Goal: Task Accomplishment & Management: Complete application form

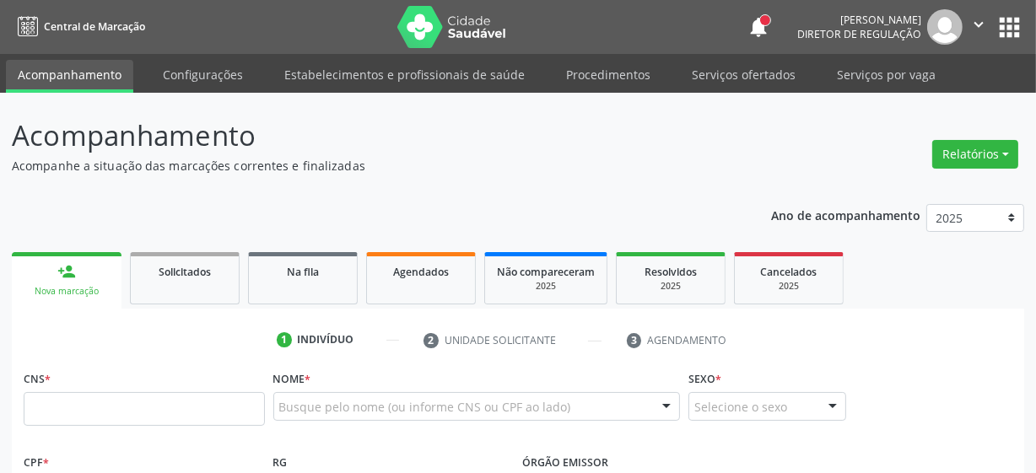
click at [57, 296] on div "Nova marcação" at bounding box center [67, 291] width 86 height 13
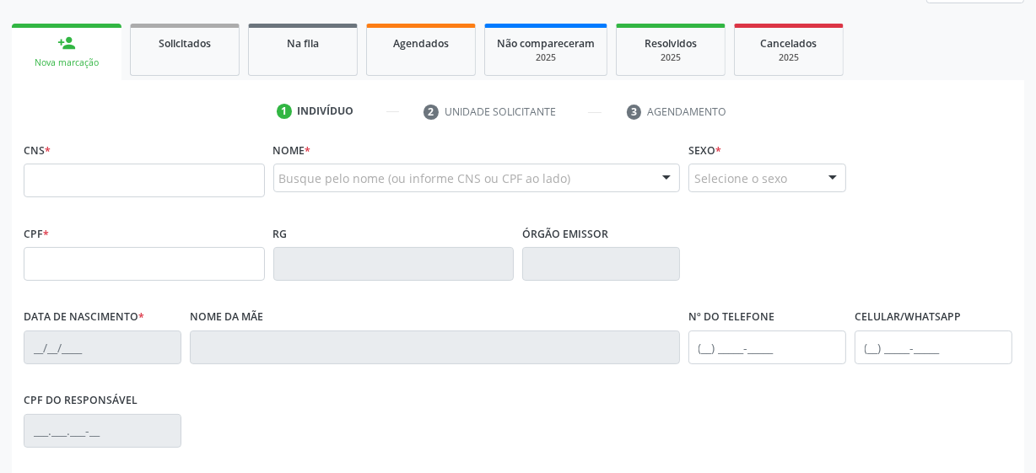
scroll to position [229, 0]
click at [100, 186] on input "text" at bounding box center [144, 180] width 241 height 34
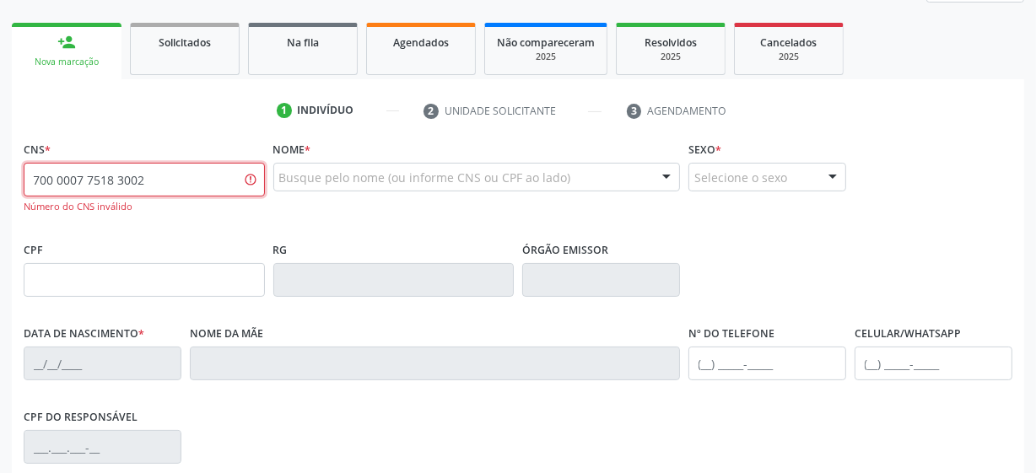
type input "700 0007 7518 3002"
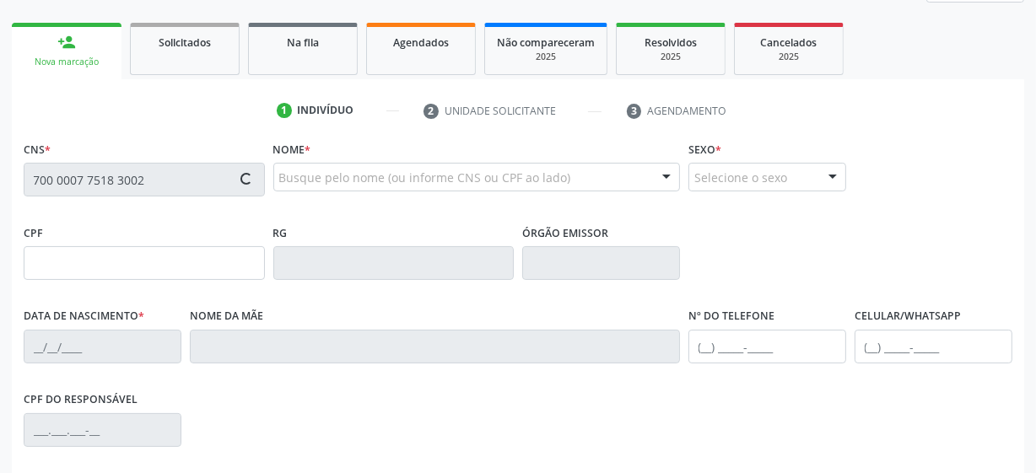
type input "2[DATE]"
type input "[PERSON_NAME]"
type input "[PHONE_NUMBER]"
type input "12"
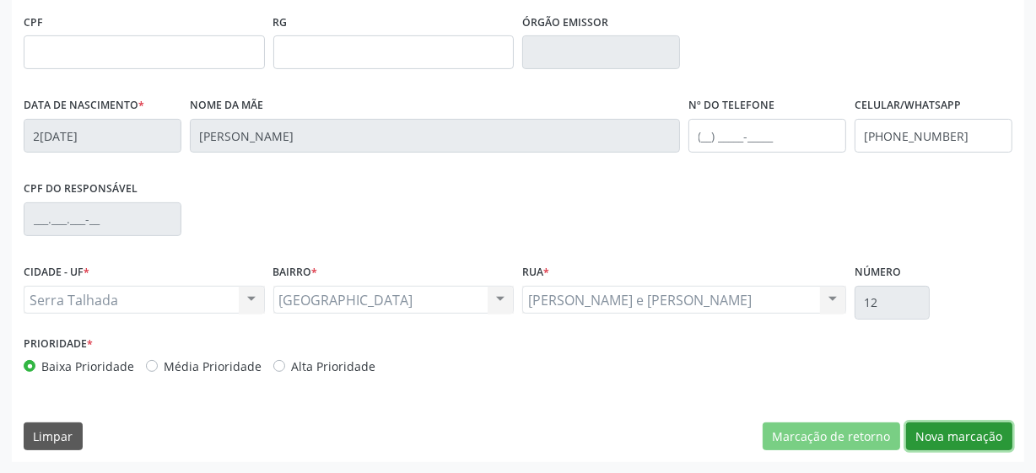
click at [970, 440] on button "Nova marcação" at bounding box center [959, 437] width 106 height 29
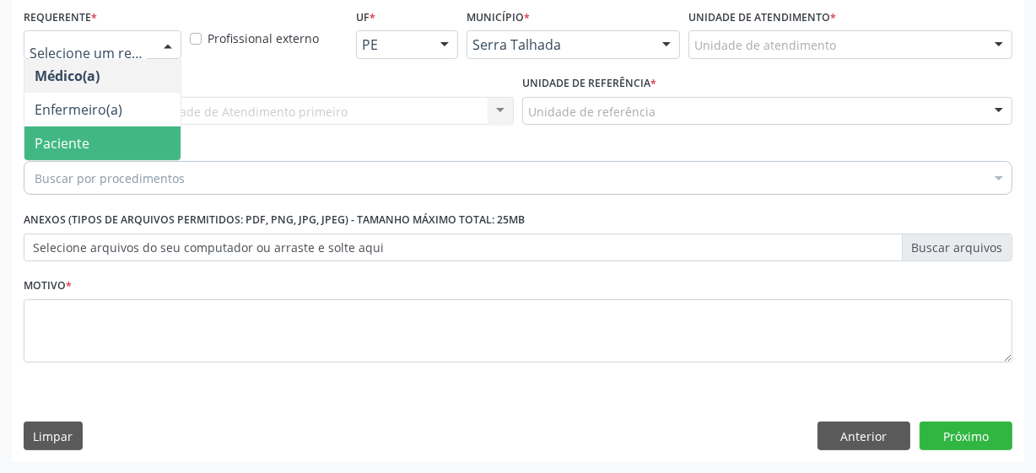
click at [123, 145] on span "Paciente" at bounding box center [102, 144] width 156 height 34
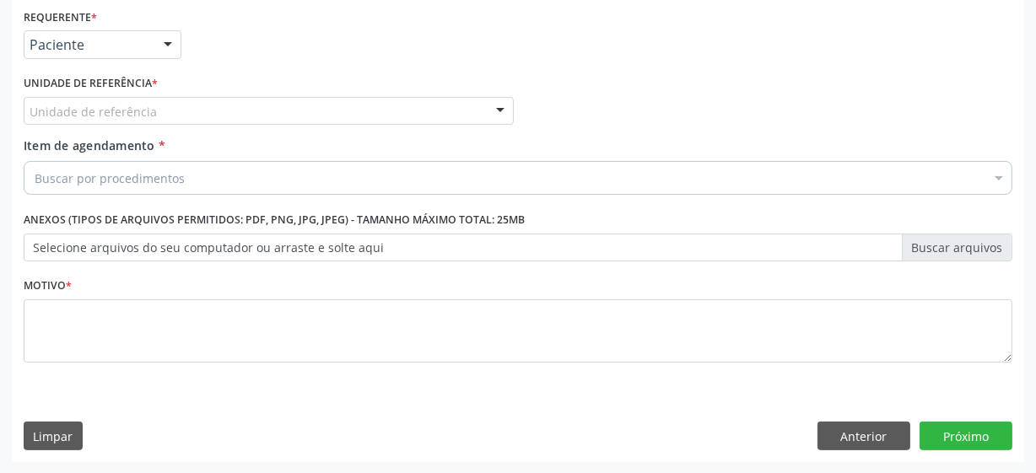
click at [160, 109] on div "Unidade de referência" at bounding box center [269, 111] width 490 height 29
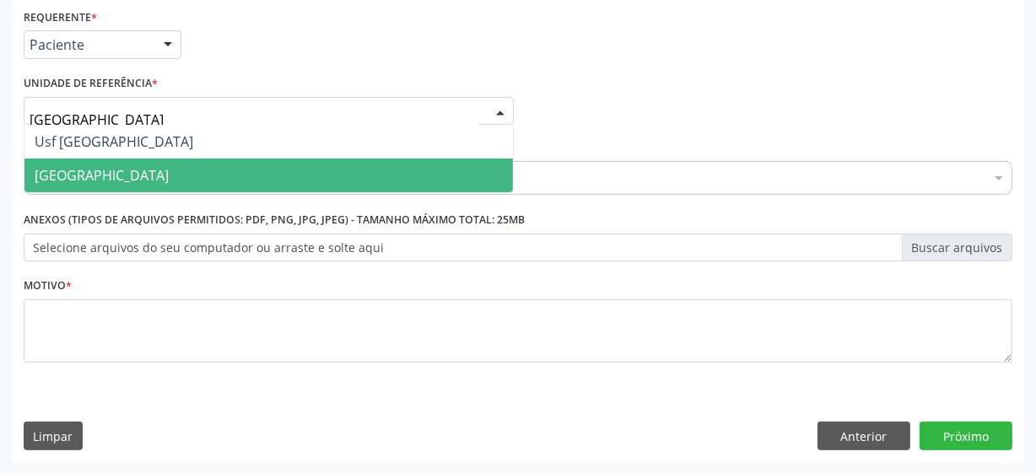
type input "vila bela"
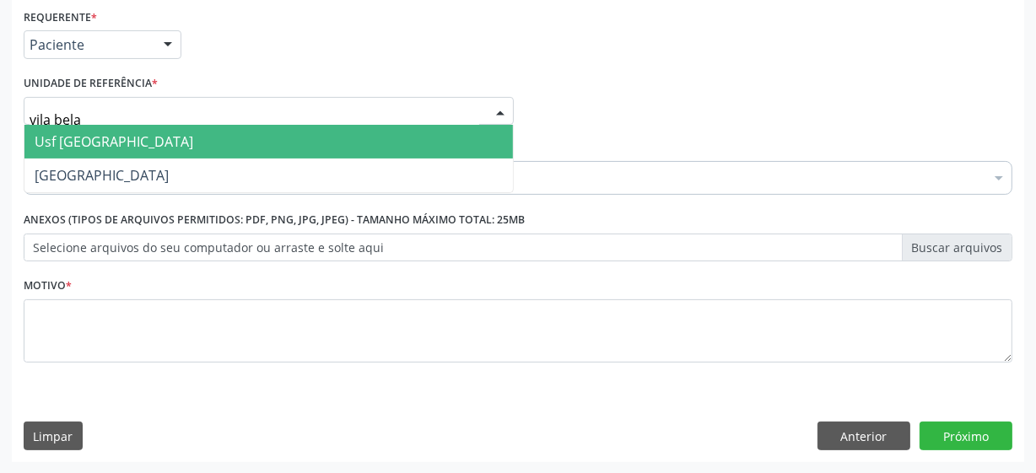
click at [104, 130] on span "Usf [GEOGRAPHIC_DATA]" at bounding box center [268, 142] width 488 height 34
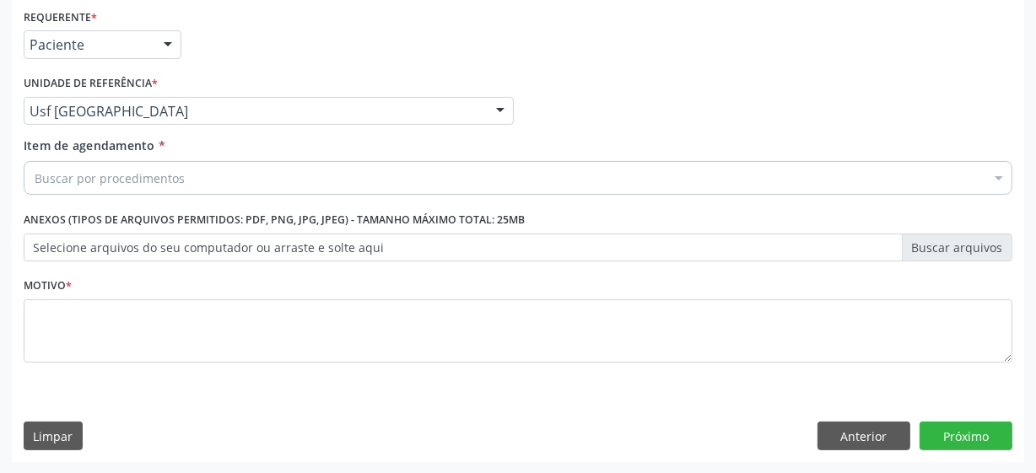
click at [184, 174] on div "Buscar por procedimentos" at bounding box center [518, 178] width 989 height 34
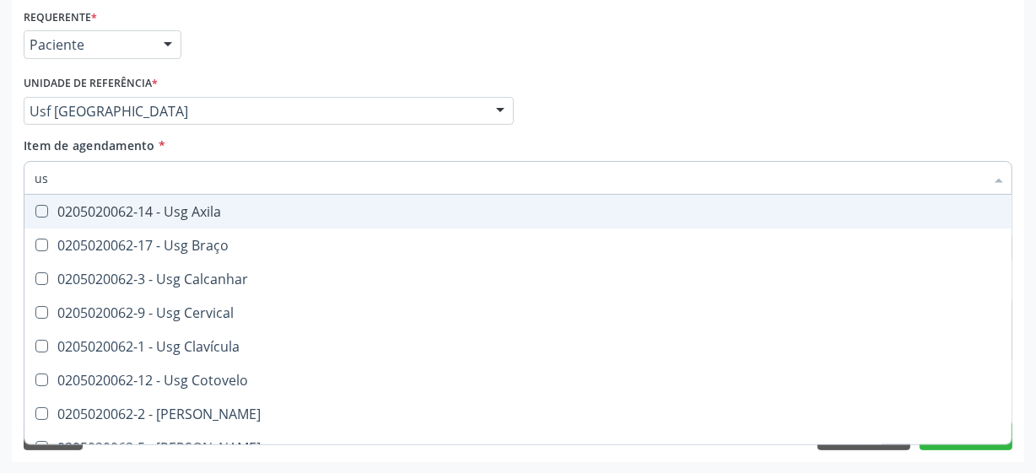
type input "u"
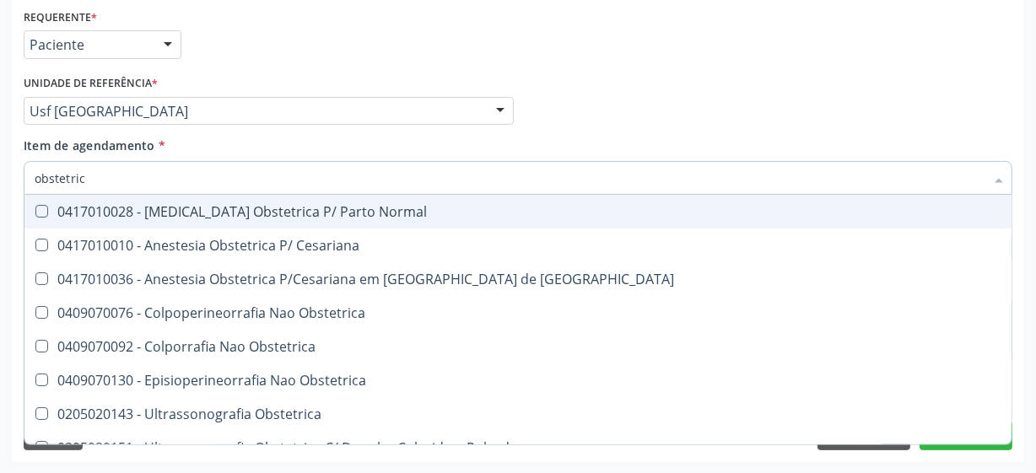
type input "obstetrica"
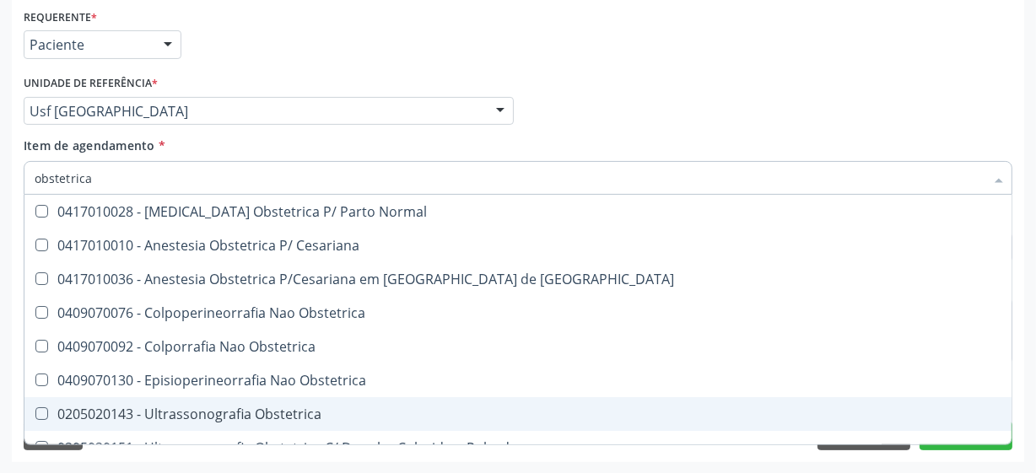
click at [300, 408] on div "0205020143 - Ultrassonografia Obstetrica" at bounding box center [518, 414] width 967 height 13
checkbox Obstetrica "true"
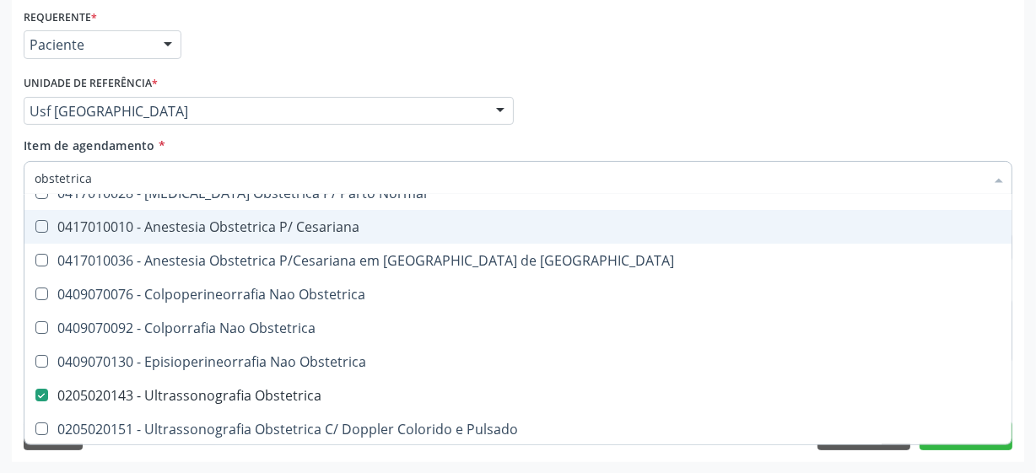
scroll to position [19, 0]
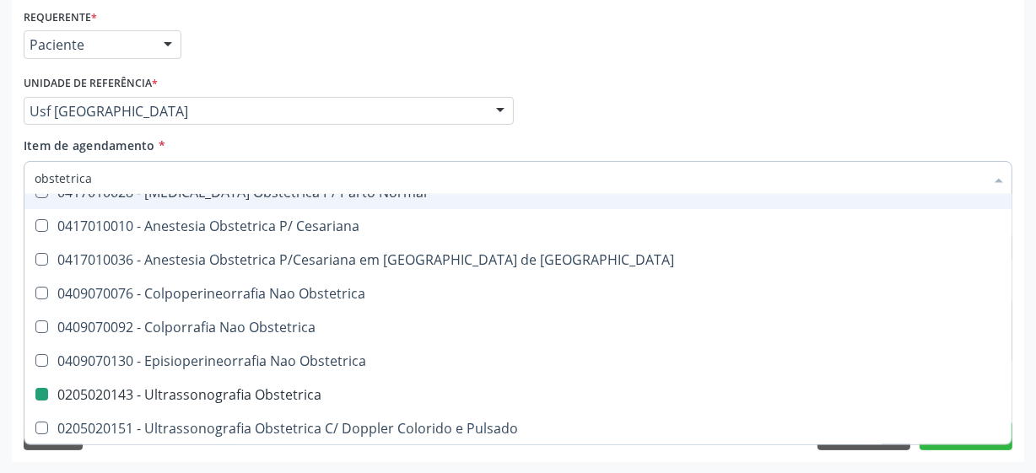
click at [1033, 132] on div "Acompanhamento Acompanhe a situação das marcações correntes e finalizadas Relat…" at bounding box center [518, 102] width 1036 height 743
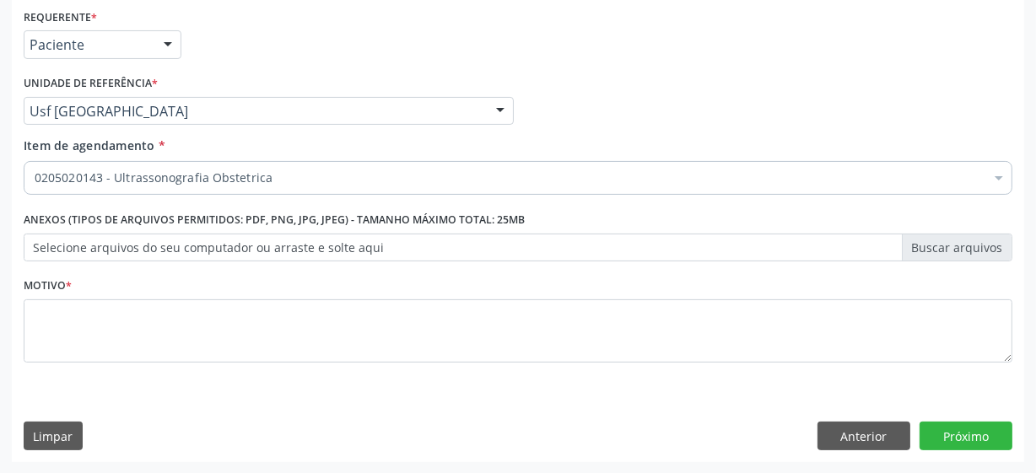
checkbox Obstetrica "true"
checkbox Abciximabe "false"
click at [996, 118] on div "Médico Solicitante Por favor, selecione a Unidade de Atendimento primeiro Nenhu…" at bounding box center [517, 104] width 997 height 66
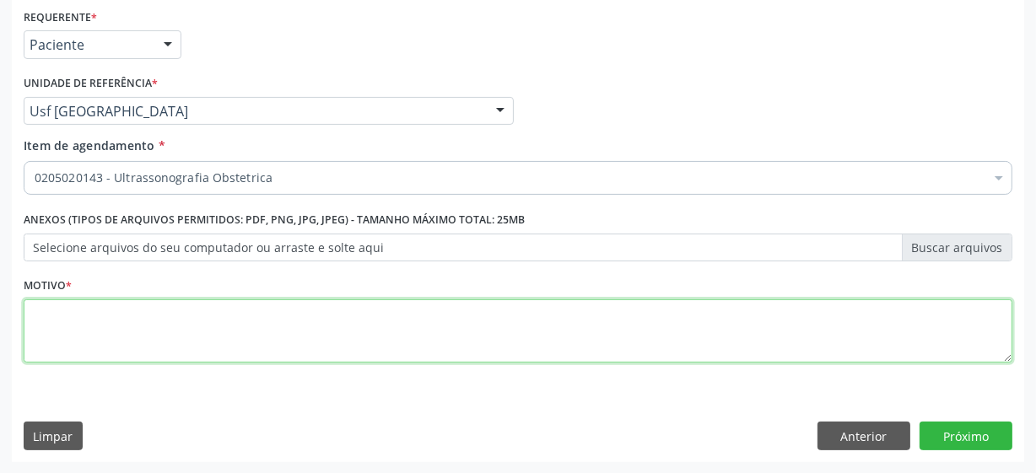
click at [117, 339] on textarea at bounding box center [518, 332] width 989 height 64
type textarea "*"
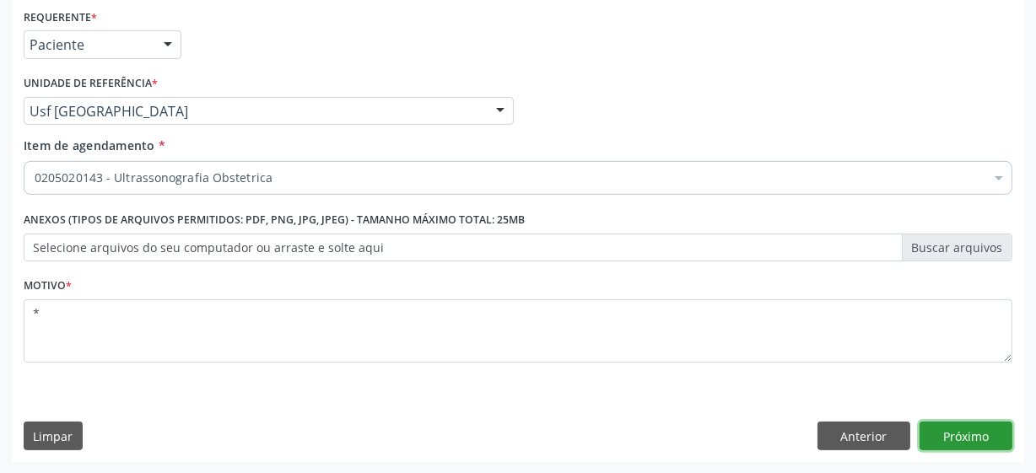
click at [962, 440] on button "Próximo" at bounding box center [966, 436] width 93 height 29
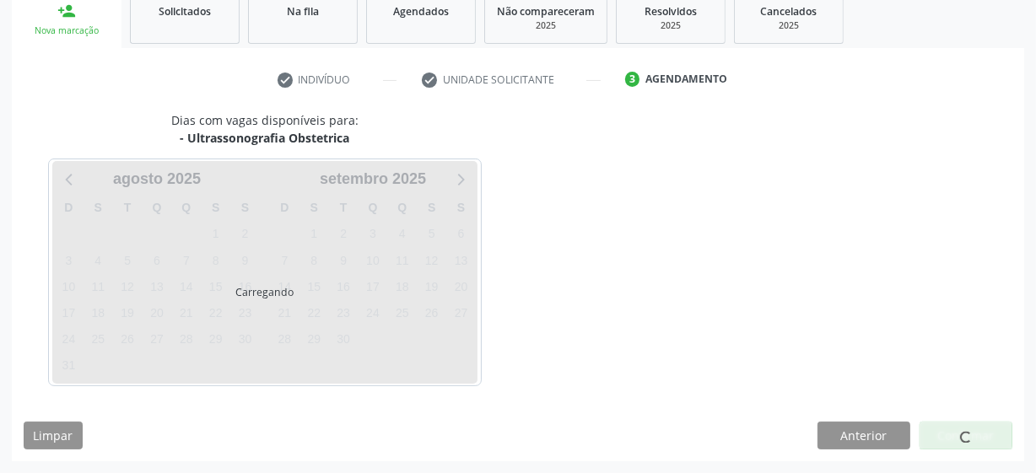
scroll to position [260, 0]
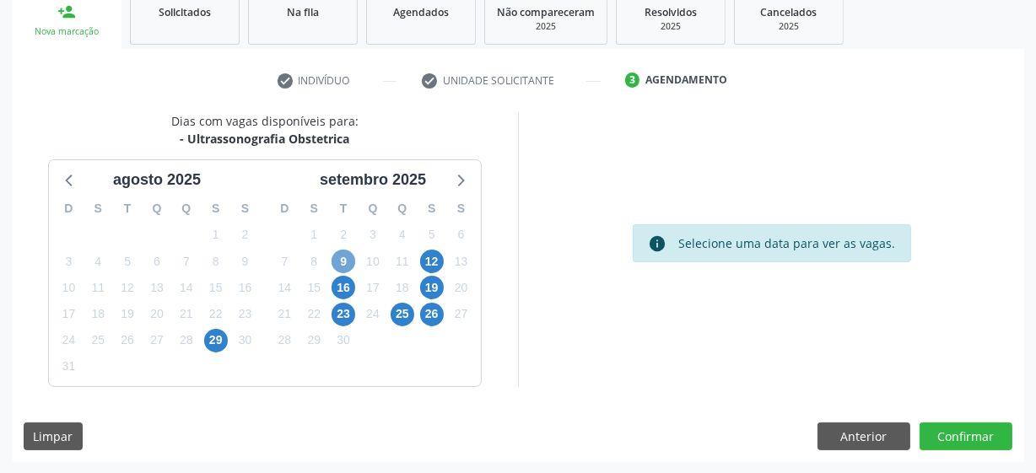
click at [351, 260] on span "9" at bounding box center [344, 262] width 24 height 24
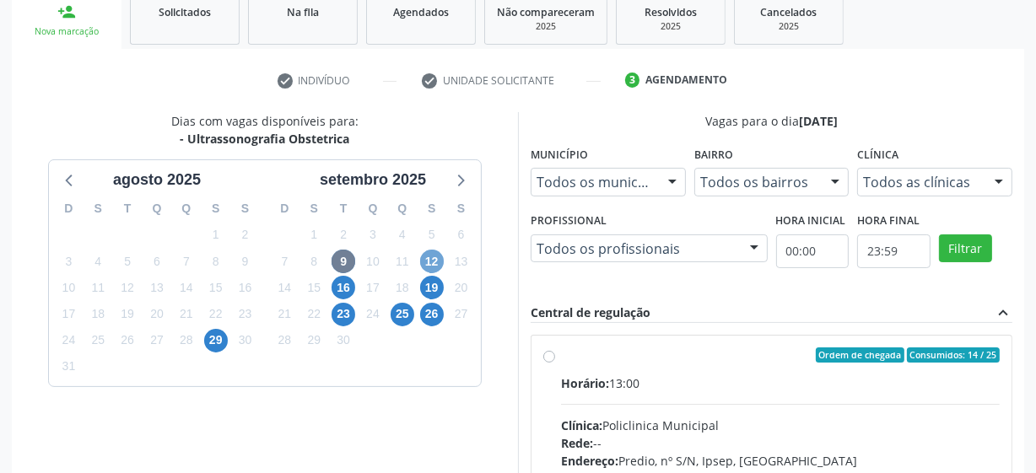
click at [429, 270] on span "12" at bounding box center [432, 262] width 24 height 24
click at [439, 286] on span "19" at bounding box center [432, 288] width 24 height 24
click at [346, 312] on span "23" at bounding box center [344, 315] width 24 height 24
click at [343, 289] on span "16" at bounding box center [344, 288] width 24 height 24
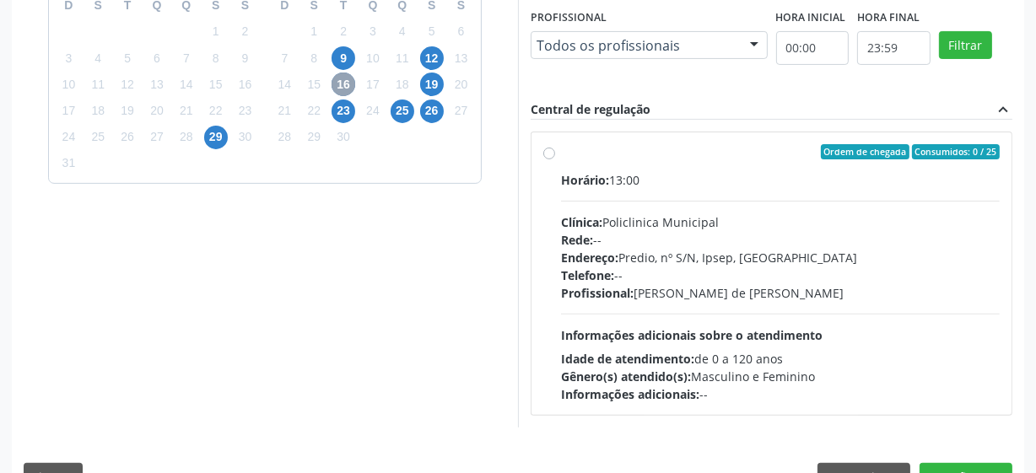
scroll to position [489, 0]
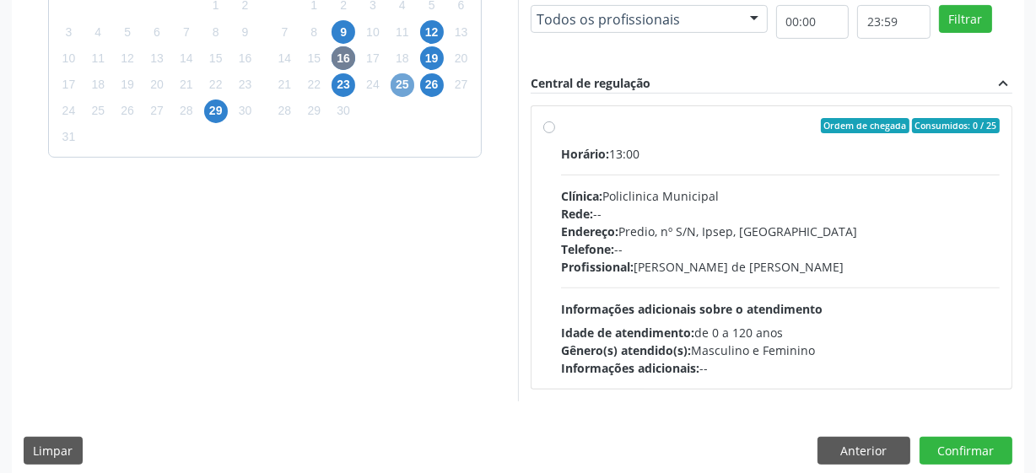
click at [408, 82] on span "25" at bounding box center [403, 85] width 24 height 24
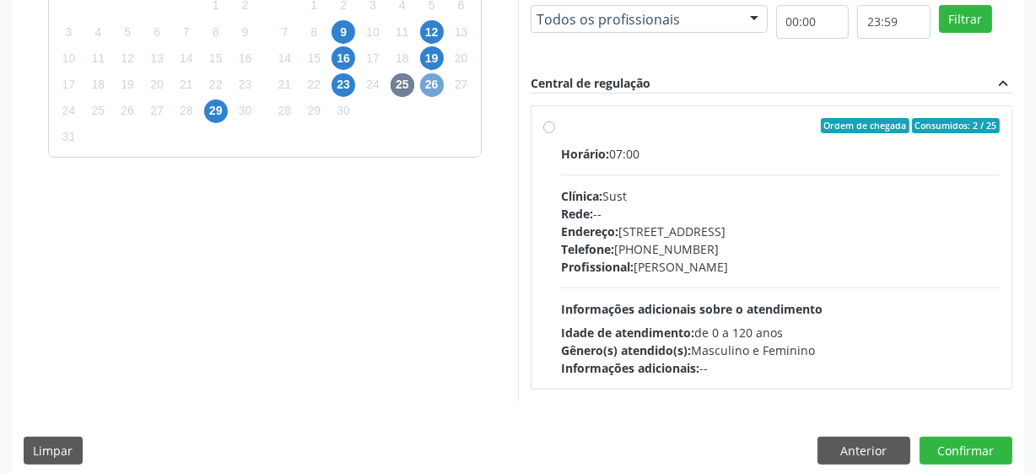
click at [437, 81] on span "26" at bounding box center [432, 85] width 24 height 24
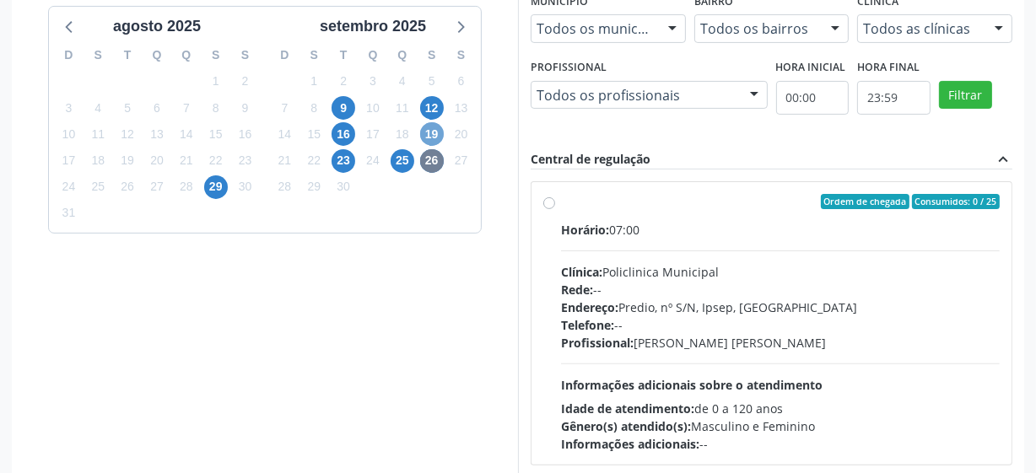
click at [437, 126] on span "19" at bounding box center [432, 134] width 24 height 24
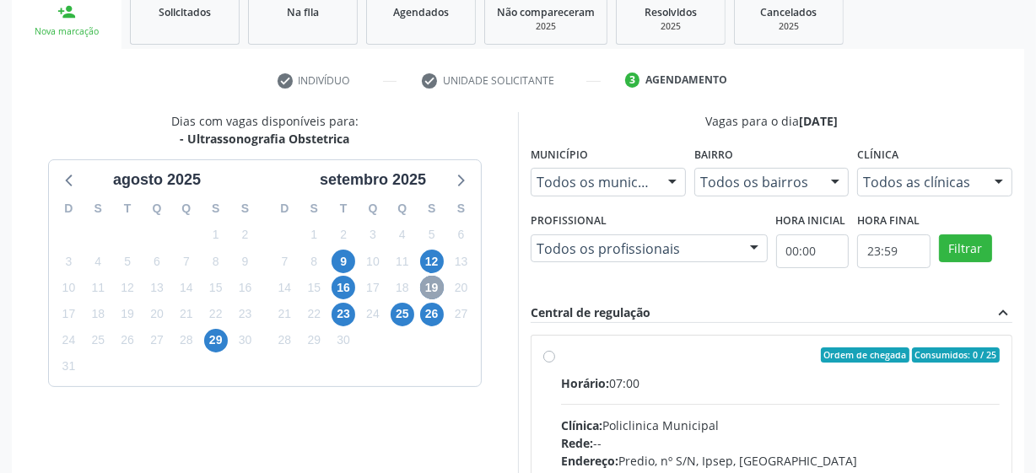
scroll to position [413, 0]
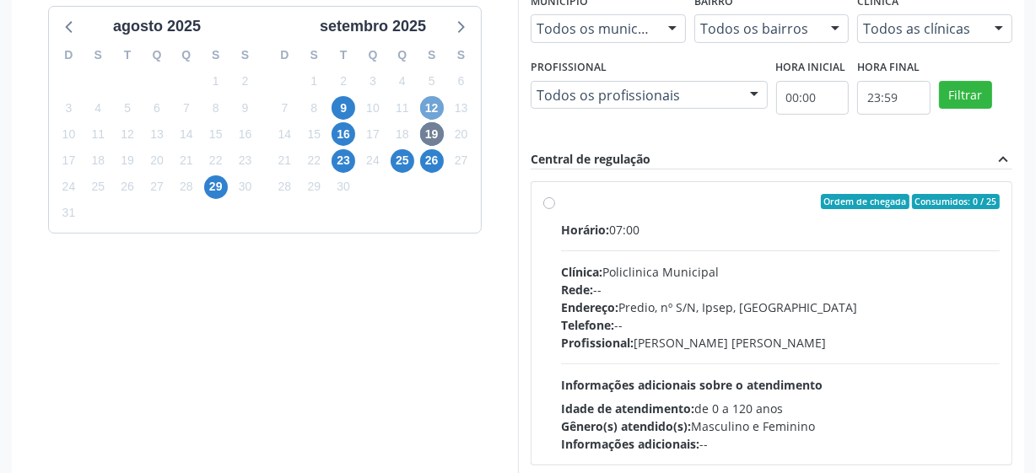
click at [429, 106] on span "12" at bounding box center [432, 108] width 24 height 24
click at [343, 117] on span "9" at bounding box center [344, 108] width 24 height 24
click at [561, 205] on label "Ordem de chegada Consumidos: 14 / 25 Horário: 13:00 Clínica: Policlinica Munici…" at bounding box center [780, 323] width 439 height 259
click at [549, 205] on input "Ordem de chegada Consumidos: 14 / 25 Horário: 13:00 Clínica: Policlinica Munici…" at bounding box center [549, 201] width 12 height 15
radio input "true"
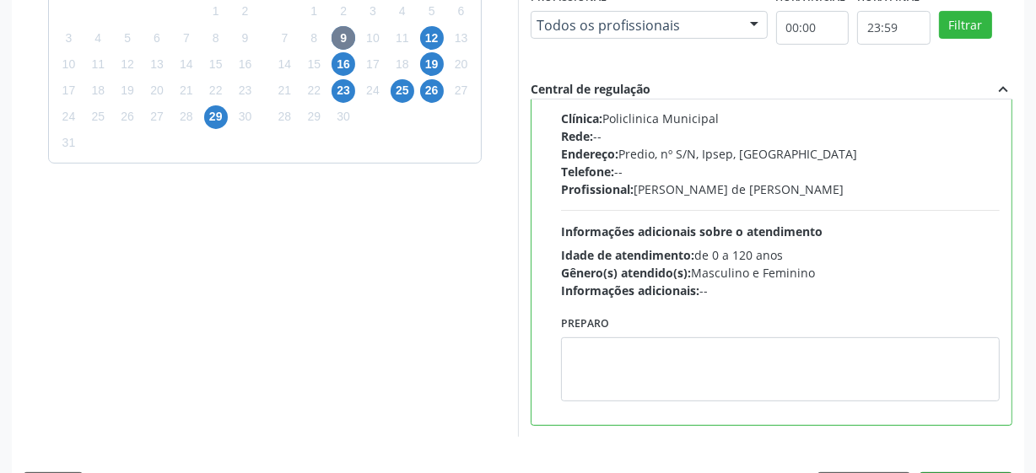
scroll to position [533, 0]
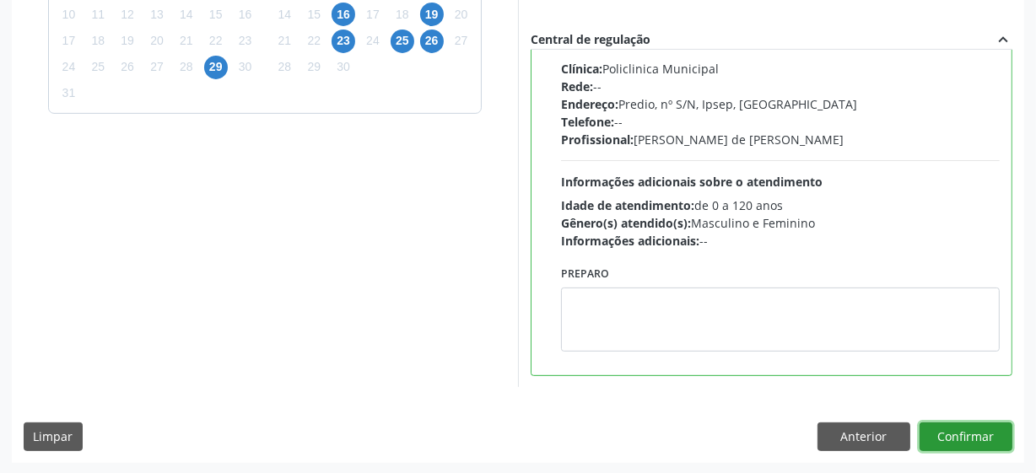
click at [980, 429] on button "Confirmar" at bounding box center [966, 437] width 93 height 29
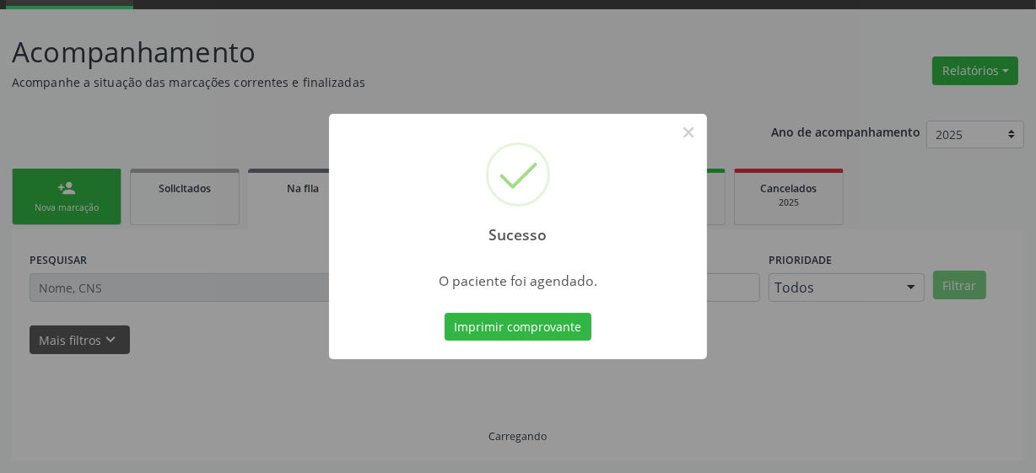
scroll to position [83, 0]
click at [522, 324] on button "Imprimir comprovante" at bounding box center [518, 327] width 147 height 29
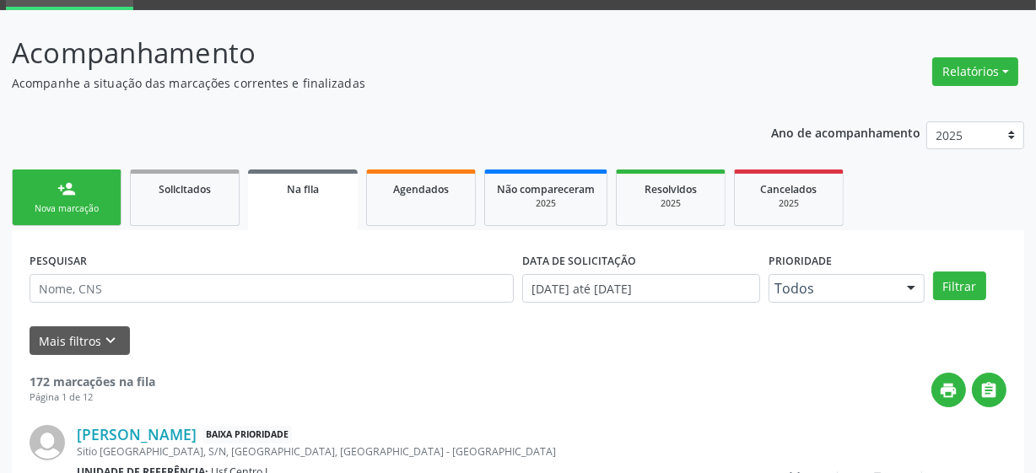
click at [49, 199] on link "person_add Nova marcação" at bounding box center [67, 198] width 110 height 57
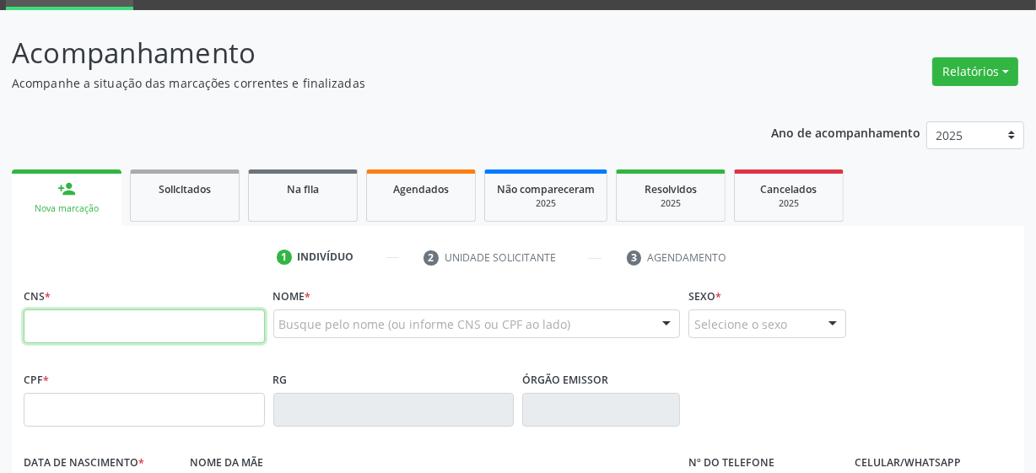
click at [152, 337] on input "text" at bounding box center [144, 327] width 241 height 34
type input "701 2070 9176 2410"
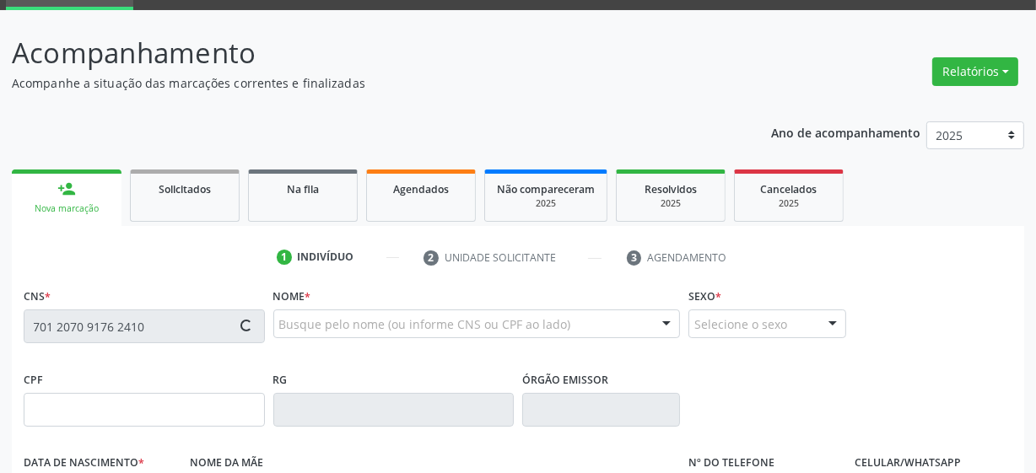
type input "116.802.264-95"
type input "1[DATE]"
type input "[PERSON_NAME]"
type input "[PHONE_NUMBER]"
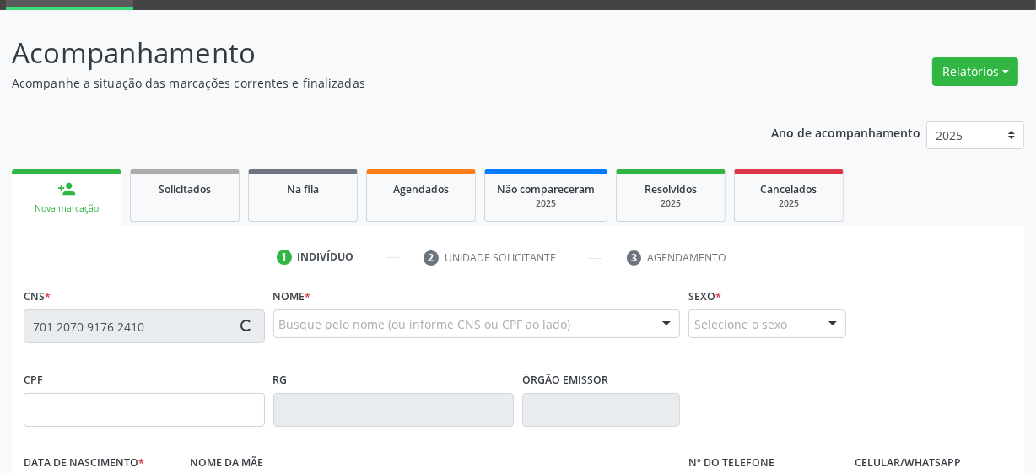
type input "11"
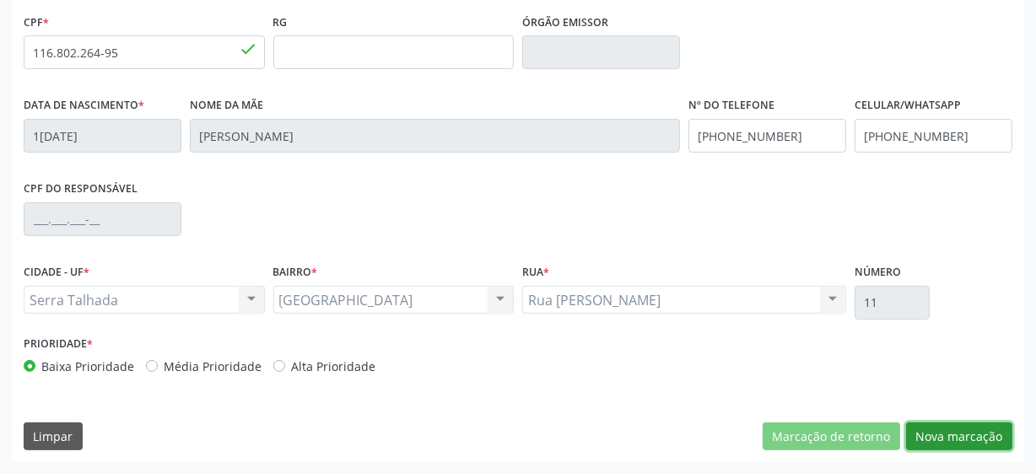
click at [919, 432] on button "Nova marcação" at bounding box center [959, 437] width 106 height 29
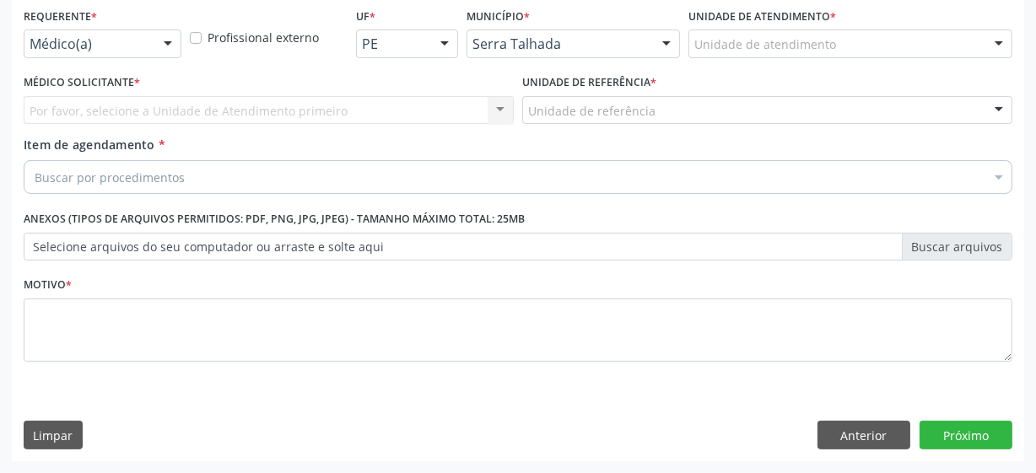
scroll to position [362, 0]
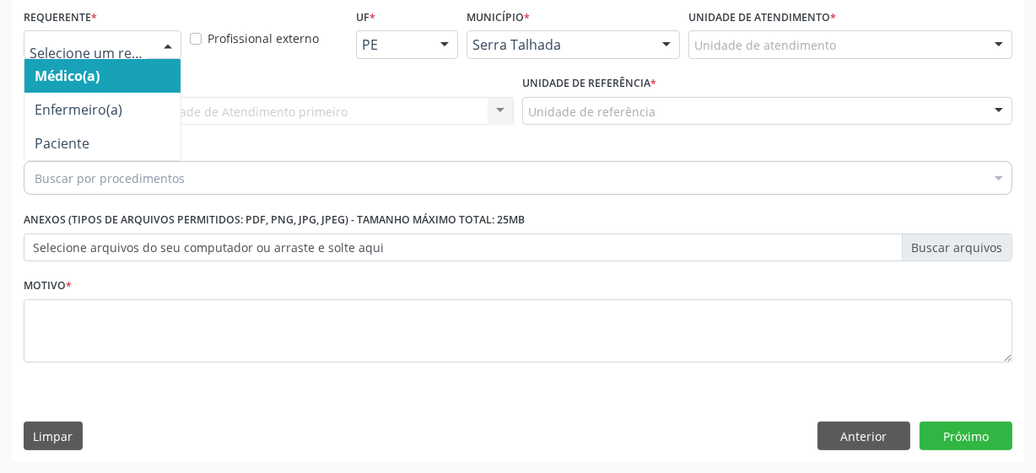
click at [67, 55] on div at bounding box center [103, 44] width 158 height 29
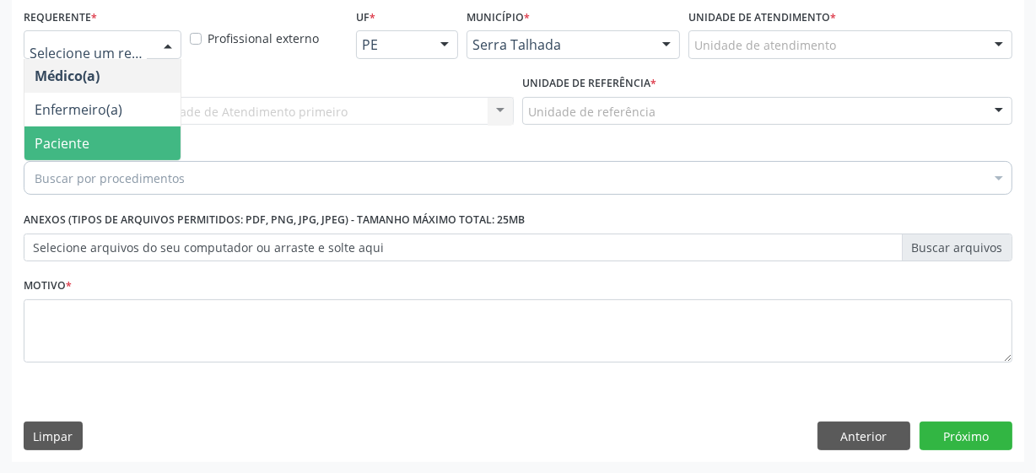
click at [100, 138] on span "Paciente" at bounding box center [102, 144] width 156 height 34
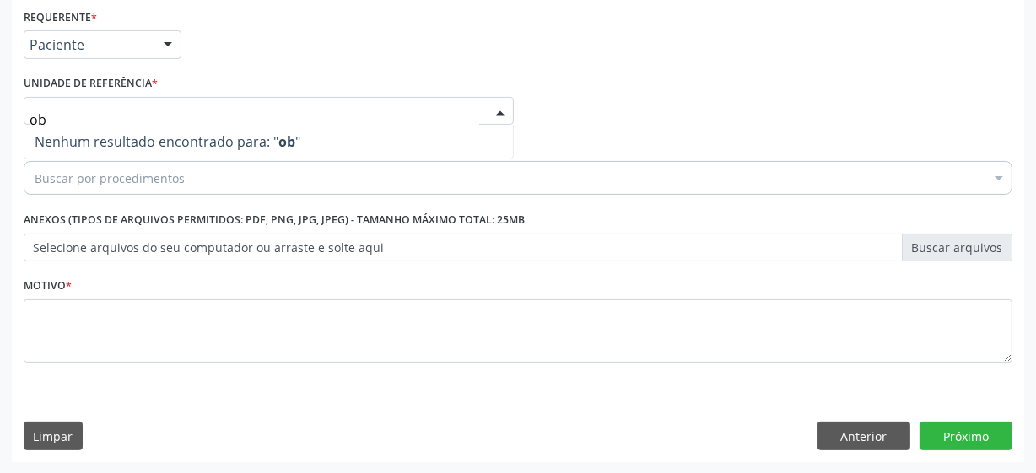
type input "o"
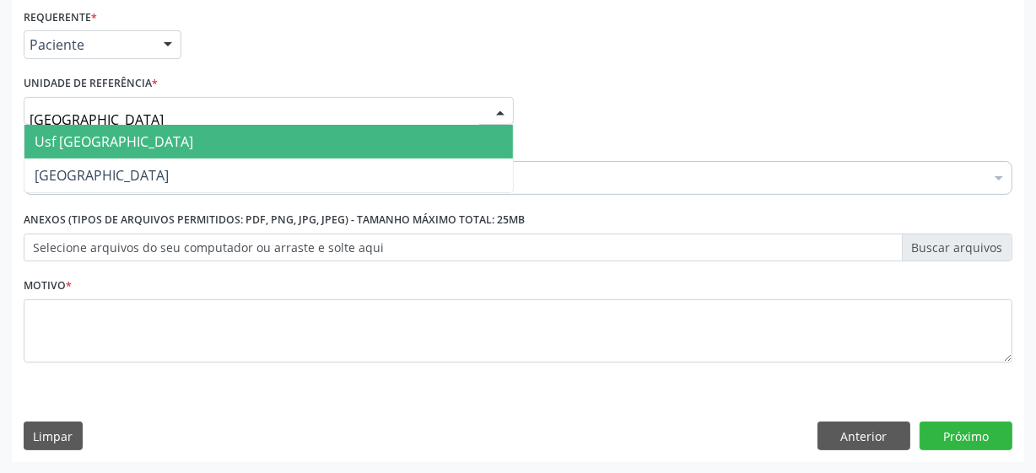
type input "vila bela"
click at [295, 148] on span "Usf [GEOGRAPHIC_DATA]" at bounding box center [268, 142] width 488 height 34
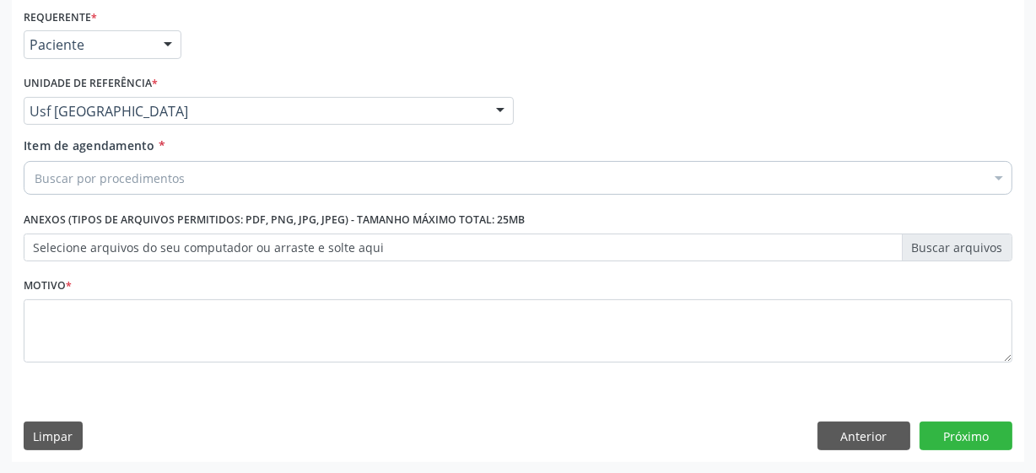
click at [185, 177] on div "Buscar por procedimentos" at bounding box center [518, 178] width 989 height 34
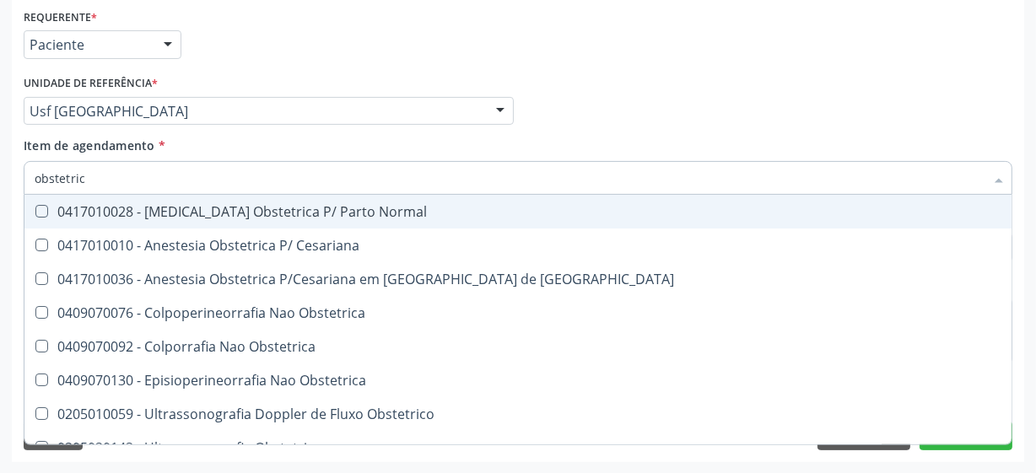
type input "obstetrica"
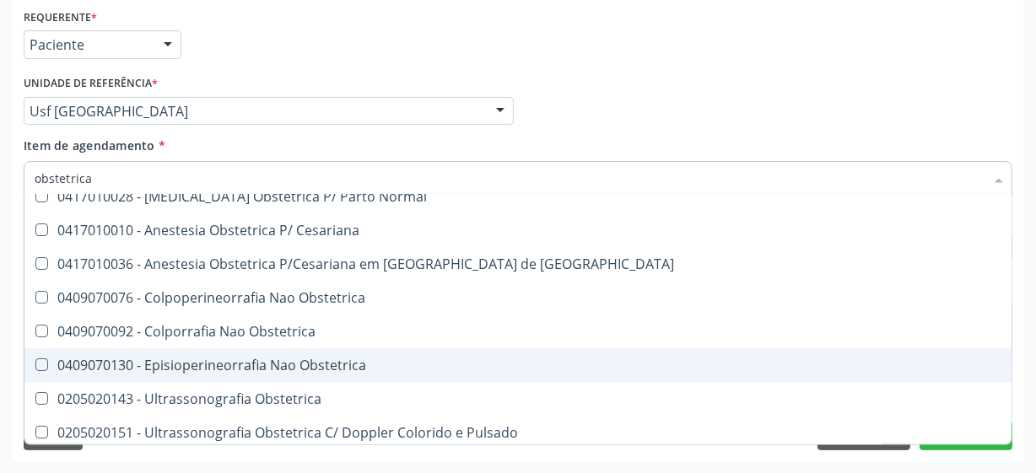
scroll to position [19, 0]
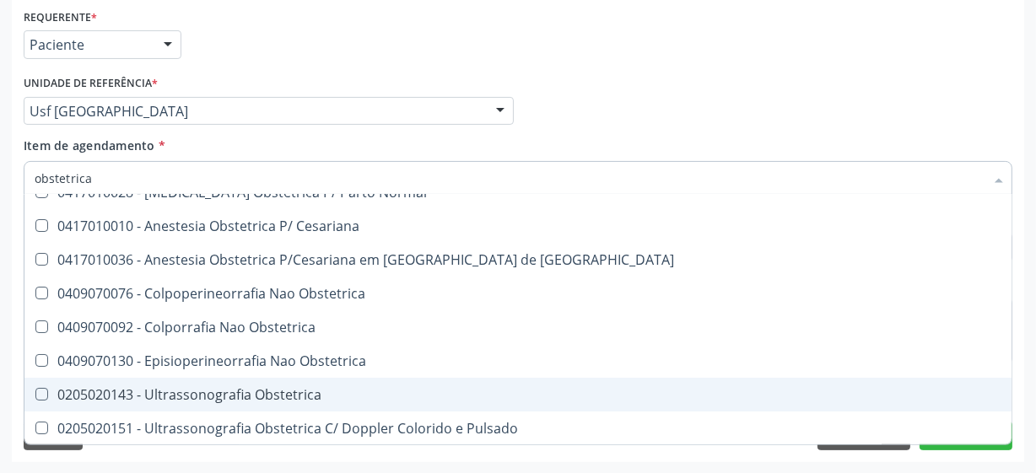
click at [144, 393] on div "0205020143 - Ultrassonografia Obstetrica" at bounding box center [518, 394] width 967 height 13
checkbox Obstetrica "true"
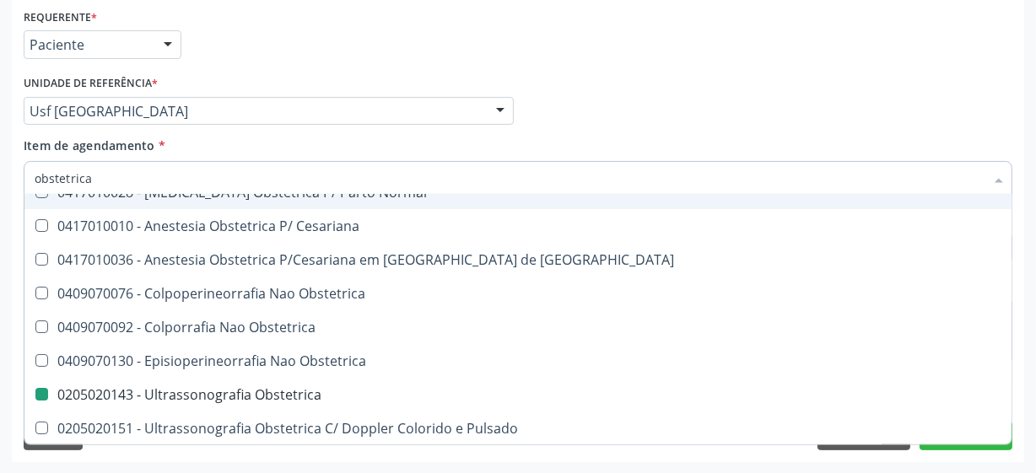
click at [637, 73] on div "Médico Solicitante Por favor, selecione a Unidade de Atendimento primeiro Nenhu…" at bounding box center [517, 104] width 997 height 66
checkbox Cesariana "true"
checkbox Obstetrica "false"
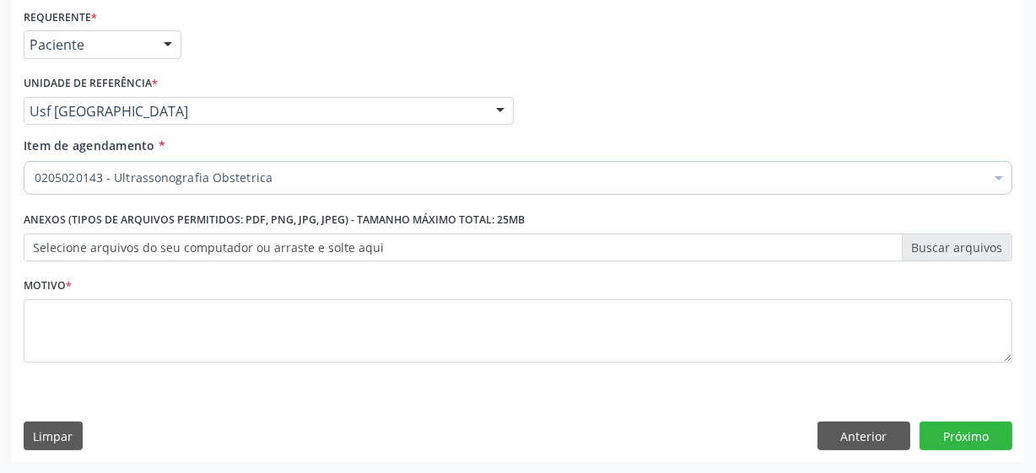
scroll to position [0, 0]
click at [949, 430] on button "Próximo" at bounding box center [966, 436] width 93 height 29
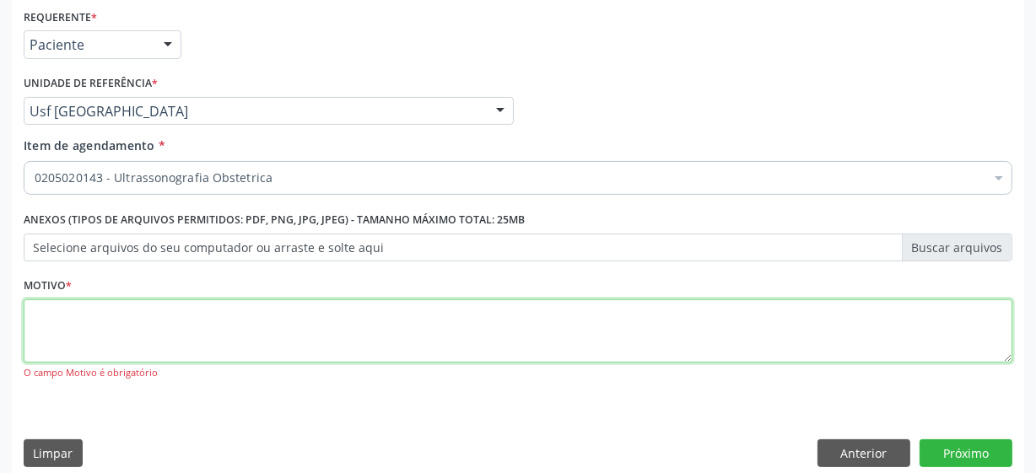
click at [401, 314] on textarea at bounding box center [518, 332] width 989 height 64
type textarea "**"
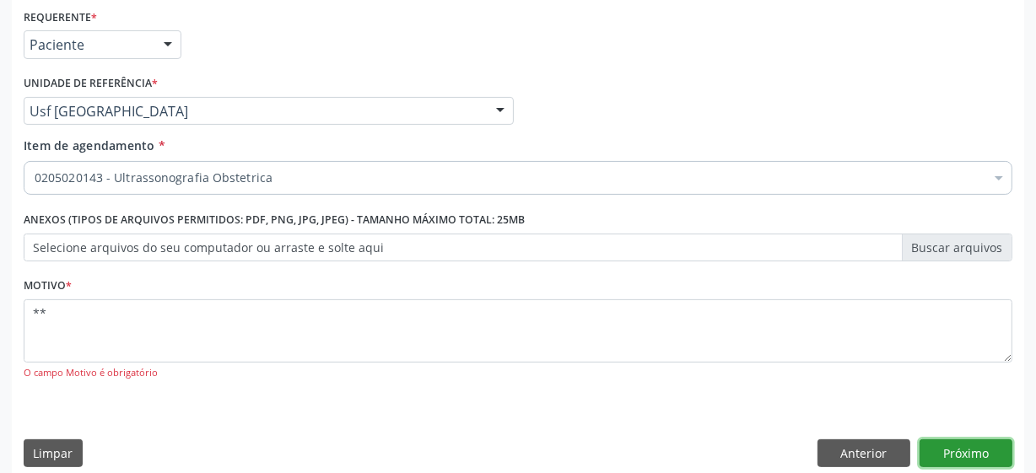
click at [987, 458] on button "Próximo" at bounding box center [966, 454] width 93 height 29
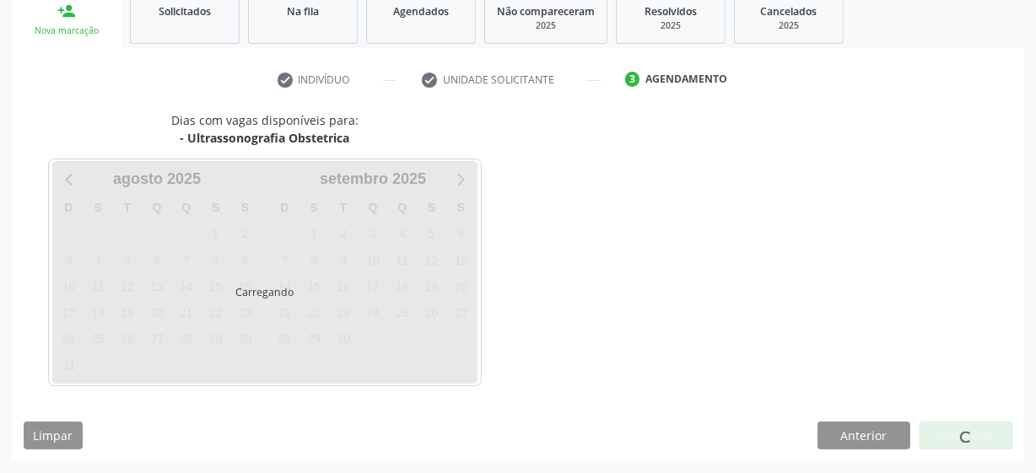
scroll to position [260, 0]
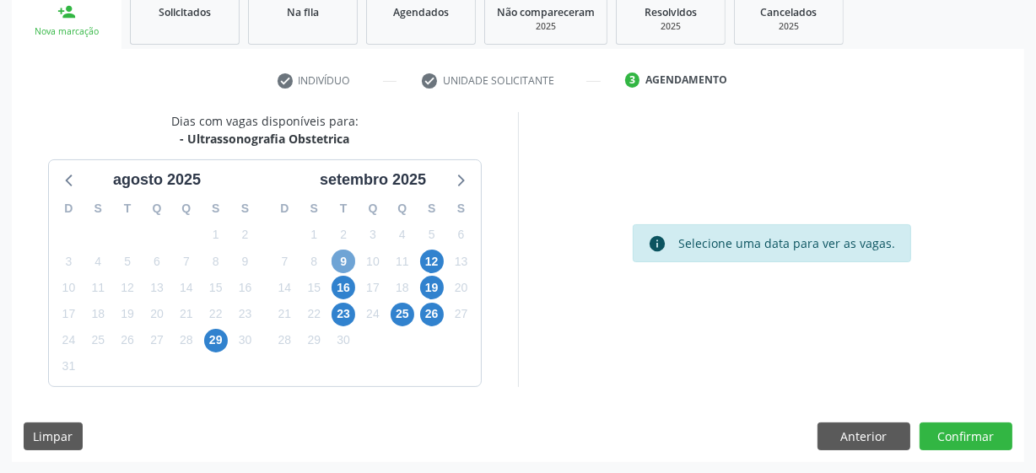
click at [338, 263] on span "9" at bounding box center [344, 262] width 24 height 24
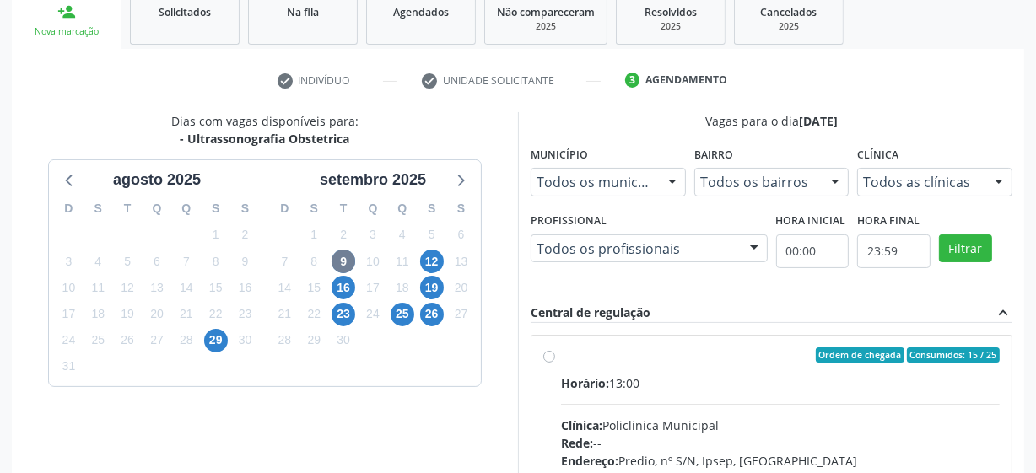
click at [561, 358] on label "Ordem de chegada Consumidos: 15 / 25 Horário: 13:00 Clínica: Policlinica Munici…" at bounding box center [780, 477] width 439 height 259
click at [552, 358] on input "Ordem de chegada Consumidos: 15 / 25 Horário: 13:00 Clínica: Policlinica Munici…" at bounding box center [549, 355] width 12 height 15
radio input "true"
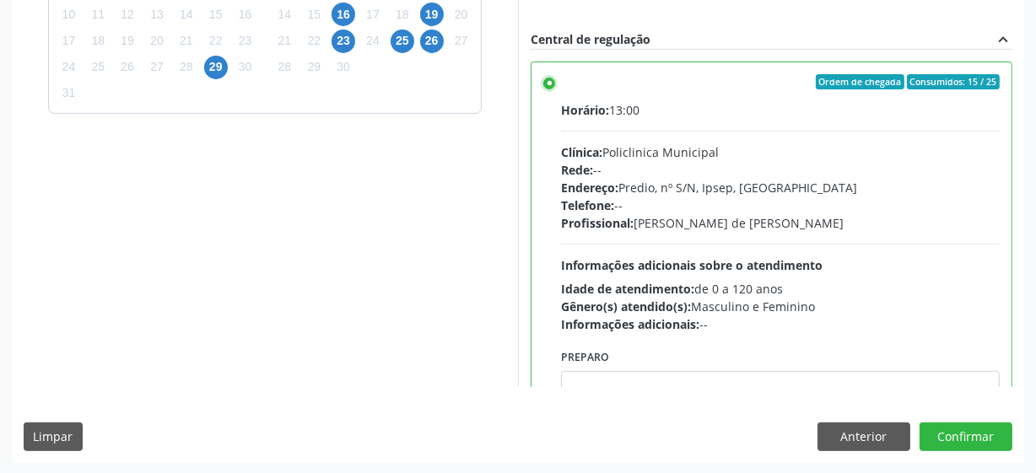
scroll to position [84, 0]
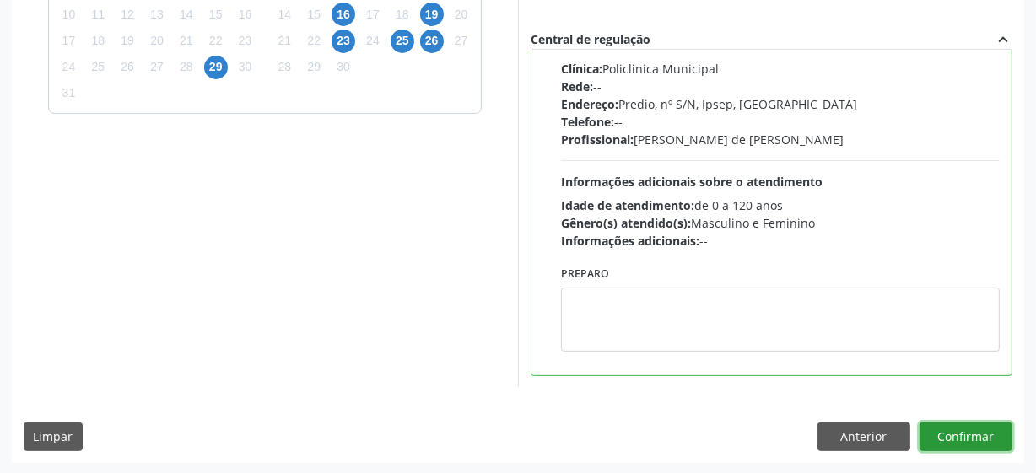
click at [940, 433] on button "Confirmar" at bounding box center [966, 437] width 93 height 29
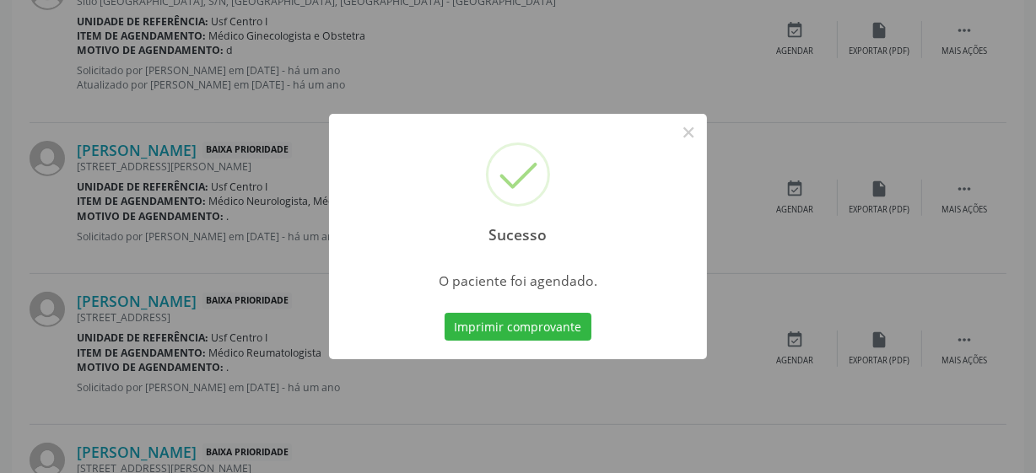
scroll to position [83, 0]
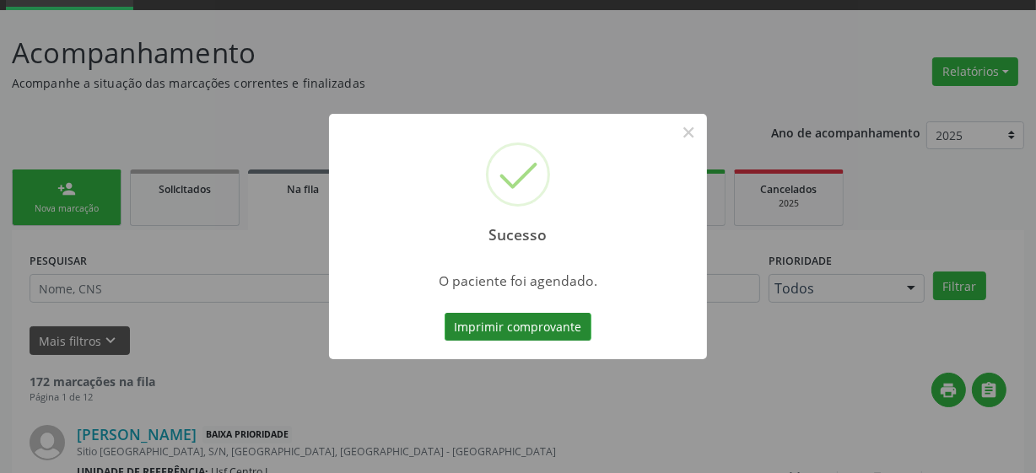
click at [515, 322] on button "Imprimir comprovante" at bounding box center [518, 327] width 147 height 29
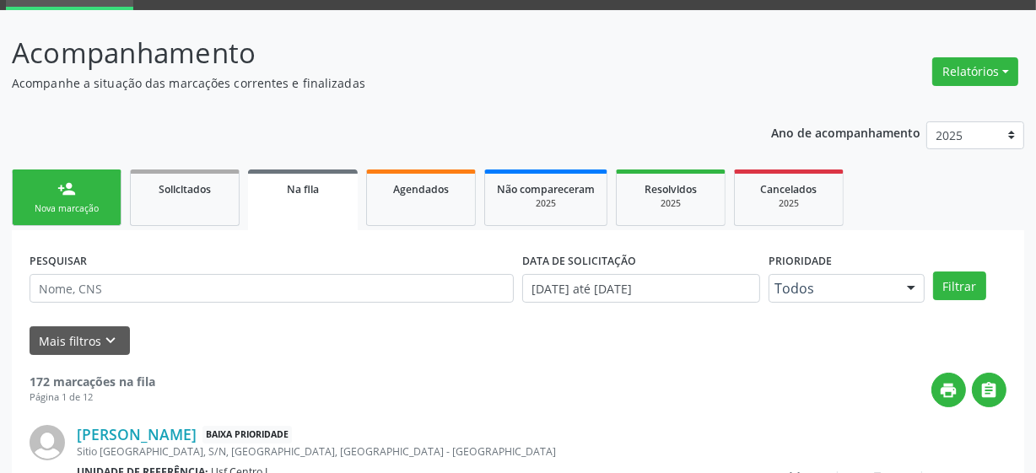
click at [95, 207] on div "Nova marcação" at bounding box center [66, 208] width 84 height 13
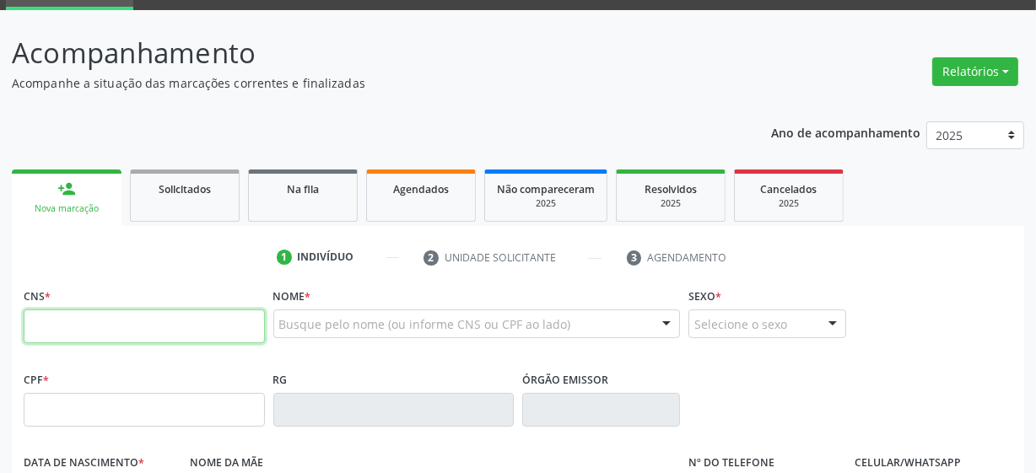
click at [118, 332] on input "text" at bounding box center [144, 327] width 241 height 34
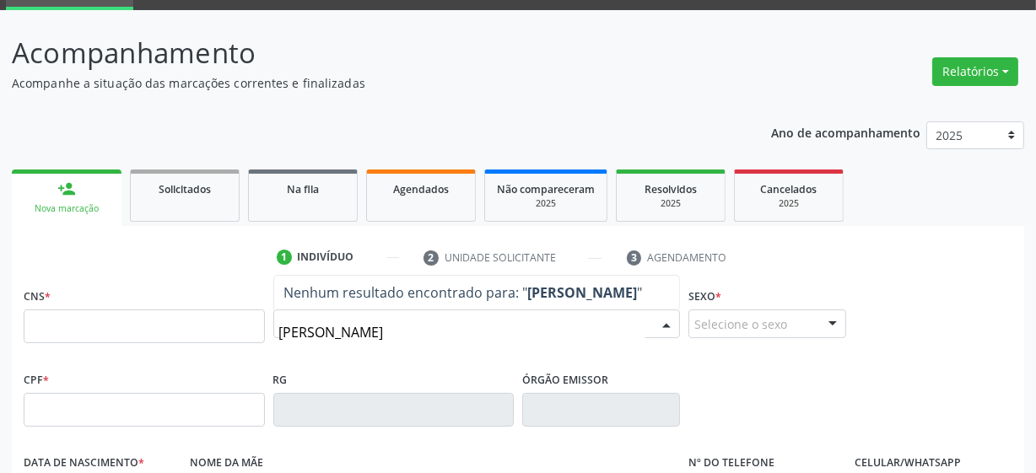
type input "[PERSON_NAME]"
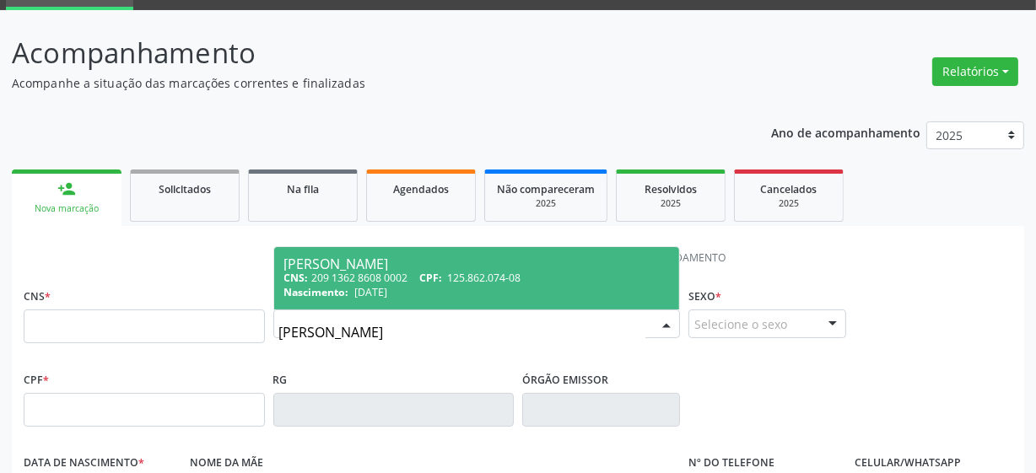
click at [435, 274] on span "CPF:" at bounding box center [430, 278] width 23 height 14
type input "209 1362 8608 0002"
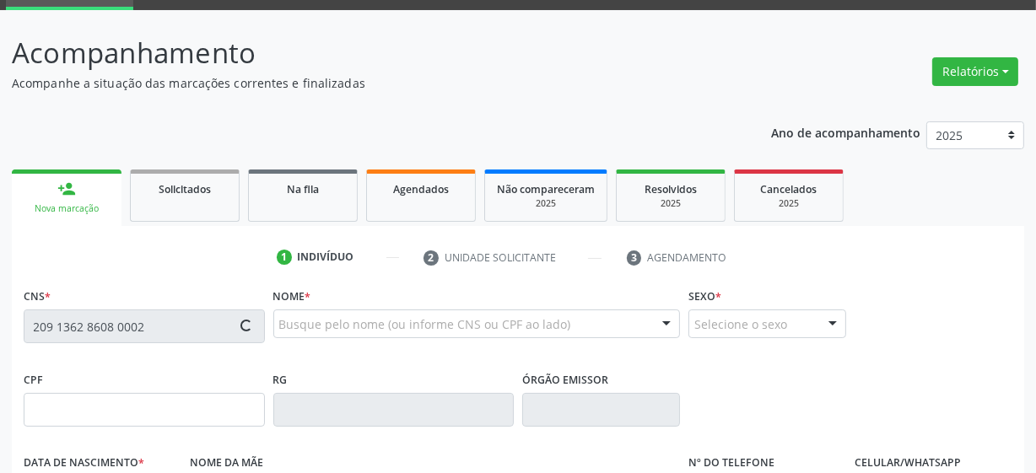
type input "125.862.074-08"
type input "[DATE]"
type input "[PERSON_NAME]"
type input "[PHONE_NUMBER]"
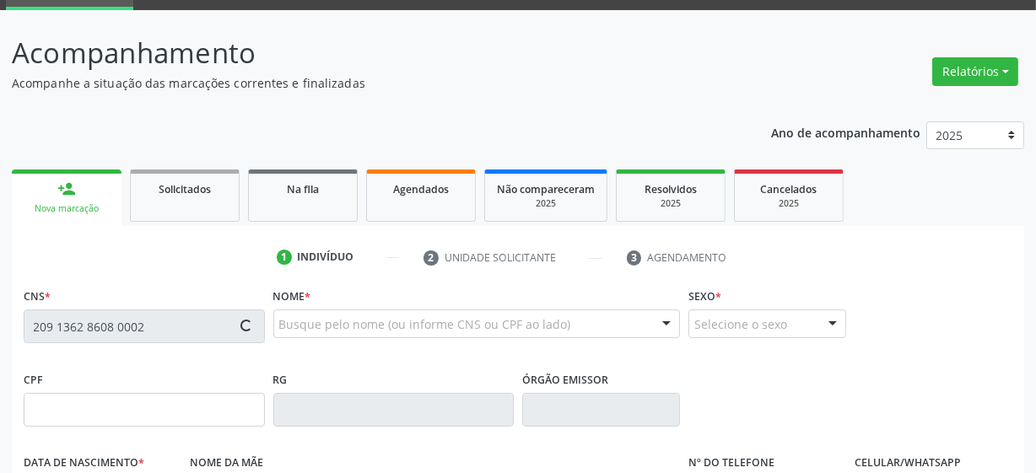
type input "336"
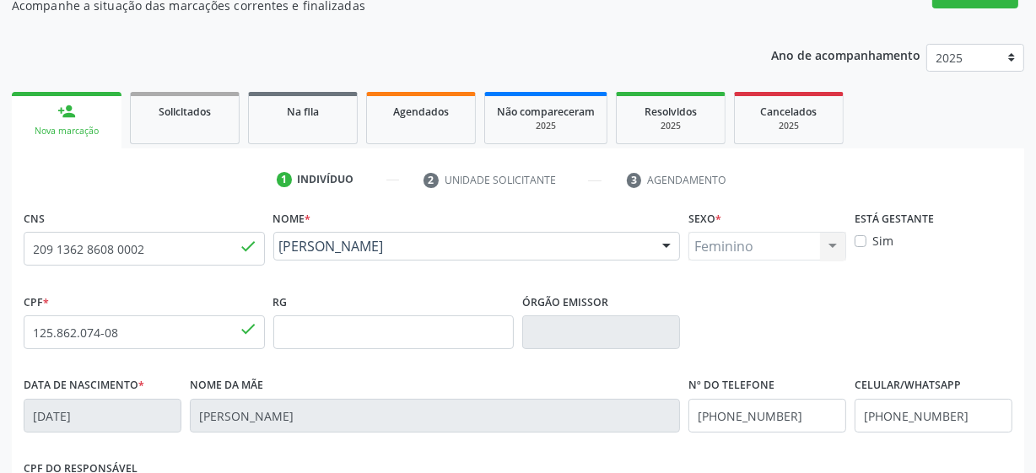
scroll to position [440, 0]
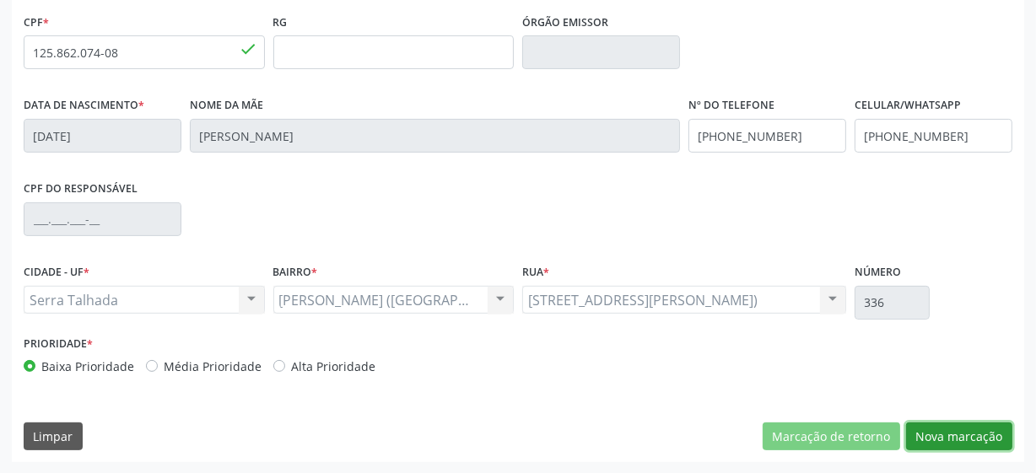
click at [946, 442] on button "Nova marcação" at bounding box center [959, 437] width 106 height 29
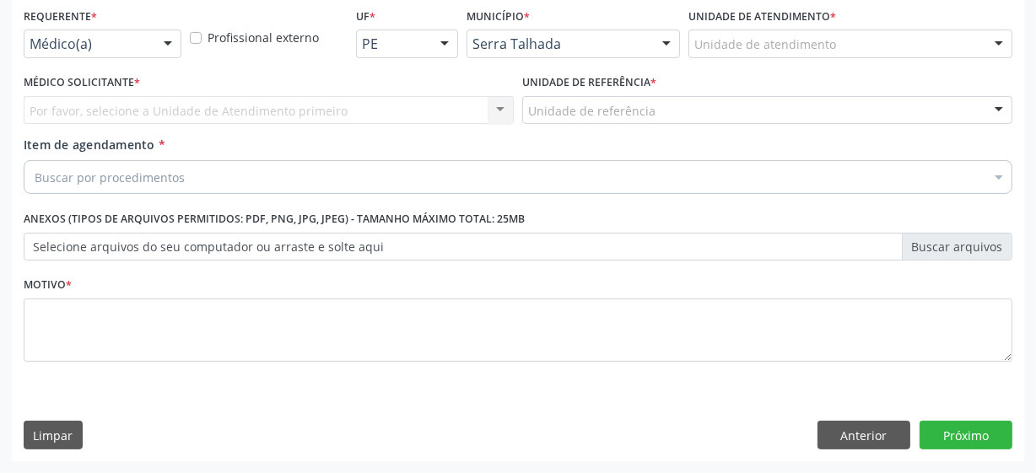
scroll to position [362, 0]
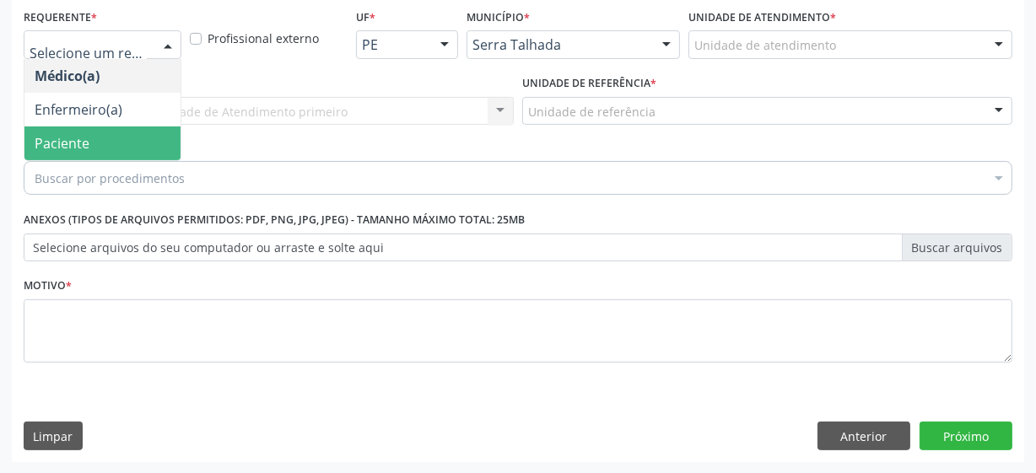
click at [115, 151] on span "Paciente" at bounding box center [102, 144] width 156 height 34
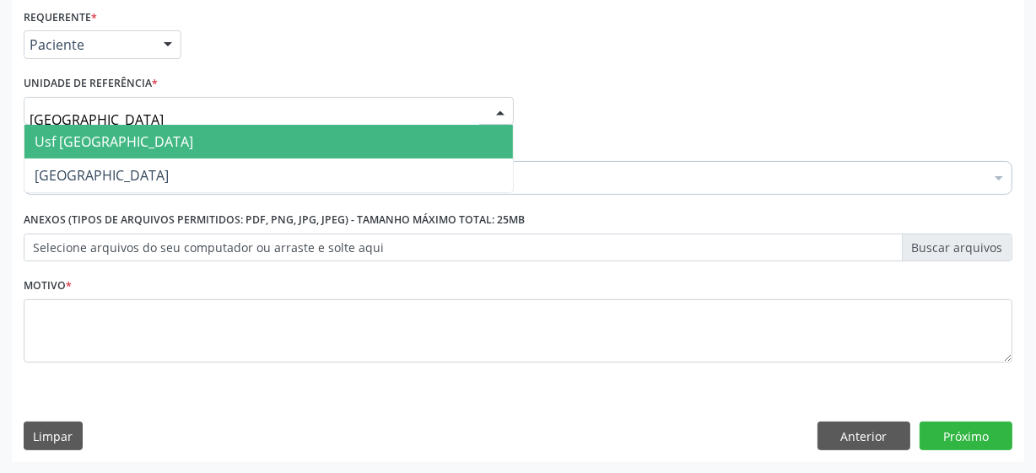
type input "vila bela"
click at [183, 145] on span "Usf [GEOGRAPHIC_DATA]" at bounding box center [268, 142] width 488 height 34
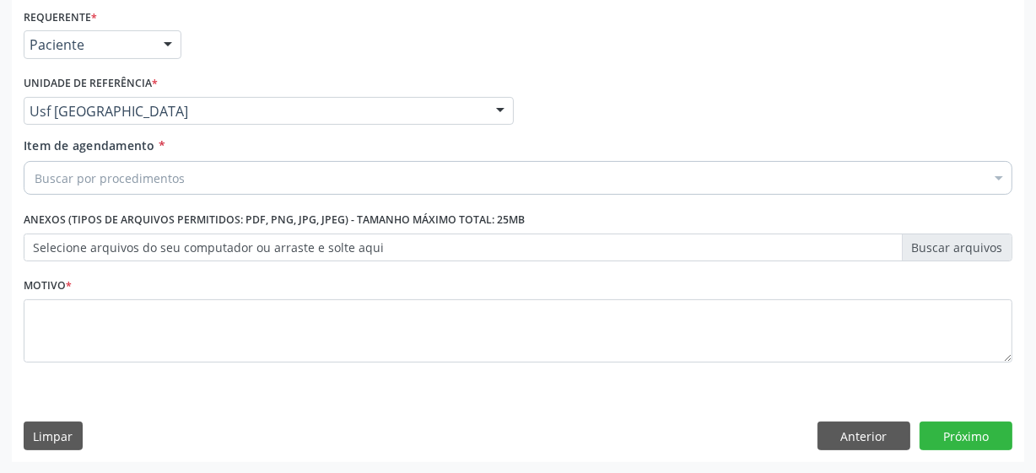
click at [332, 190] on div "Buscar por procedimentos" at bounding box center [518, 178] width 989 height 34
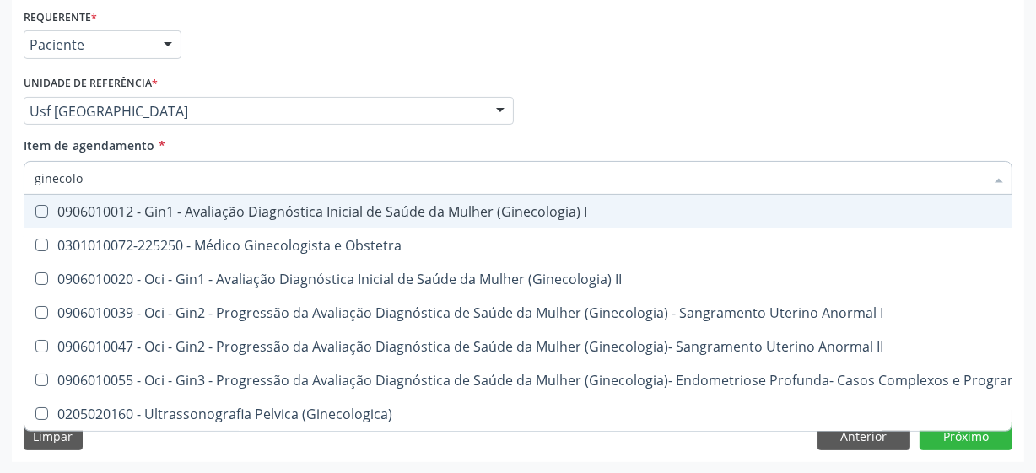
type input "ginecolog"
click at [332, 190] on input "ginecolog" at bounding box center [510, 178] width 950 height 34
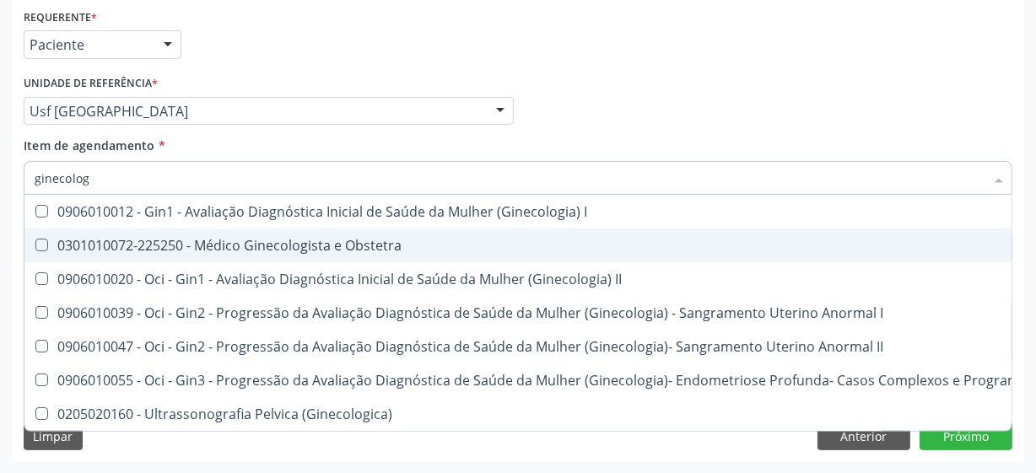
click at [250, 251] on div "0301010072-225250 - Médico Ginecologista e Obstetra" at bounding box center [573, 245] width 1077 height 13
checkbox Obstetra "true"
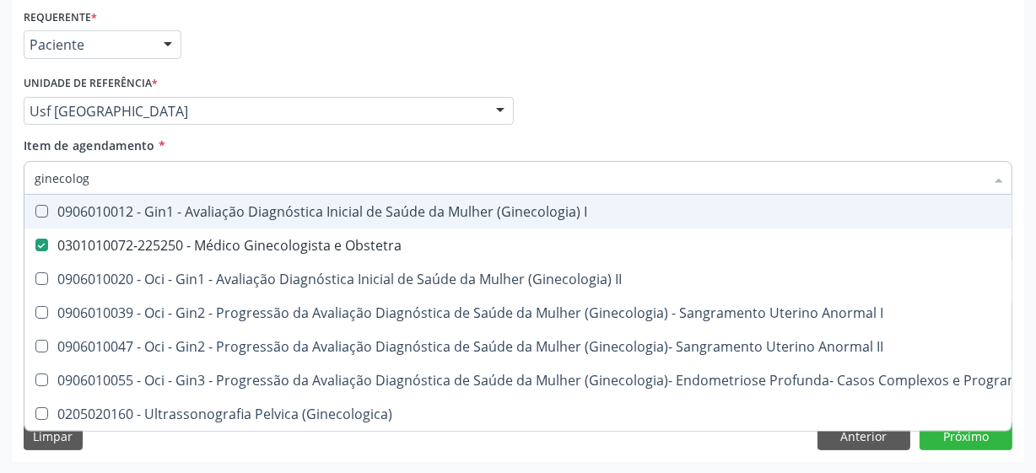
click at [636, 56] on div "Requerente * Paciente Médico(a) Enfermeiro(a) Paciente Nenhum resultado encontr…" at bounding box center [517, 37] width 997 height 66
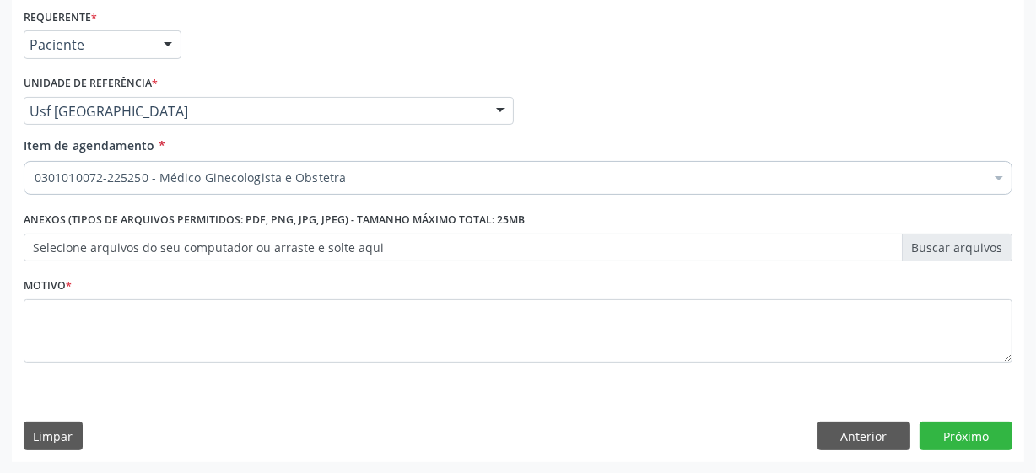
click at [630, 64] on div "Requerente * Paciente Médico(a) Enfermeiro(a) Paciente Nenhum resultado encontr…" at bounding box center [517, 37] width 997 height 66
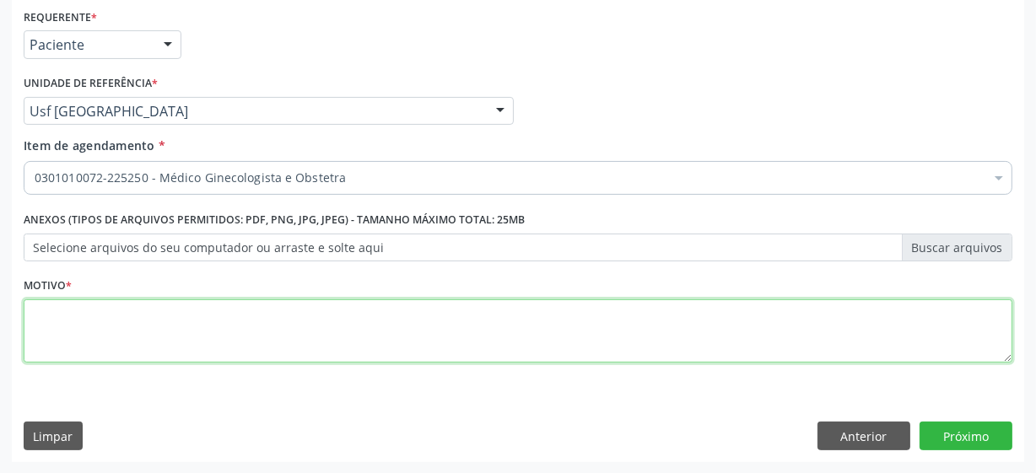
click at [82, 333] on textarea at bounding box center [518, 332] width 989 height 64
type textarea "**"
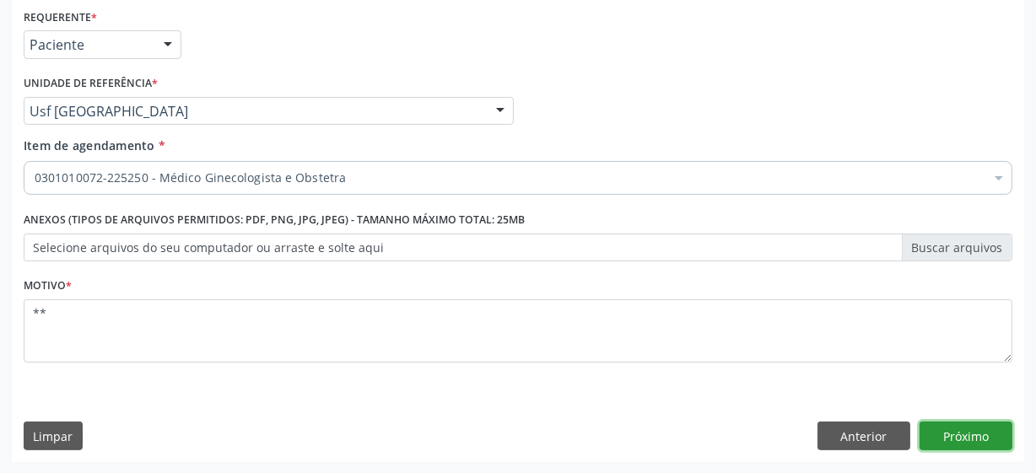
click at [996, 431] on button "Próximo" at bounding box center [966, 436] width 93 height 29
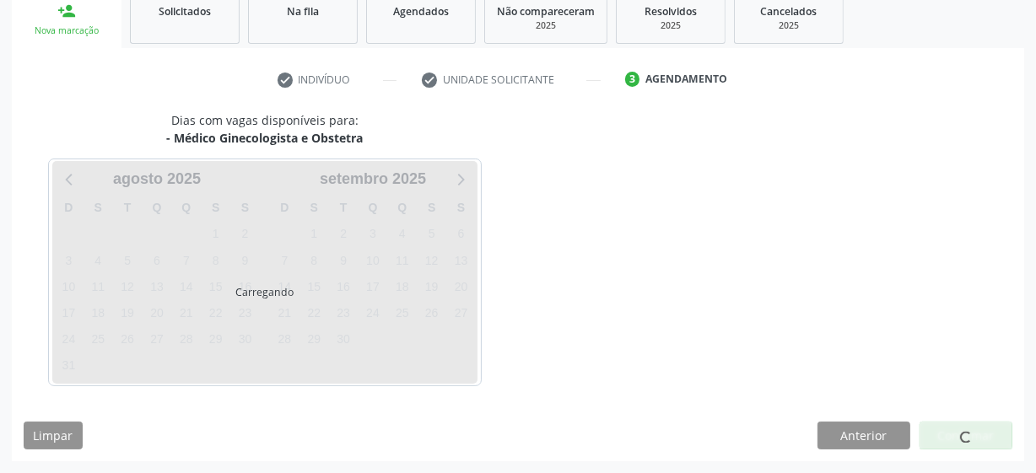
scroll to position [260, 0]
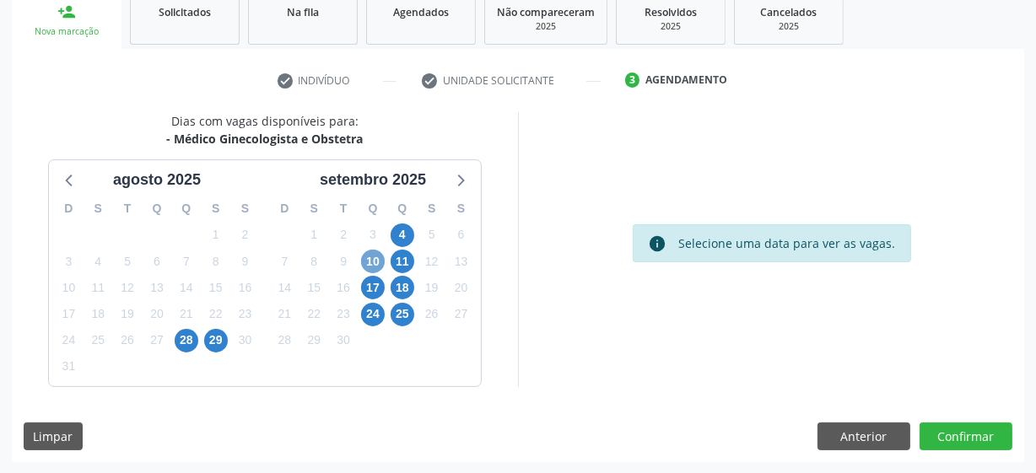
click at [375, 262] on span "10" at bounding box center [373, 262] width 24 height 24
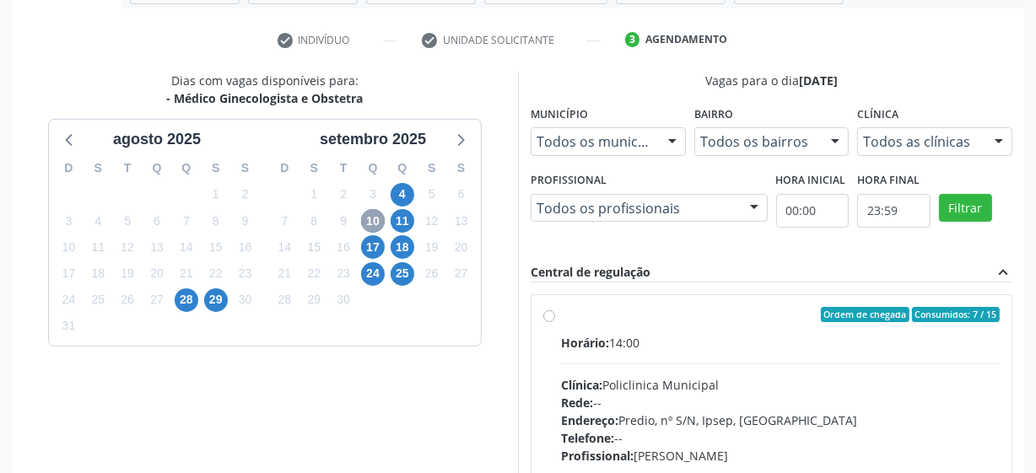
scroll to position [337, 0]
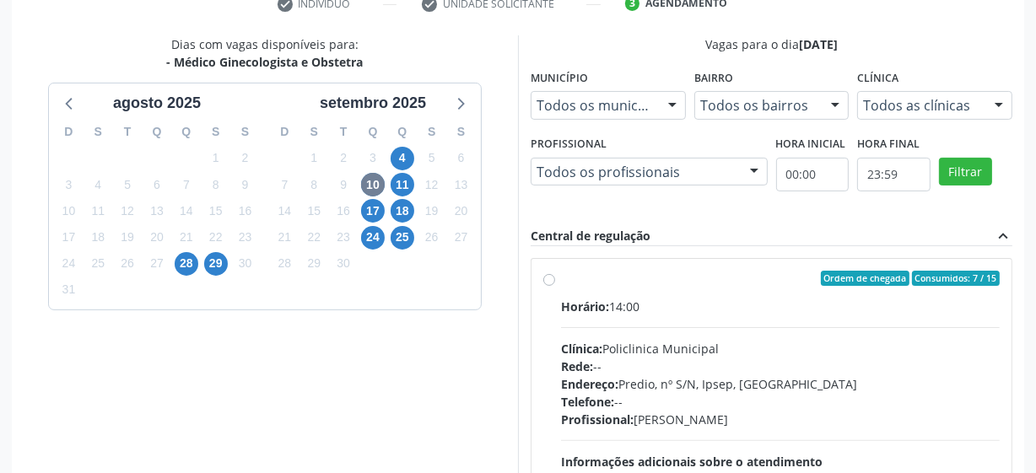
click at [561, 280] on label "Ordem de chegada Consumidos: 7 / 15 Horário: 14:00 Clínica: Policlinica Municip…" at bounding box center [780, 400] width 439 height 259
click at [550, 280] on input "Ordem de chegada Consumidos: 7 / 15 Horário: 14:00 Clínica: Policlinica Municip…" at bounding box center [549, 278] width 12 height 15
radio input "true"
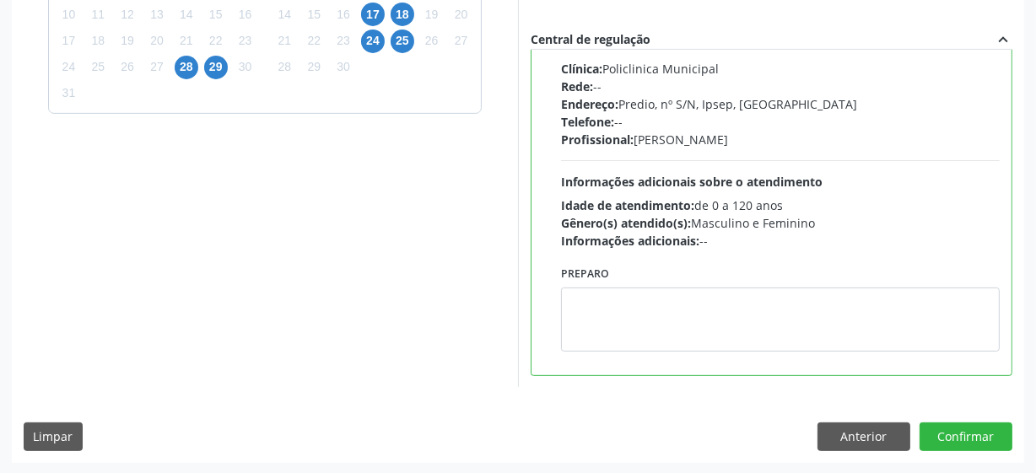
scroll to position [456, 0]
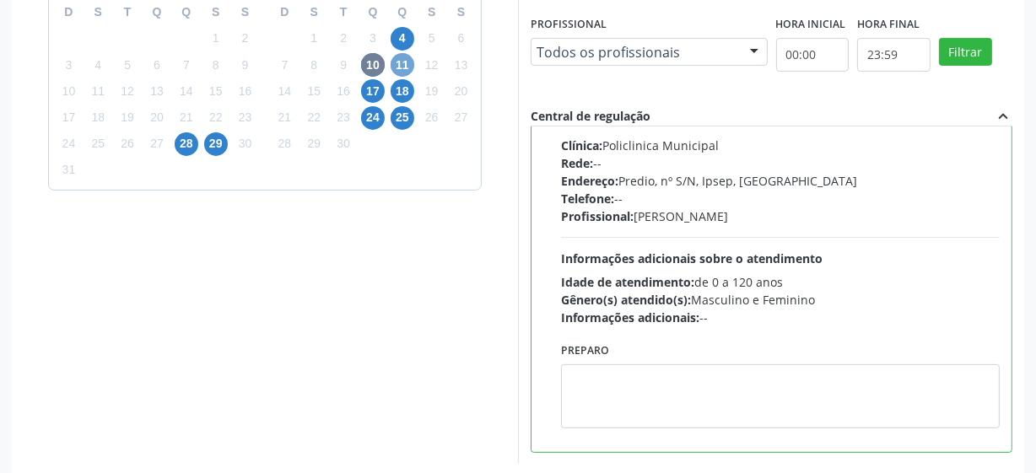
click at [397, 60] on span "11" at bounding box center [403, 65] width 24 height 24
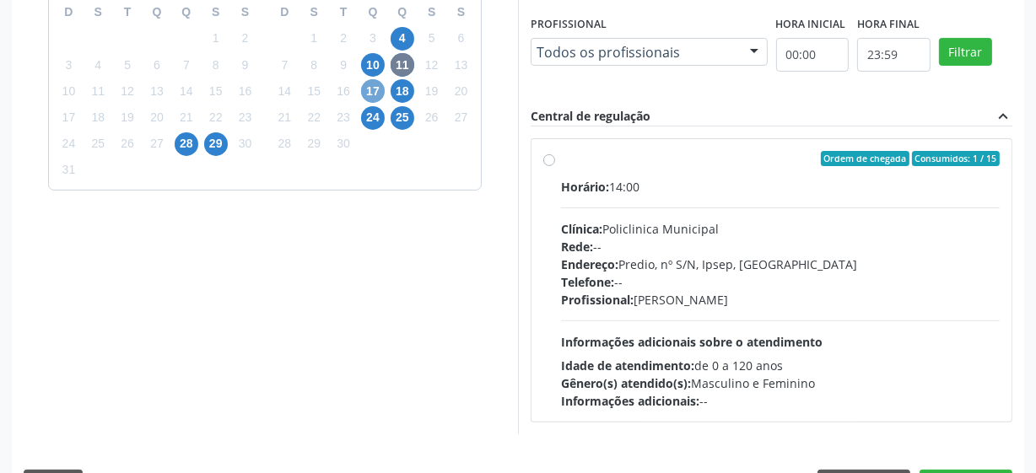
click at [381, 93] on span "17" at bounding box center [373, 91] width 24 height 24
click at [375, 121] on span "24" at bounding box center [373, 118] width 24 height 24
click at [399, 117] on span "25" at bounding box center [403, 118] width 24 height 24
click at [406, 35] on span "4" at bounding box center [403, 39] width 24 height 24
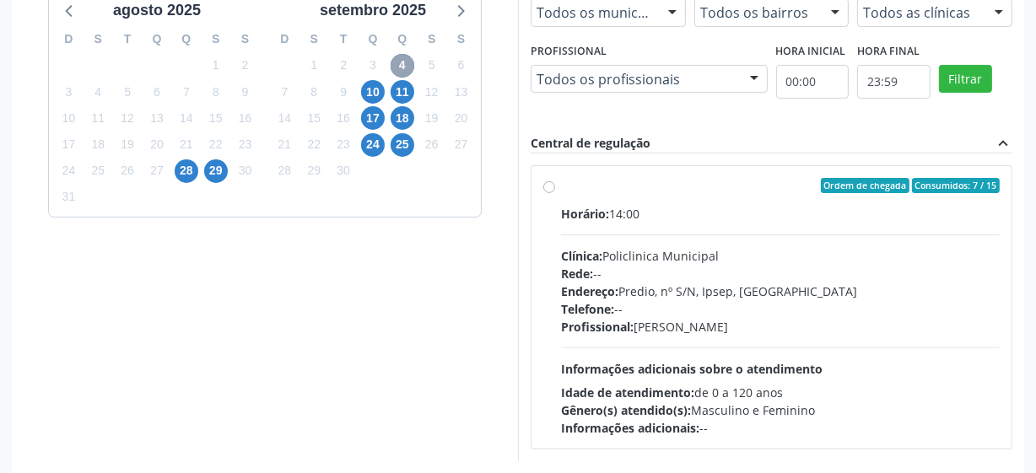
scroll to position [273, 0]
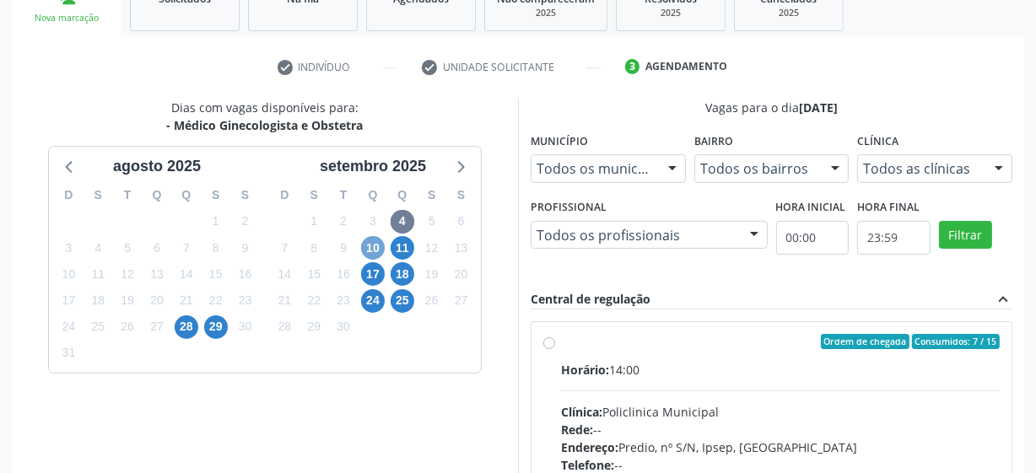
click at [377, 253] on span "10" at bounding box center [373, 248] width 24 height 24
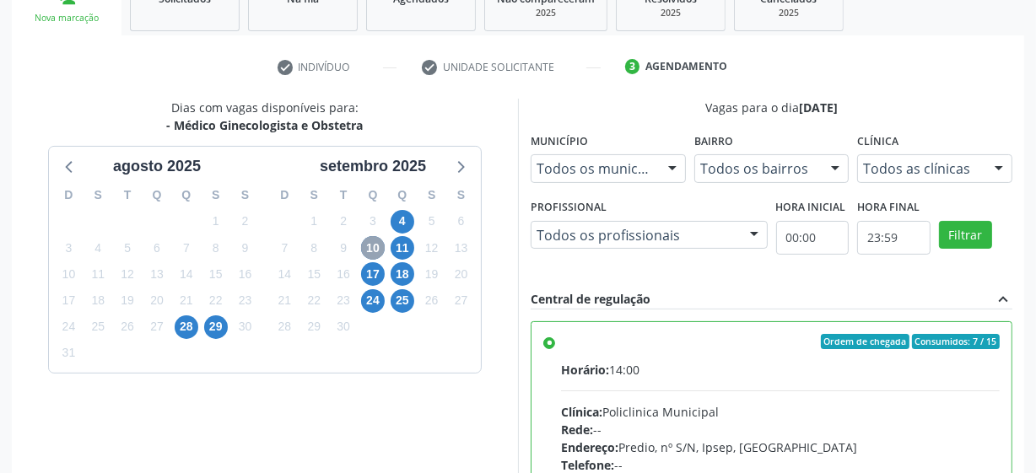
scroll to position [84, 0]
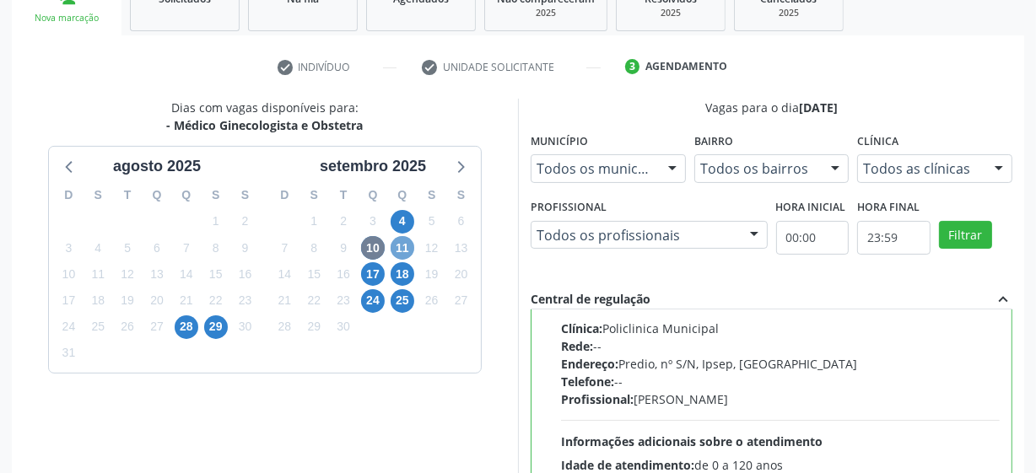
click at [397, 247] on span "11" at bounding box center [403, 248] width 24 height 24
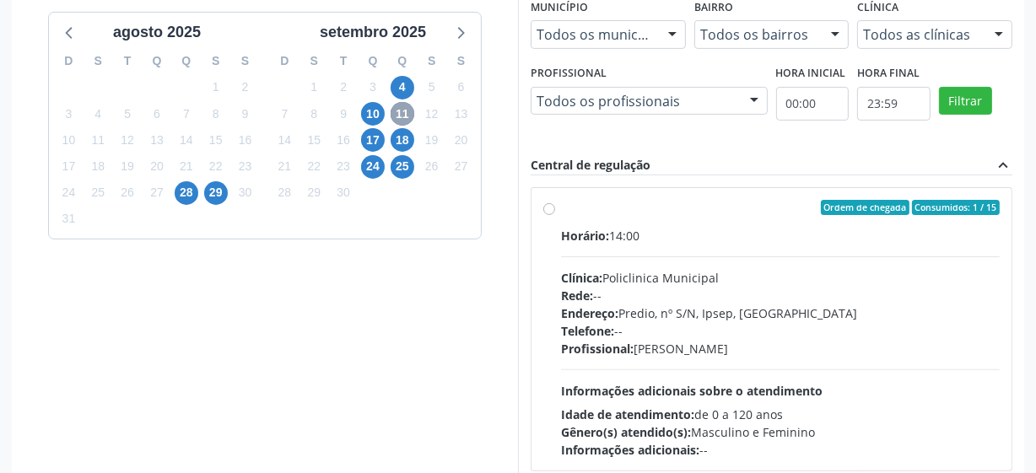
scroll to position [427, 0]
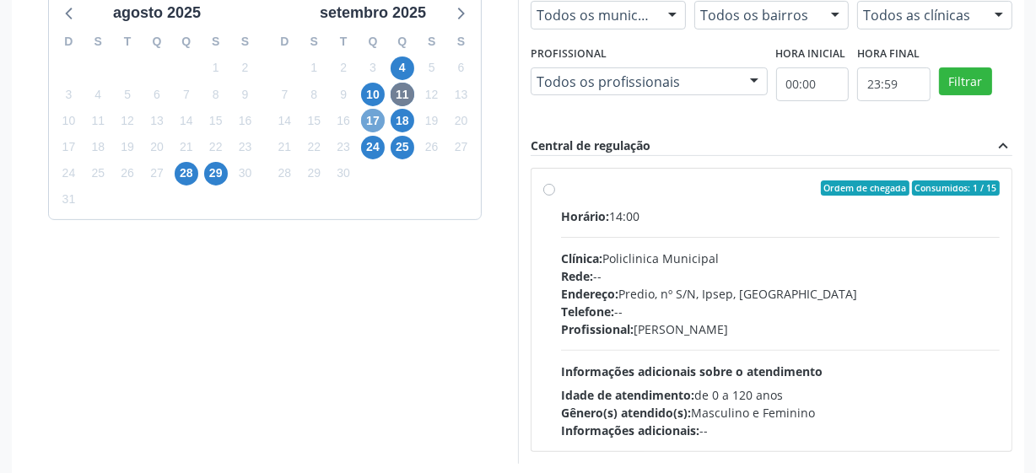
click at [375, 116] on span "17" at bounding box center [373, 121] width 24 height 24
click at [398, 124] on span "18" at bounding box center [403, 121] width 24 height 24
click at [368, 153] on span "24" at bounding box center [373, 148] width 24 height 24
click at [401, 154] on span "25" at bounding box center [403, 148] width 24 height 24
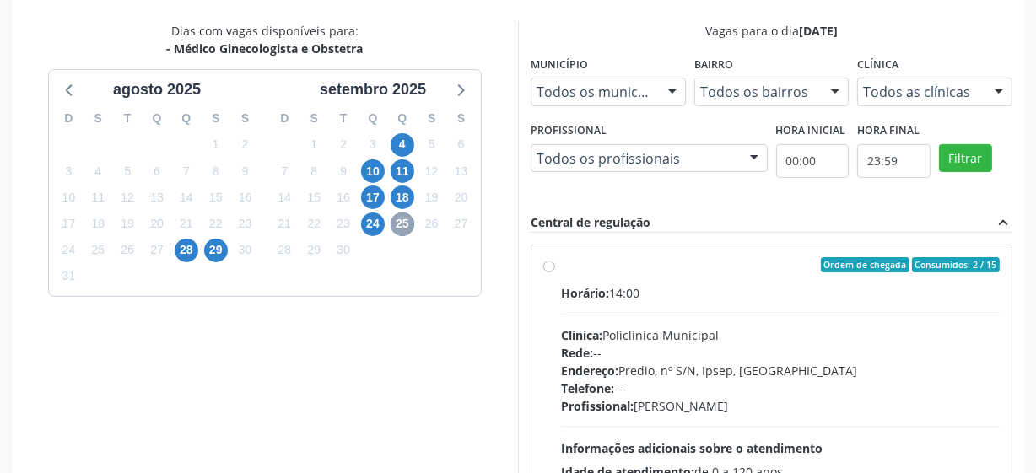
scroll to position [504, 0]
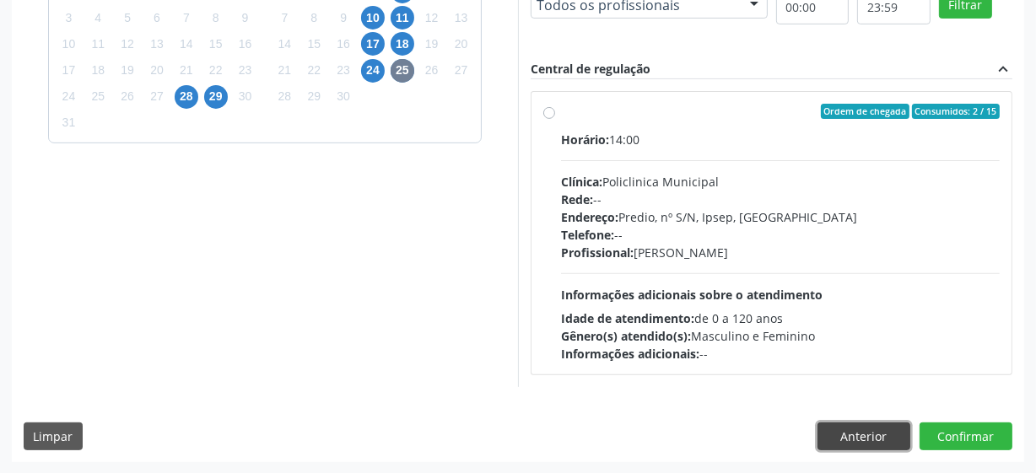
click at [845, 436] on button "Anterior" at bounding box center [864, 437] width 93 height 29
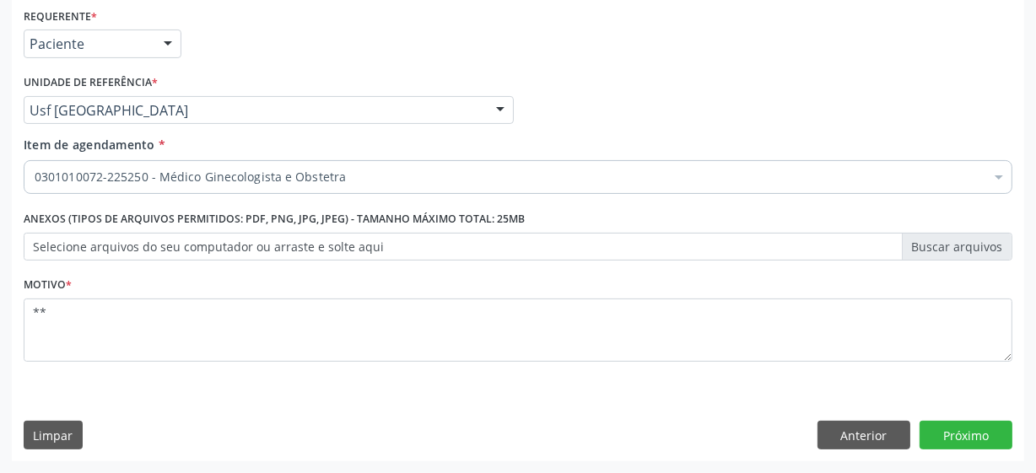
scroll to position [362, 0]
click at [325, 186] on div "0301010072-225250 - Médico Ginecologista e Obstetra" at bounding box center [518, 178] width 989 height 34
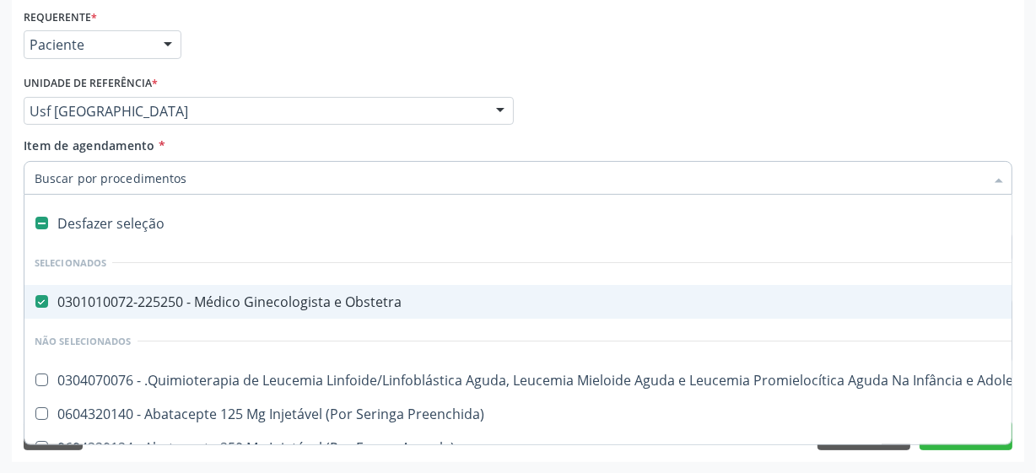
click at [325, 186] on input "Item de agendamento *" at bounding box center [510, 178] width 950 height 34
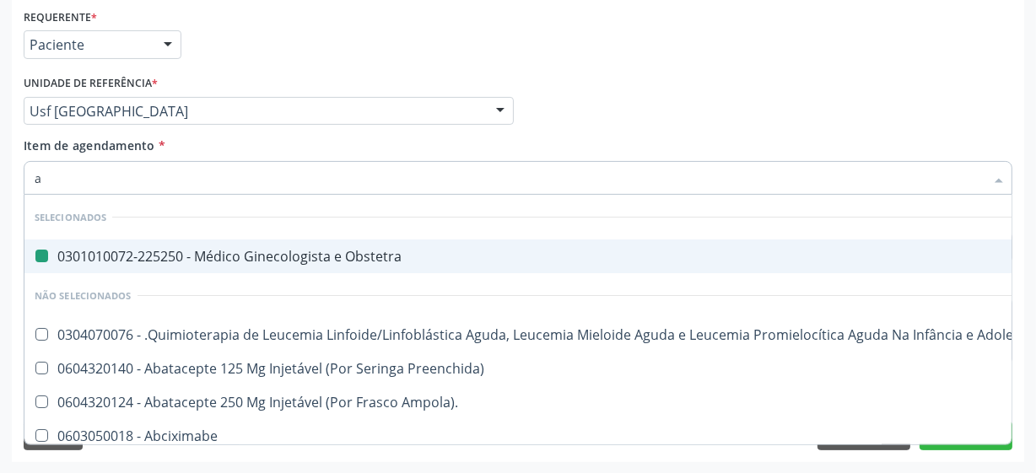
type input "al"
checkbox Obstetra "false"
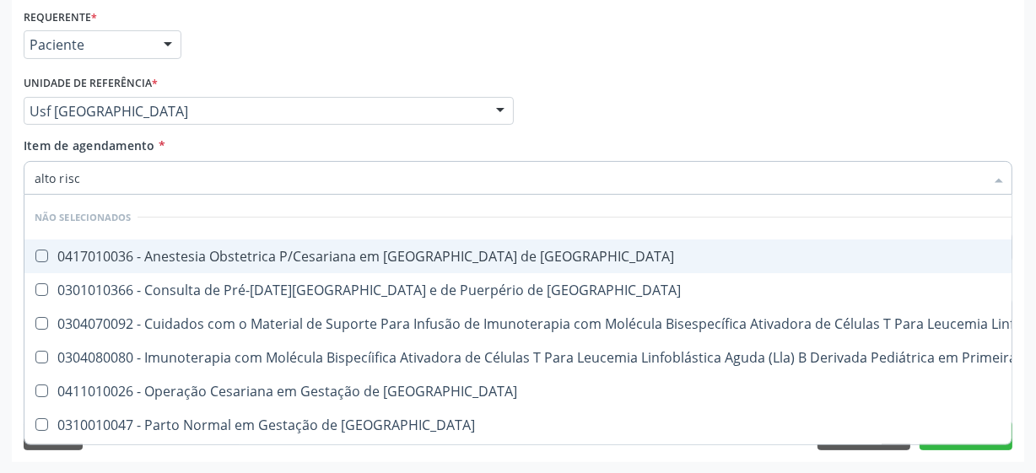
type input "alto risco"
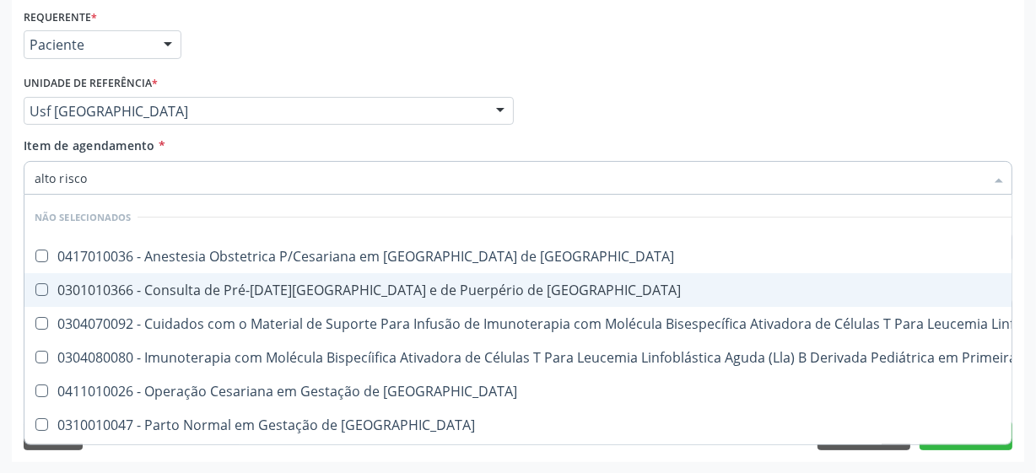
click at [51, 287] on div "0301010366 - Consulta de Pré-[DATE][GEOGRAPHIC_DATA] e de Puerpério de [GEOGRAP…" at bounding box center [901, 289] width 1733 height 13
checkbox Risco "true"
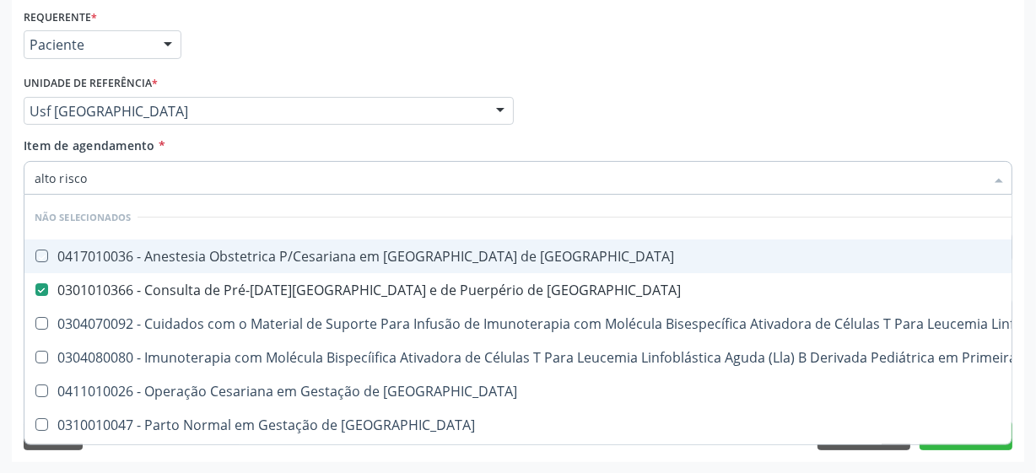
click at [753, 92] on div "Médico Solicitante Por favor, selecione a Unidade de Atendimento primeiro Nenhu…" at bounding box center [517, 104] width 997 height 66
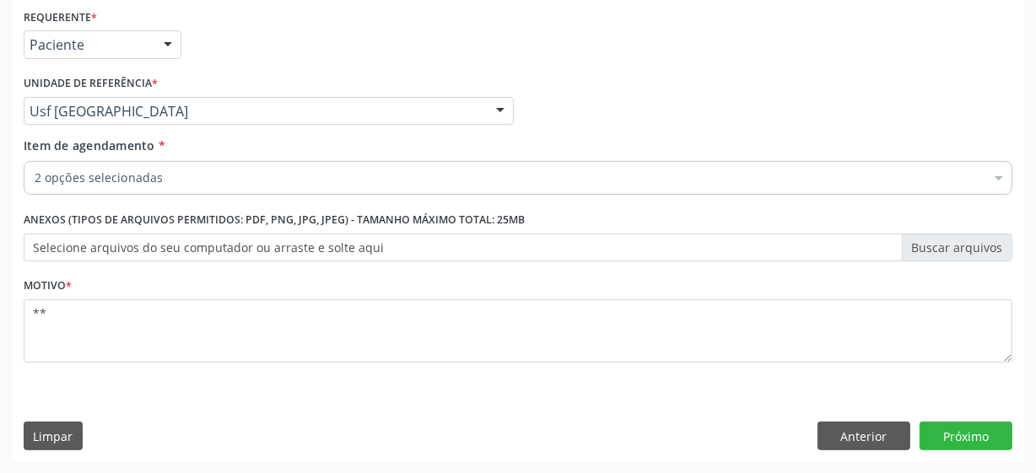
click at [905, 103] on div "Médico Solicitante Por favor, selecione a Unidade de Atendimento primeiro Nenhu…" at bounding box center [517, 104] width 997 height 66
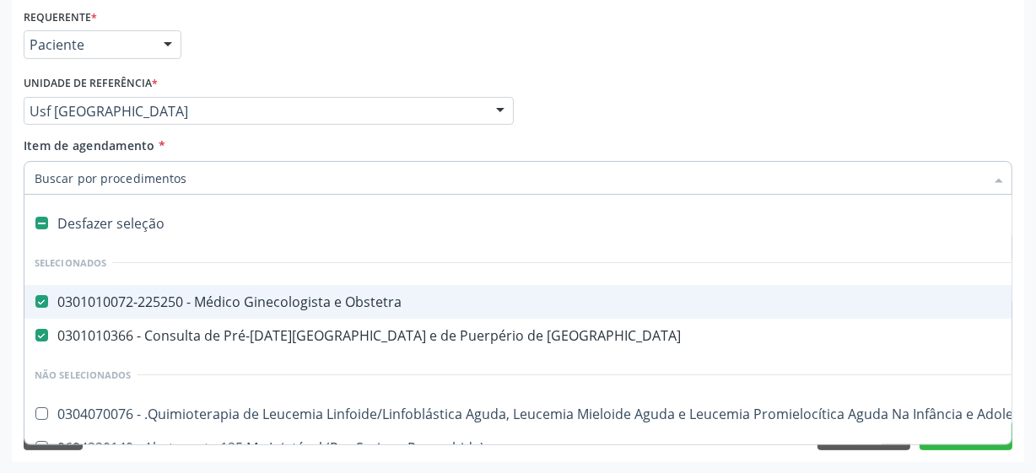
click at [35, 303] on div at bounding box center [30, 301] width 13 height 13
click at [759, 111] on div "Médico Solicitante Por favor, selecione a Unidade de Atendimento primeiro Nenhu…" at bounding box center [517, 104] width 997 height 66
checkbox Obstetra "true"
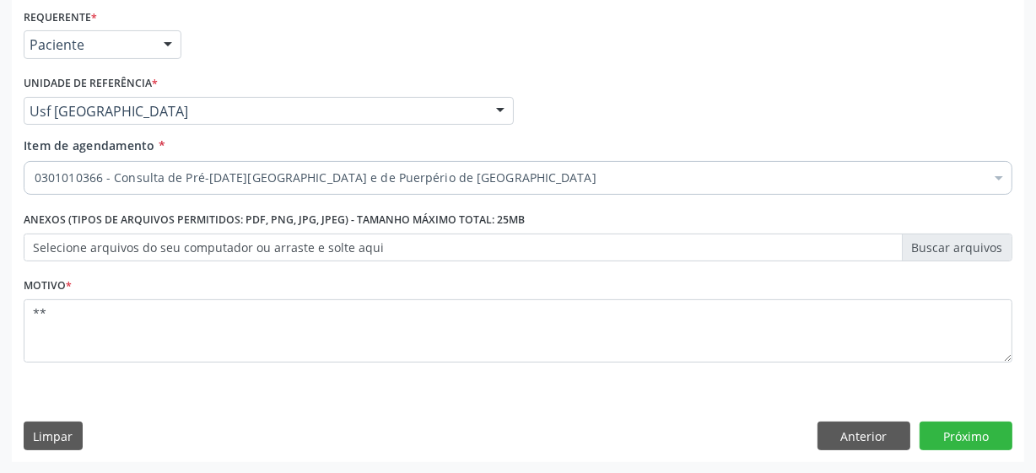
click at [978, 108] on div "Médico Solicitante Por favor, selecione a Unidade de Atendimento primeiro Nenhu…" at bounding box center [517, 104] width 997 height 66
click at [946, 435] on button "Próximo" at bounding box center [966, 436] width 93 height 29
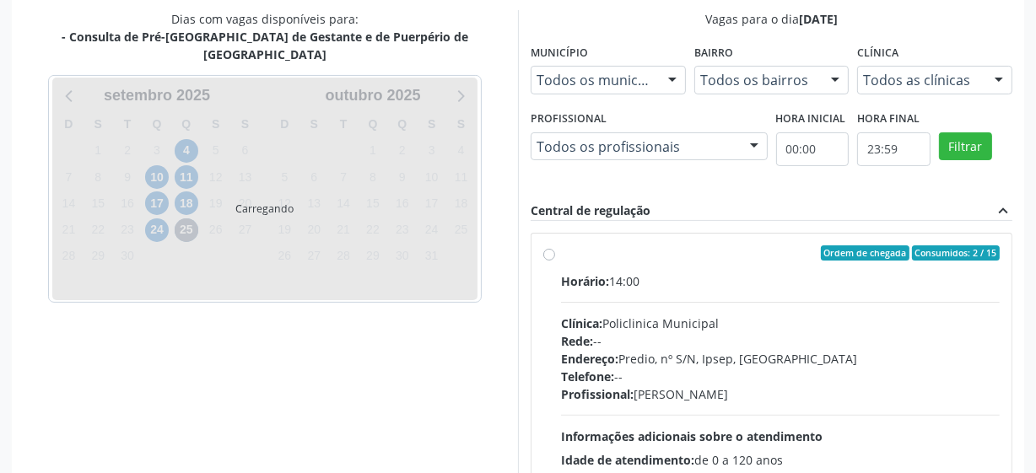
scroll to position [368, 0]
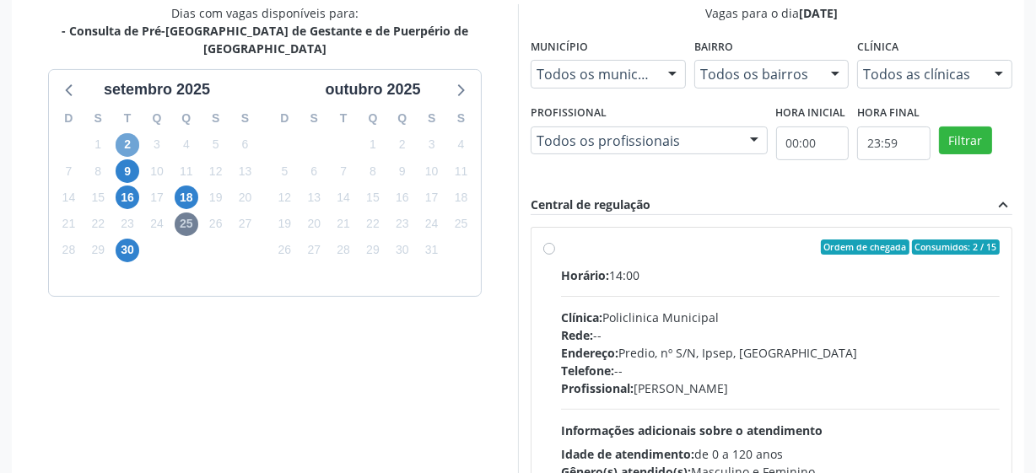
click at [116, 133] on span "2" at bounding box center [128, 145] width 24 height 24
click at [561, 245] on label "Ordem de chegada Consumidos: 8 / 25 Horário: 07:30 Clínica: Policlinica Municip…" at bounding box center [780, 369] width 439 height 259
click at [549, 245] on input "Ordem de chegada Consumidos: 8 / 25 Horário: 07:30 Clínica: Policlinica Municip…" at bounding box center [549, 247] width 12 height 15
radio input "true"
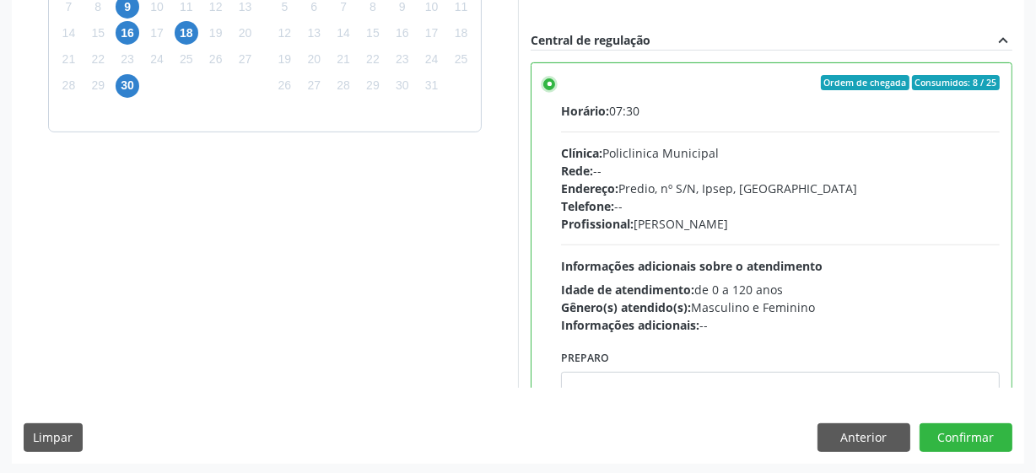
scroll to position [533, 0]
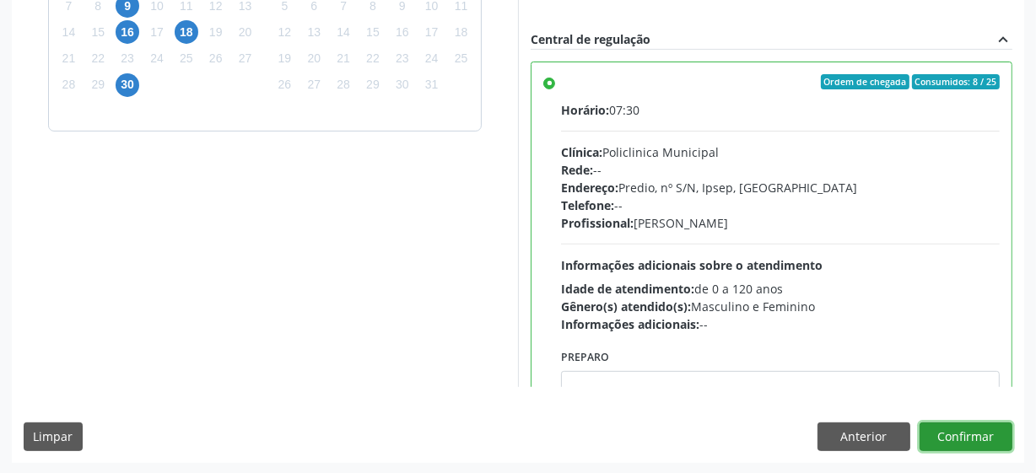
click at [969, 424] on button "Confirmar" at bounding box center [966, 437] width 93 height 29
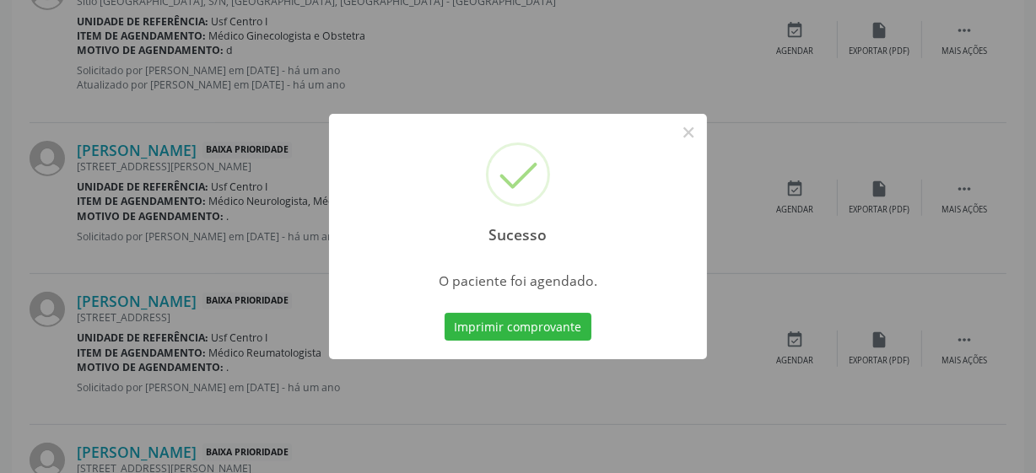
scroll to position [83, 0]
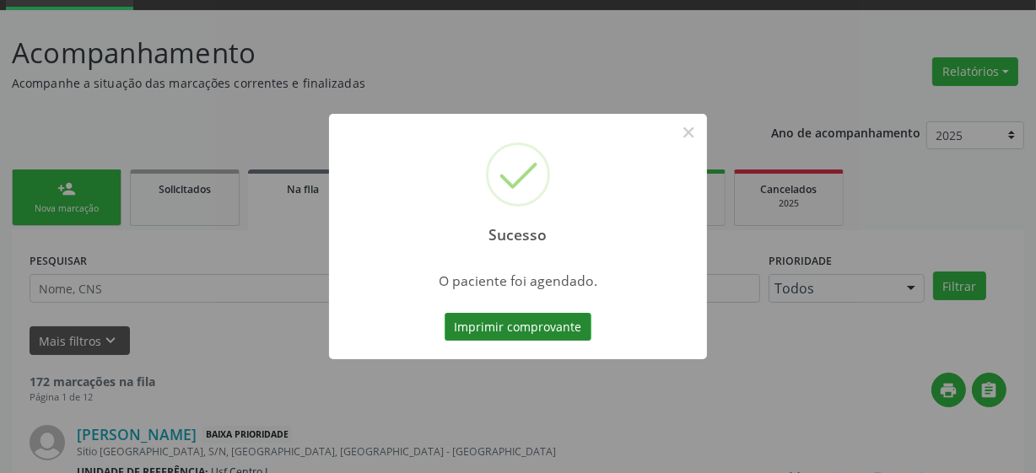
click at [518, 322] on button "Imprimir comprovante" at bounding box center [518, 327] width 147 height 29
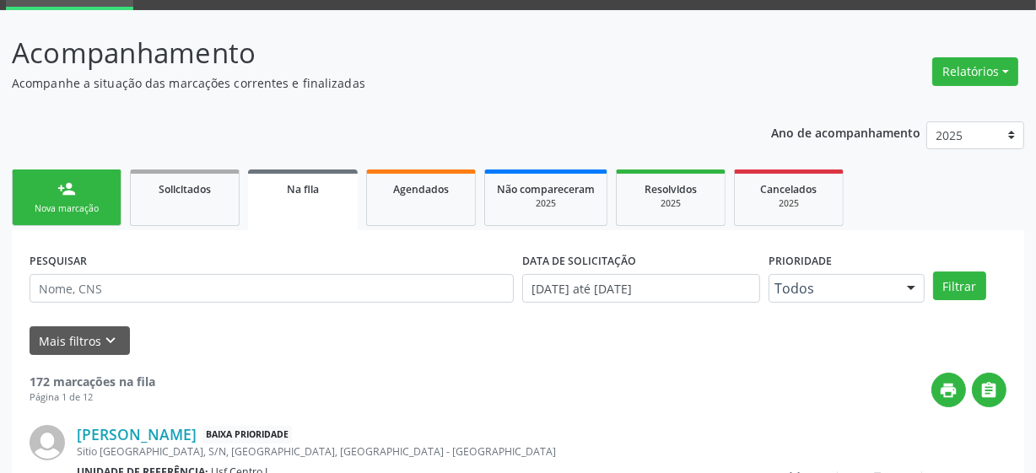
click at [73, 198] on link "person_add Nova marcação" at bounding box center [67, 198] width 110 height 57
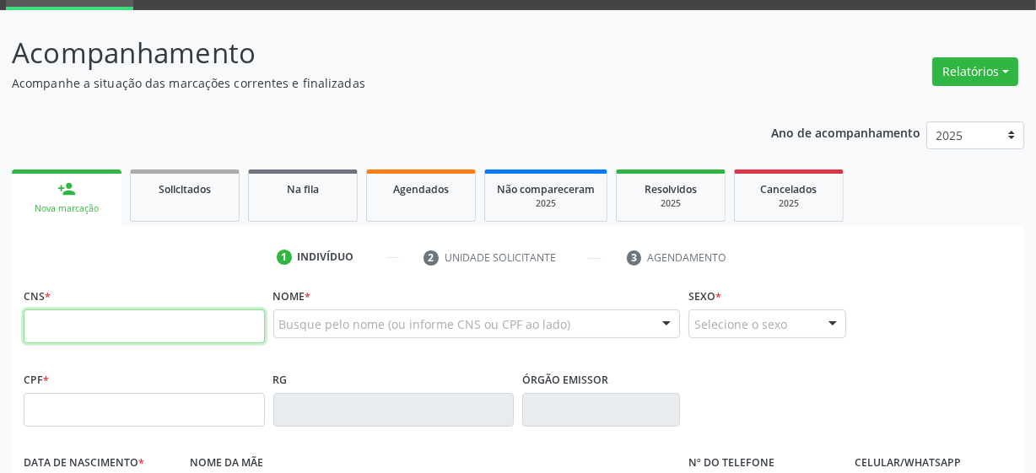
click at [141, 327] on input "text" at bounding box center [144, 327] width 241 height 34
type input "898 0034 1750 1204"
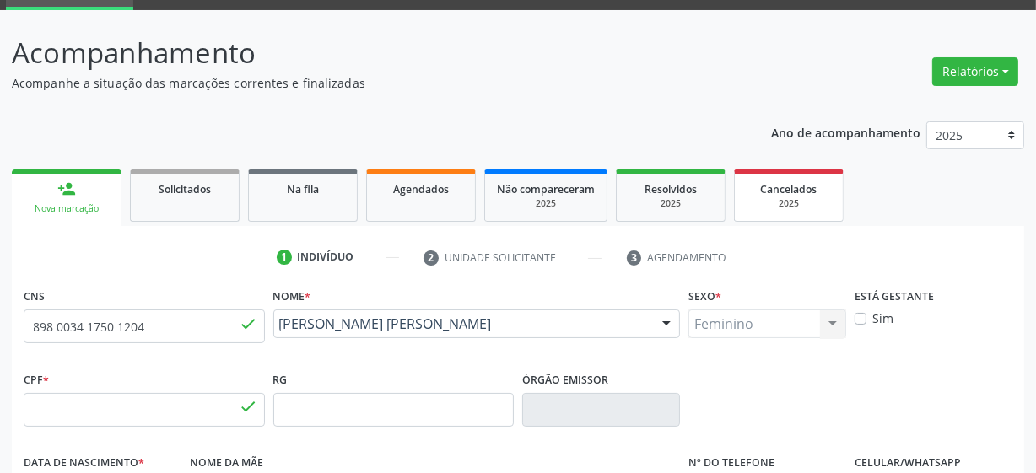
type input "136.420.914-40"
type input "[DATE]"
type input "[PERSON_NAME]"
type input "[PHONE_NUMBER]"
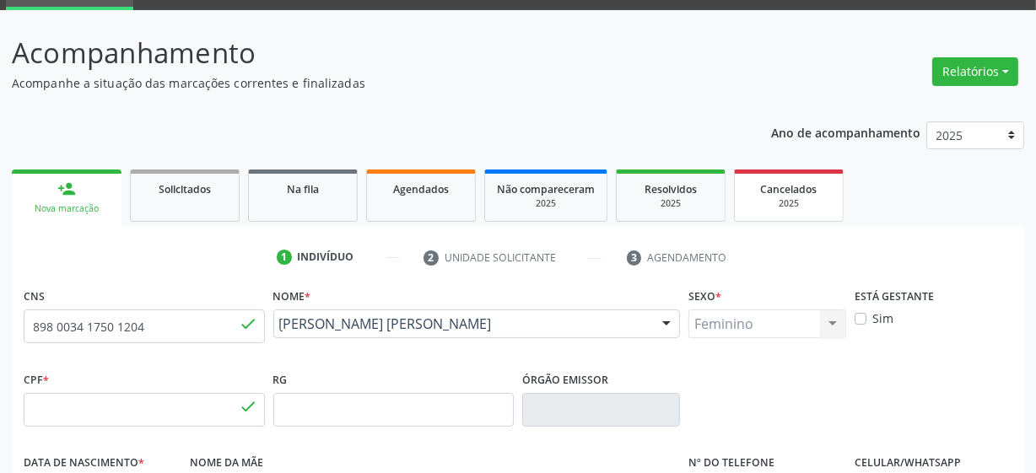
type input "224"
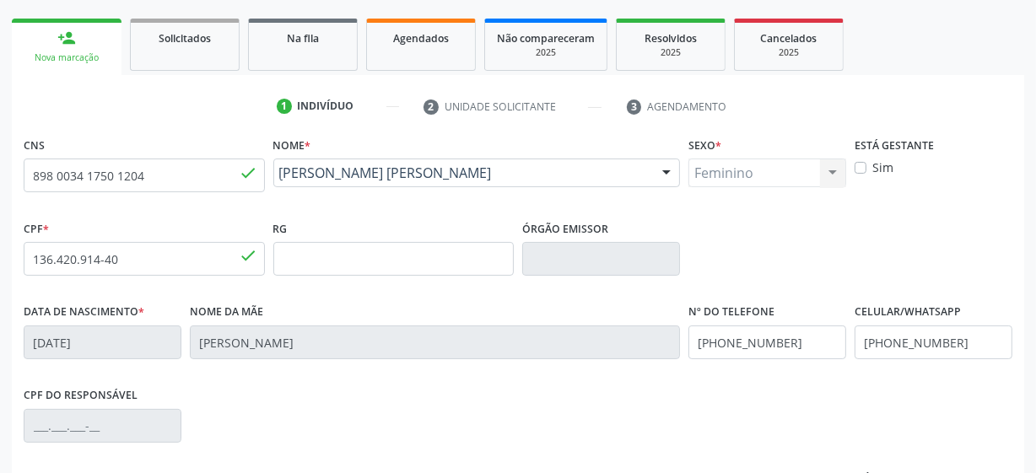
scroll to position [440, 0]
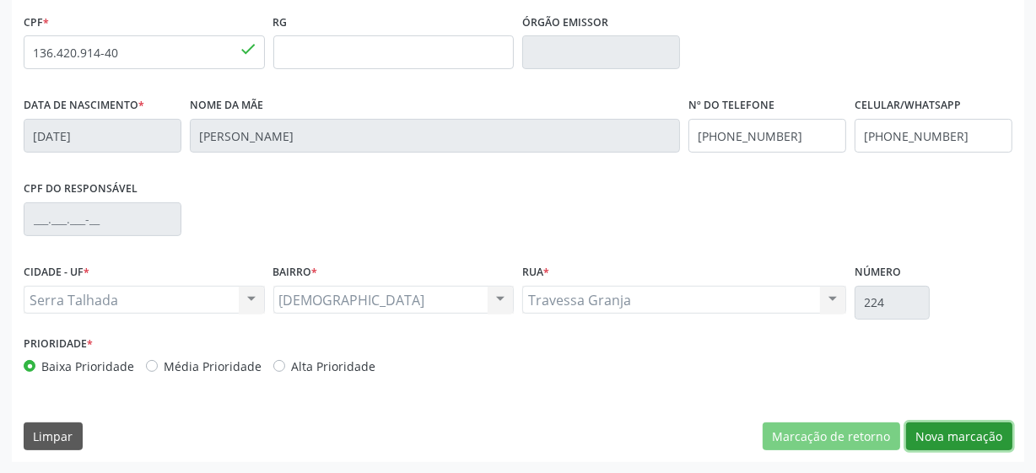
click at [937, 426] on button "Nova marcação" at bounding box center [959, 437] width 106 height 29
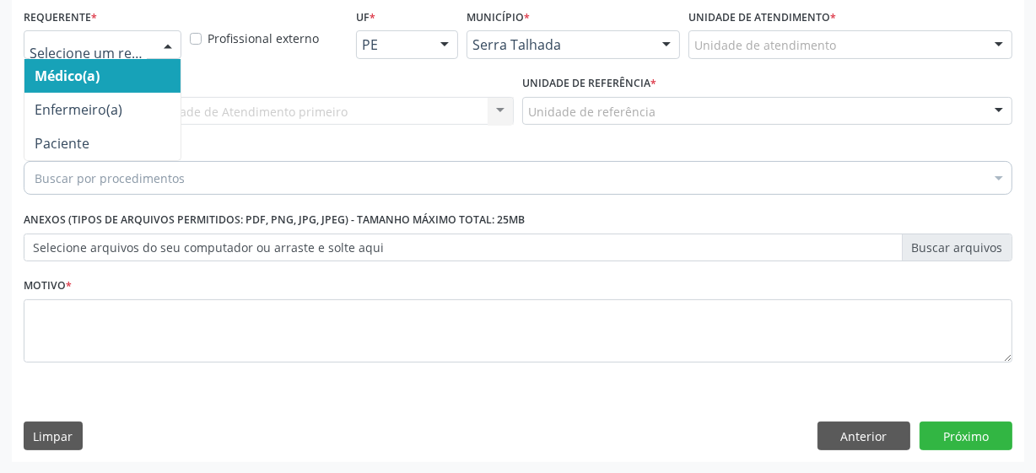
click at [155, 41] on div at bounding box center [167, 45] width 25 height 29
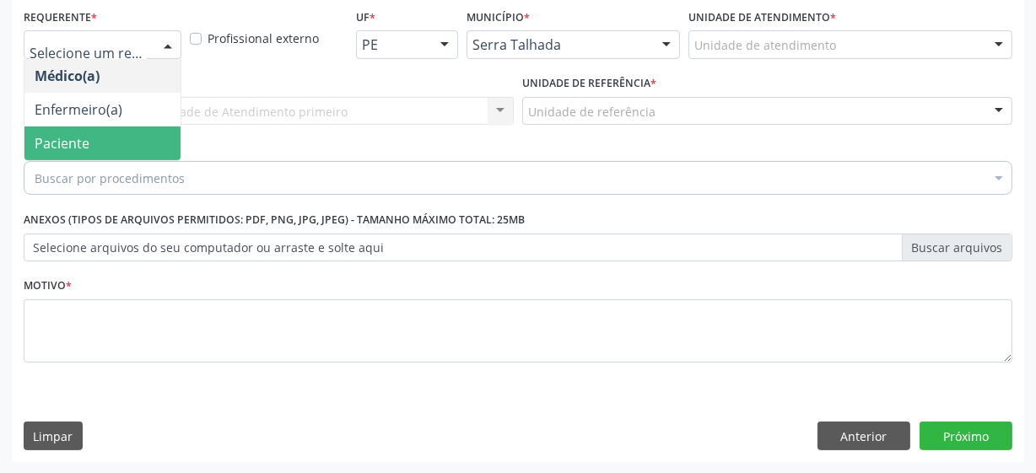
click at [118, 152] on span "Paciente" at bounding box center [102, 144] width 156 height 34
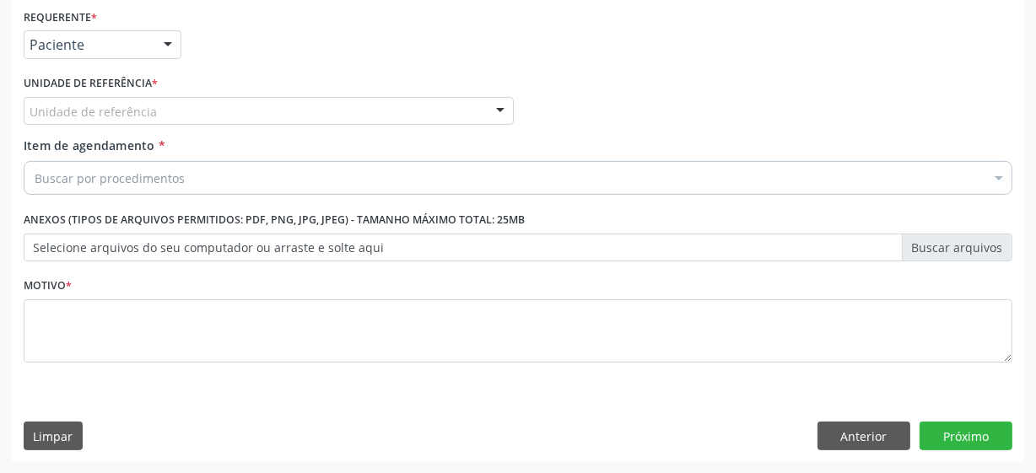
click at [236, 111] on div "Unidade de referência" at bounding box center [269, 111] width 490 height 29
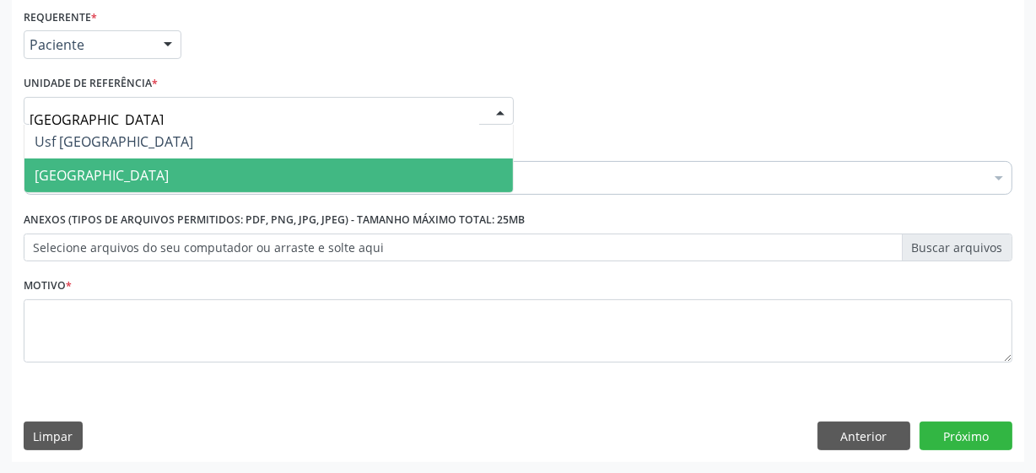
type input "vila bela"
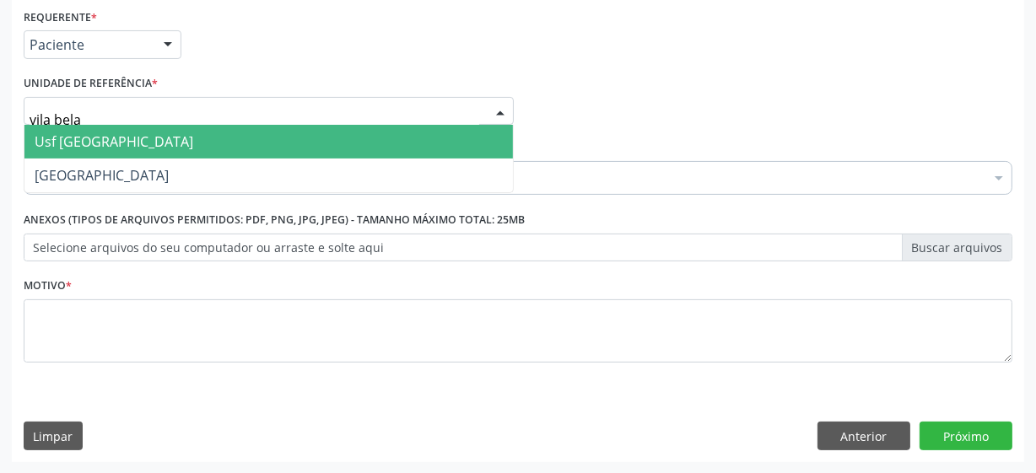
click at [165, 143] on span "Usf [GEOGRAPHIC_DATA]" at bounding box center [268, 142] width 488 height 34
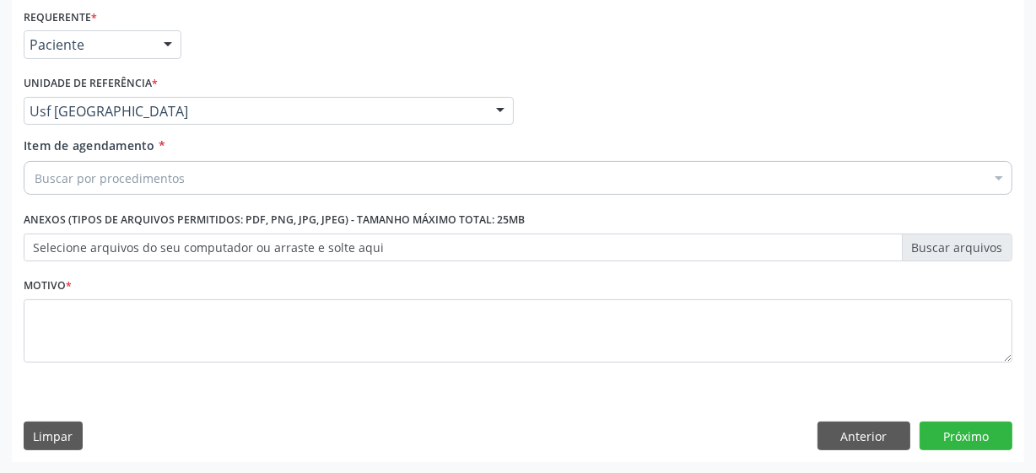
click at [285, 186] on div "Buscar por procedimentos" at bounding box center [518, 178] width 989 height 34
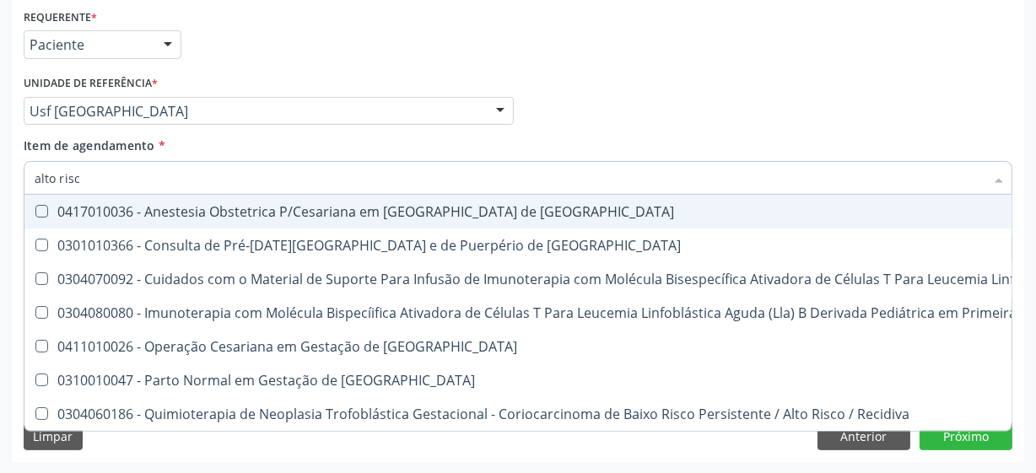
type input "alto risco"
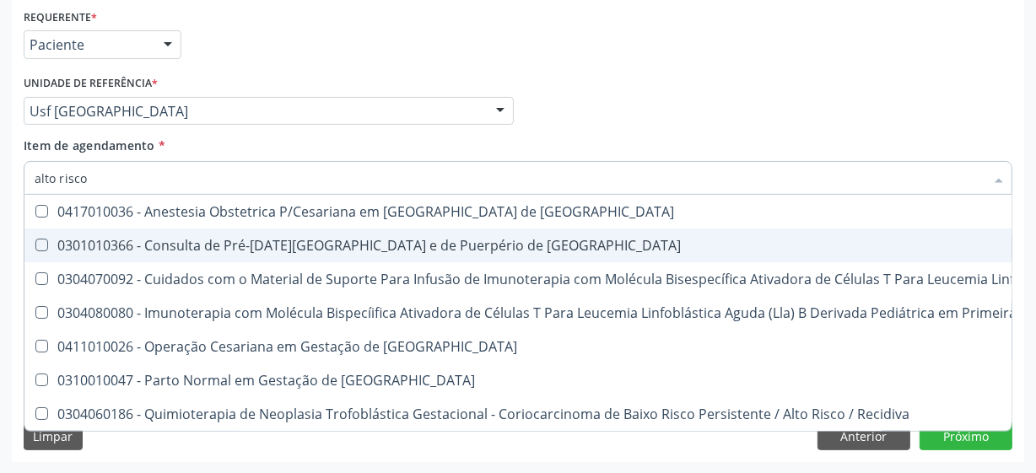
click at [45, 239] on Risco at bounding box center [41, 245] width 13 height 13
click at [35, 240] on Risco "checkbox" at bounding box center [29, 245] width 11 height 11
checkbox Risco "true"
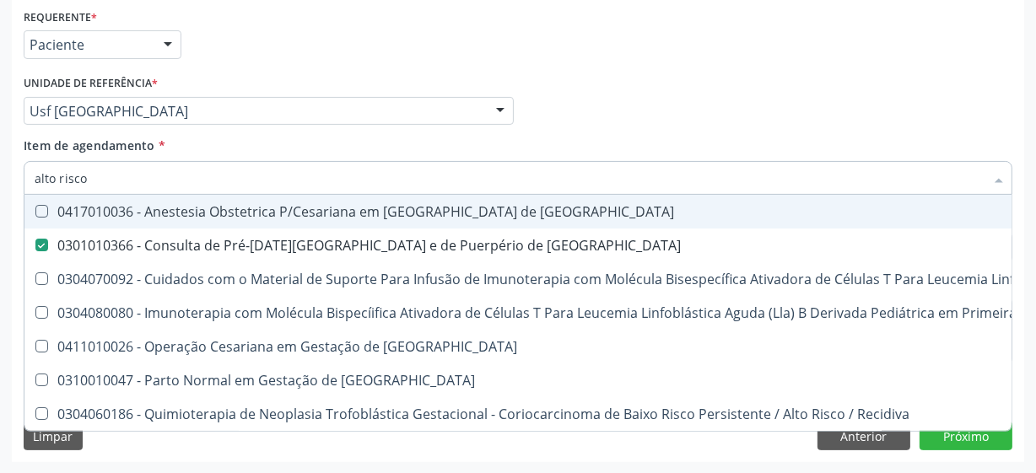
click at [586, 47] on div "Requerente * Paciente Médico(a) Enfermeiro(a) Paciente Nenhum resultado encontr…" at bounding box center [517, 37] width 997 height 66
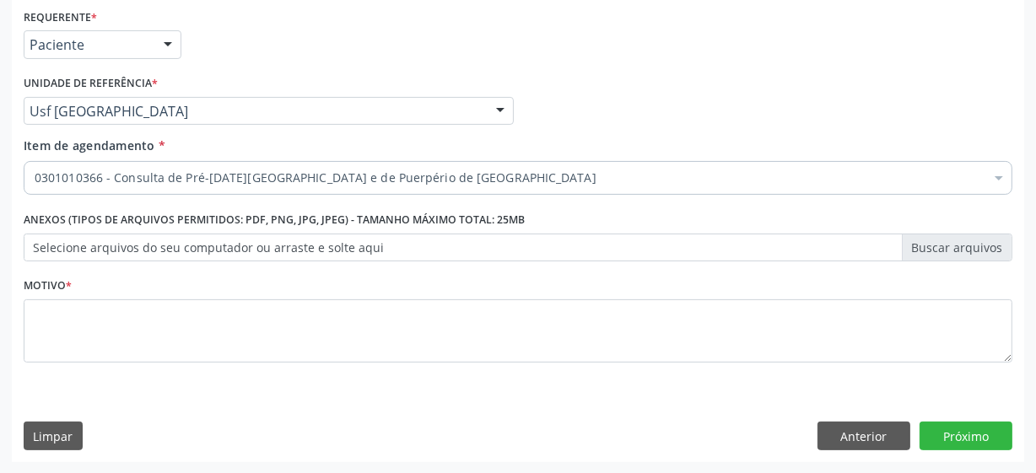
click at [587, 47] on div "Requerente * Paciente Médico(a) Enfermeiro(a) Paciente Nenhum resultado encontr…" at bounding box center [517, 37] width 997 height 66
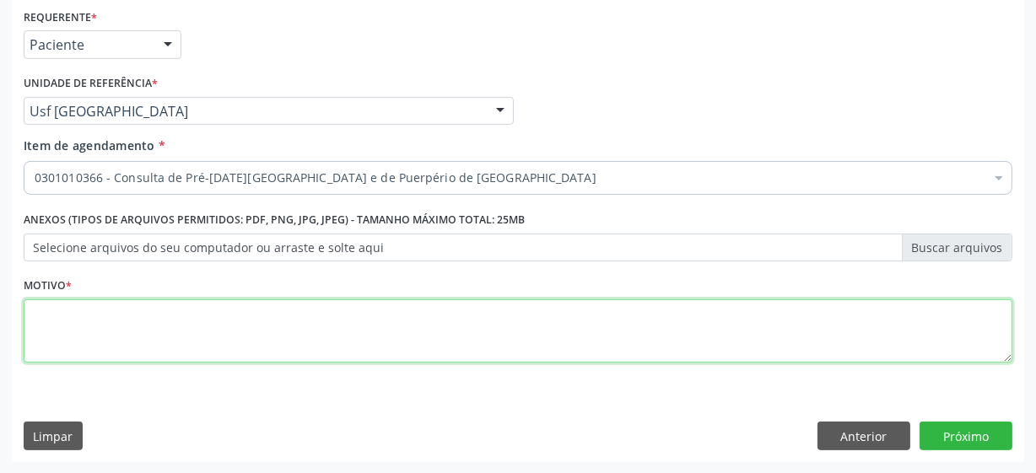
click at [165, 316] on textarea at bounding box center [518, 332] width 989 height 64
type textarea "*"
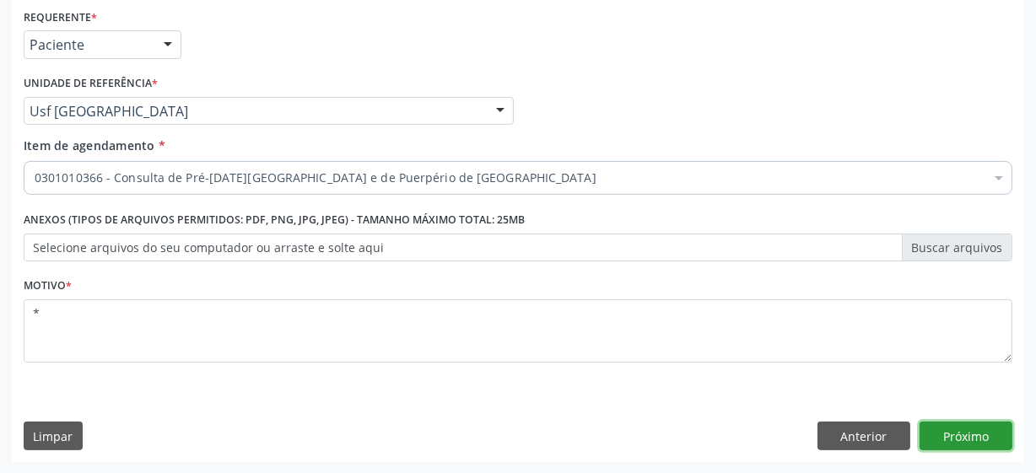
click at [988, 447] on button "Próximo" at bounding box center [966, 436] width 93 height 29
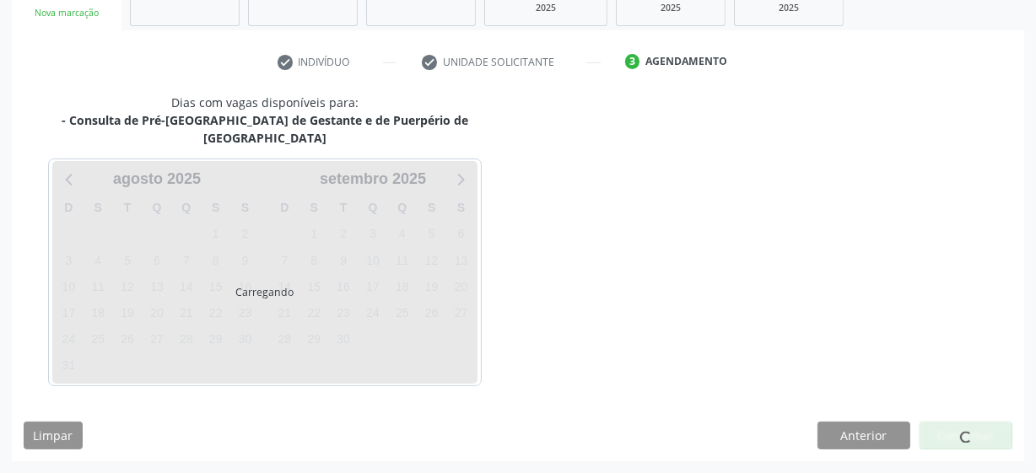
scroll to position [260, 0]
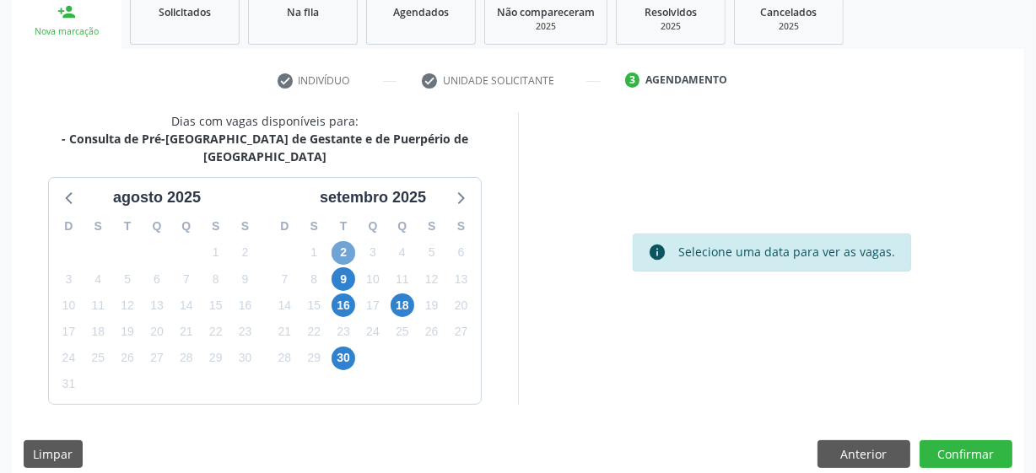
click at [336, 241] on span "2" at bounding box center [344, 253] width 24 height 24
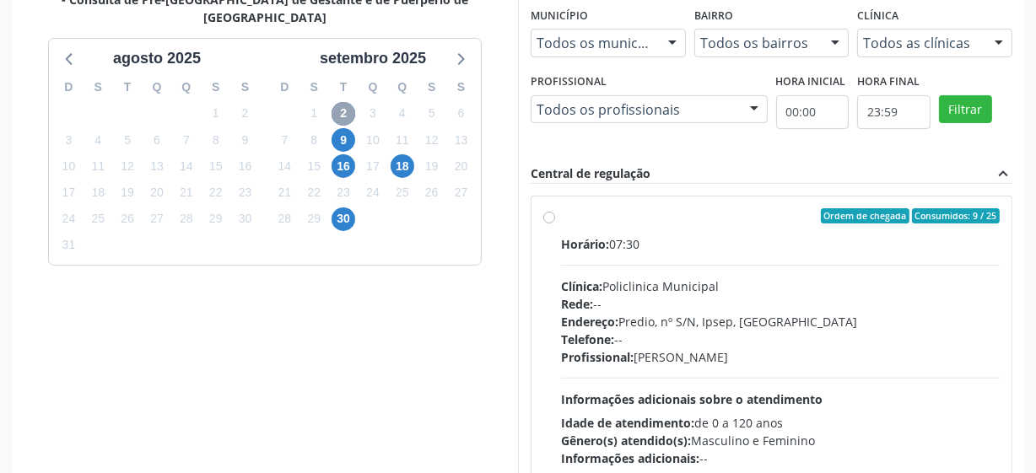
scroll to position [413, 0]
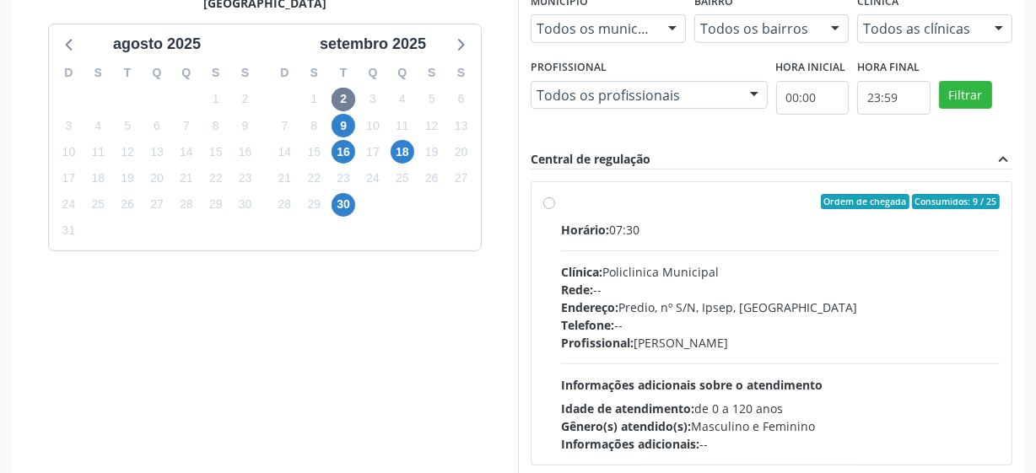
click at [561, 205] on label "Ordem de chegada Consumidos: 9 / 25 Horário: 07:30 Clínica: Policlinica Municip…" at bounding box center [780, 323] width 439 height 259
click at [548, 205] on input "Ordem de chegada Consumidos: 9 / 25 Horário: 07:30 Clínica: Policlinica Municip…" at bounding box center [549, 201] width 12 height 15
radio input "true"
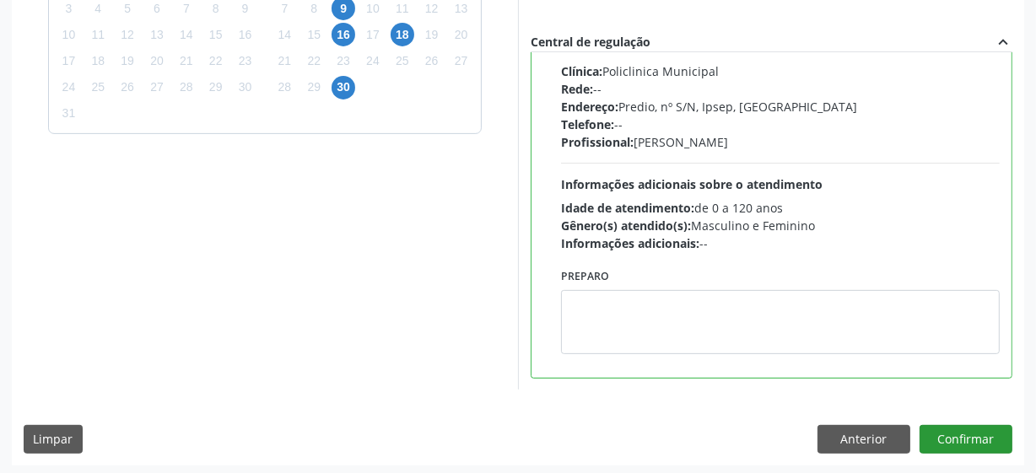
scroll to position [533, 0]
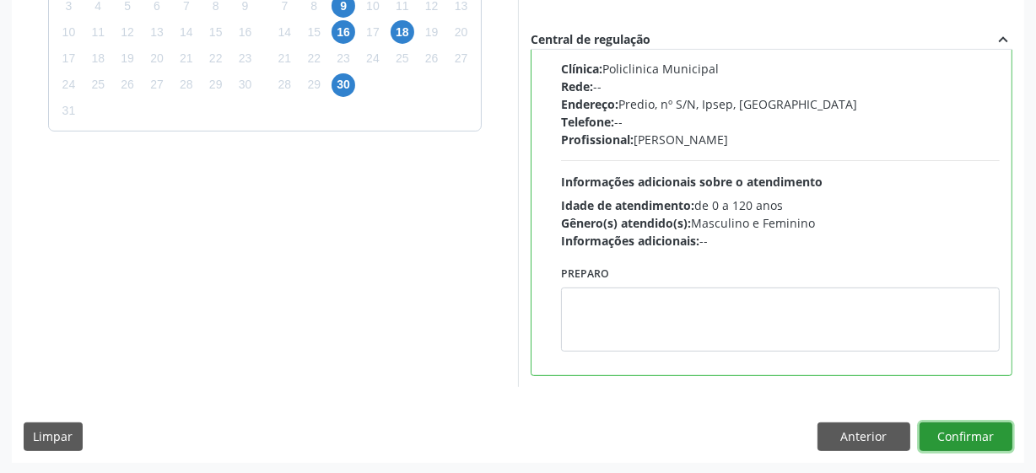
click at [991, 430] on button "Confirmar" at bounding box center [966, 437] width 93 height 29
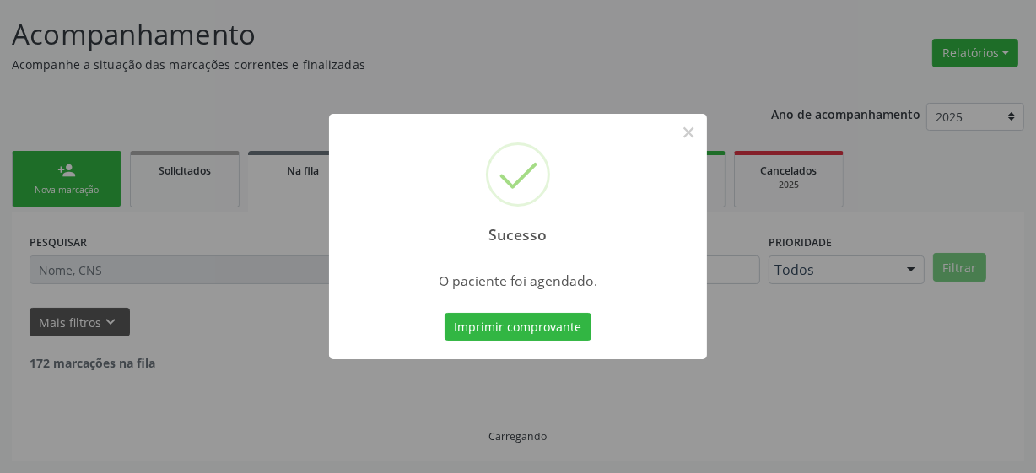
scroll to position [83, 0]
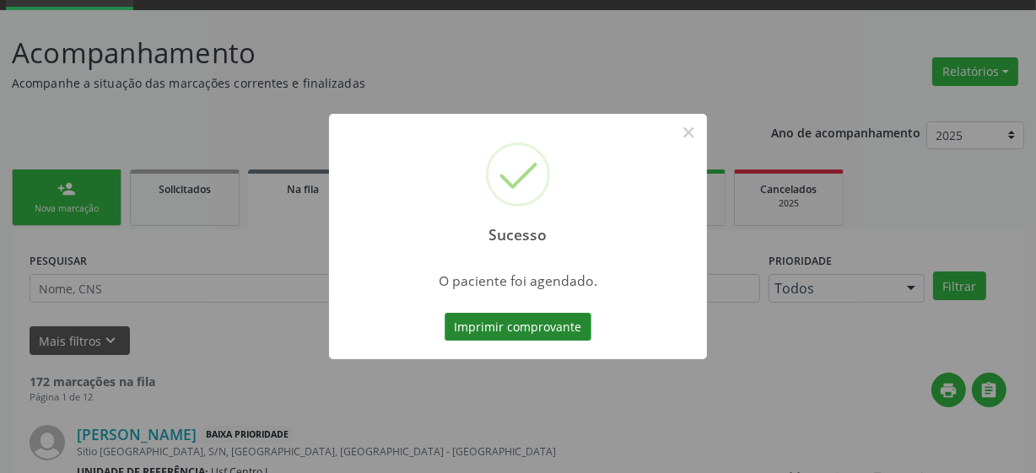
click at [461, 326] on button "Imprimir comprovante" at bounding box center [518, 327] width 147 height 29
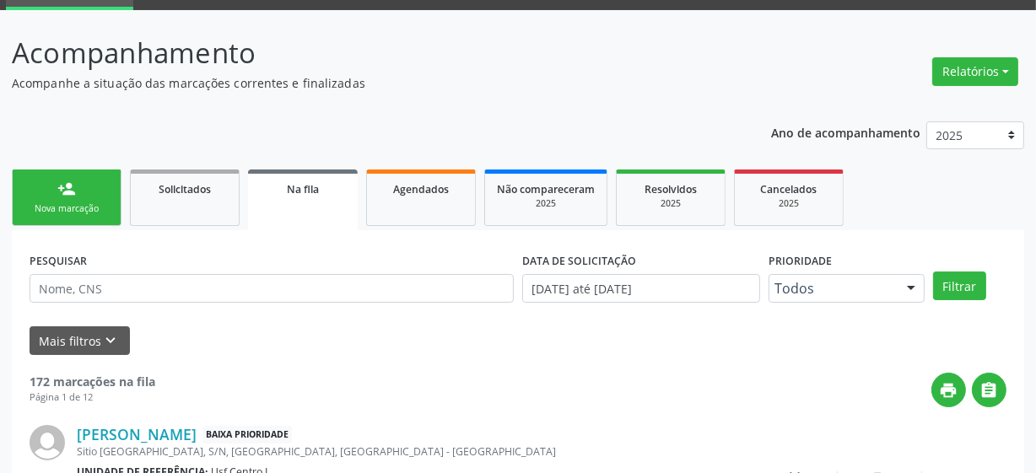
click at [84, 192] on link "person_add Nova marcação" at bounding box center [67, 198] width 110 height 57
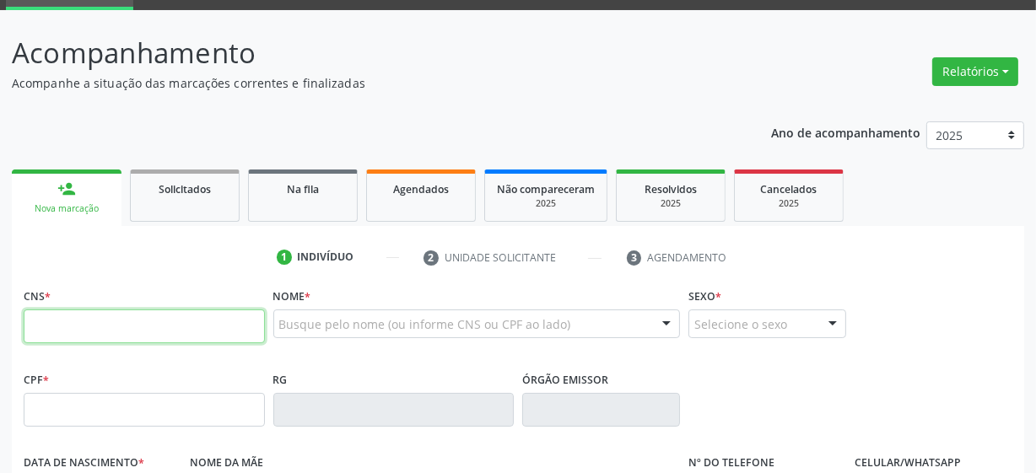
click at [169, 337] on input "text" at bounding box center [144, 327] width 241 height 34
type input "898 0059 3048 5714"
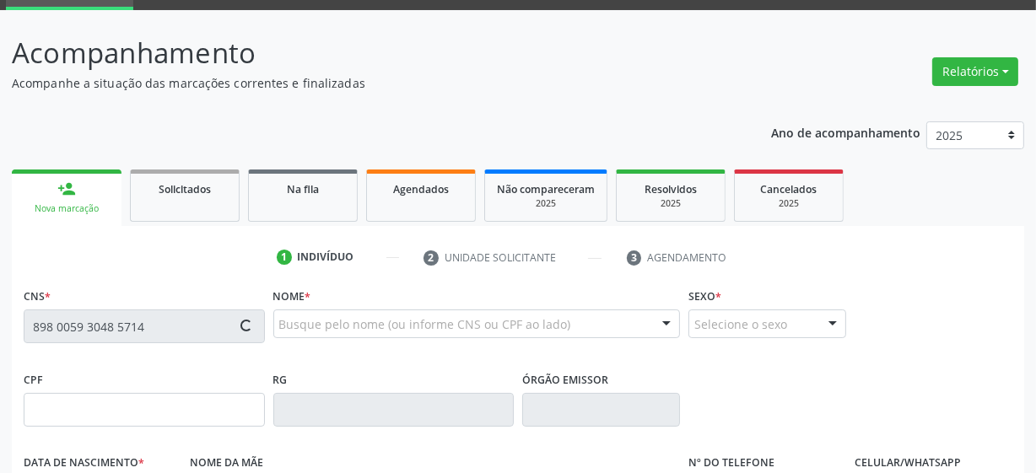
type input "0[DATE]"
type input "[PERSON_NAME]"
type input "[PHONE_NUMBER]"
type input "047.735.311-85"
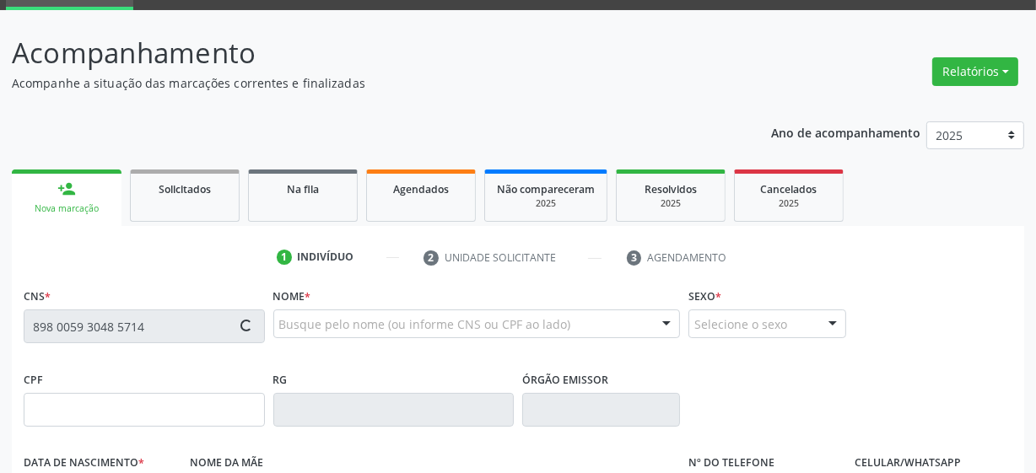
type input "5"
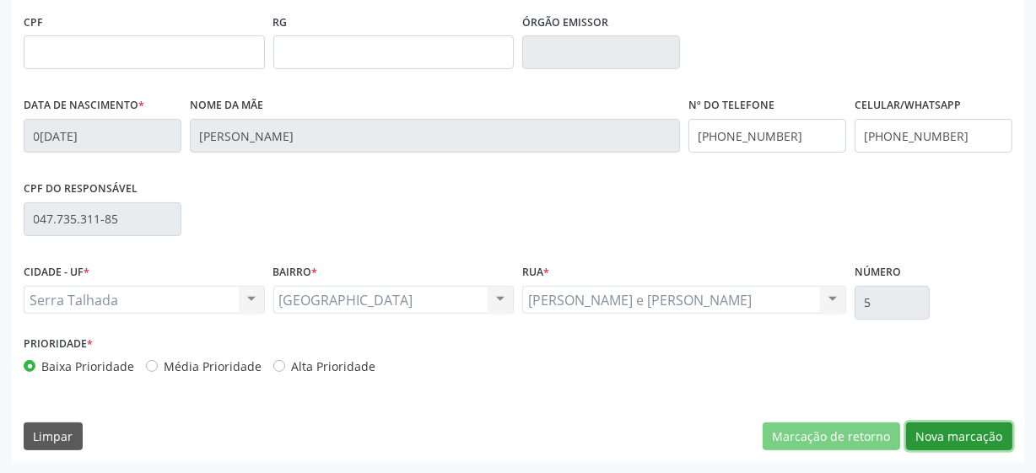
click at [923, 426] on button "Nova marcação" at bounding box center [959, 437] width 106 height 29
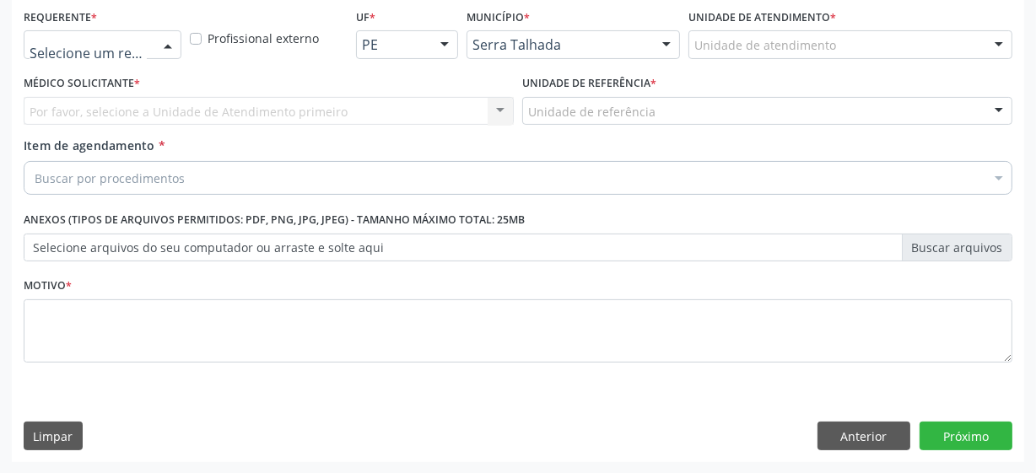
click at [158, 40] on div at bounding box center [167, 45] width 25 height 29
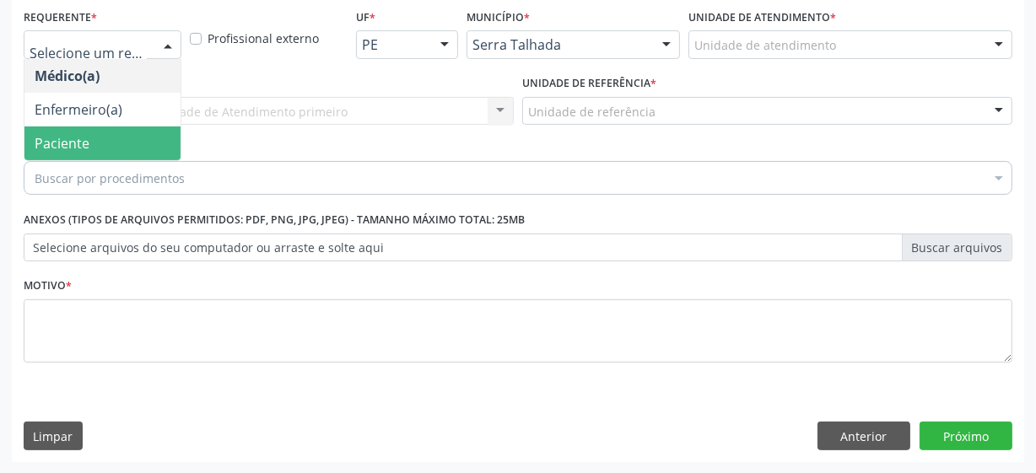
click at [117, 143] on span "Paciente" at bounding box center [102, 144] width 156 height 34
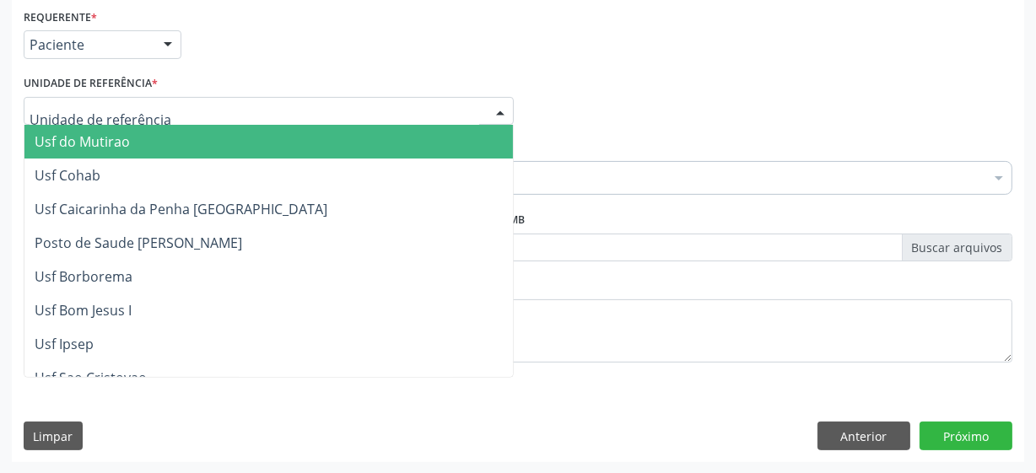
click at [154, 111] on div at bounding box center [269, 111] width 490 height 29
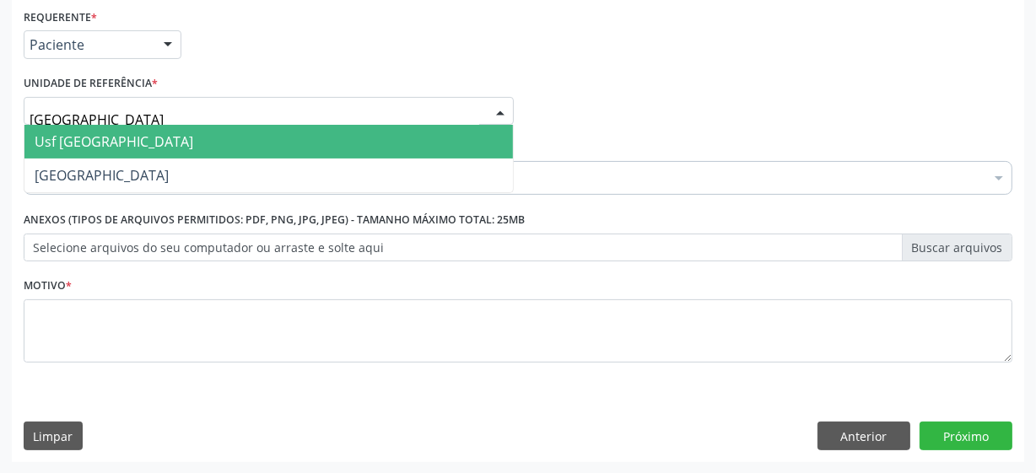
type input "vila bela"
drag, startPoint x: 132, startPoint y: 140, endPoint x: 118, endPoint y: 135, distance: 14.4
click at [128, 140] on span "Usf [GEOGRAPHIC_DATA]" at bounding box center [268, 142] width 488 height 34
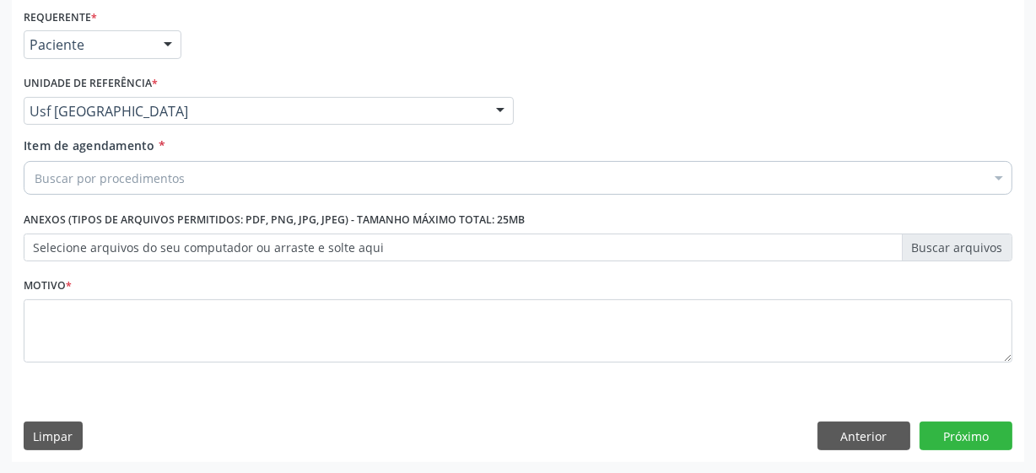
click at [339, 181] on div "Buscar por procedimentos" at bounding box center [518, 178] width 989 height 34
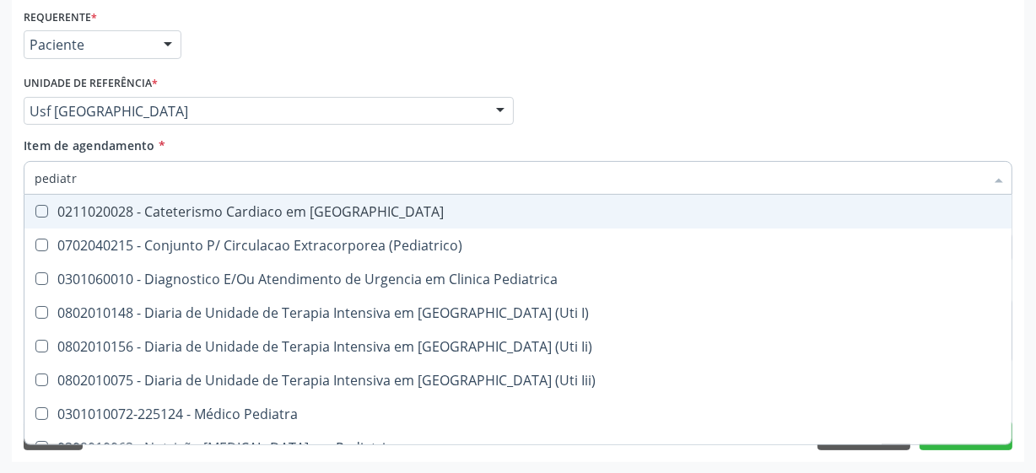
type input "pediatra"
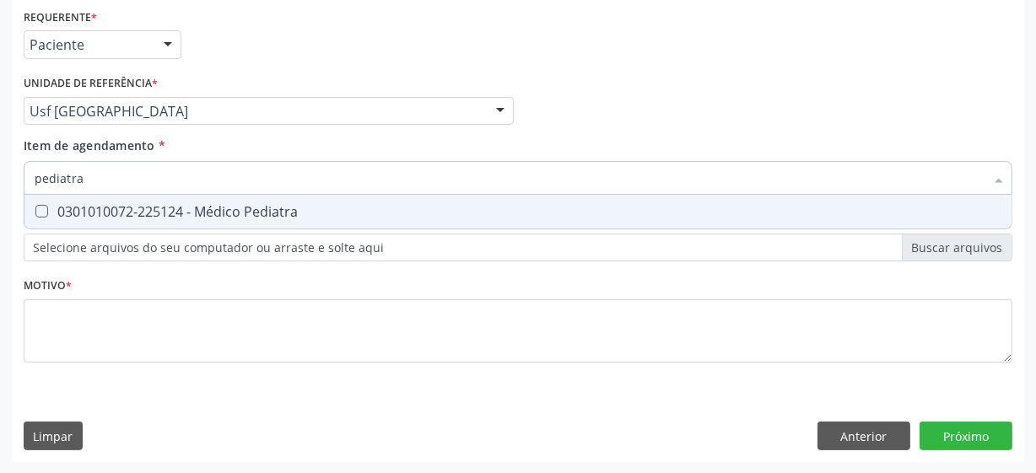
click at [296, 219] on div "0301010072-225124 - Médico Pediatra" at bounding box center [518, 211] width 967 height 13
checkbox Pediatra "true"
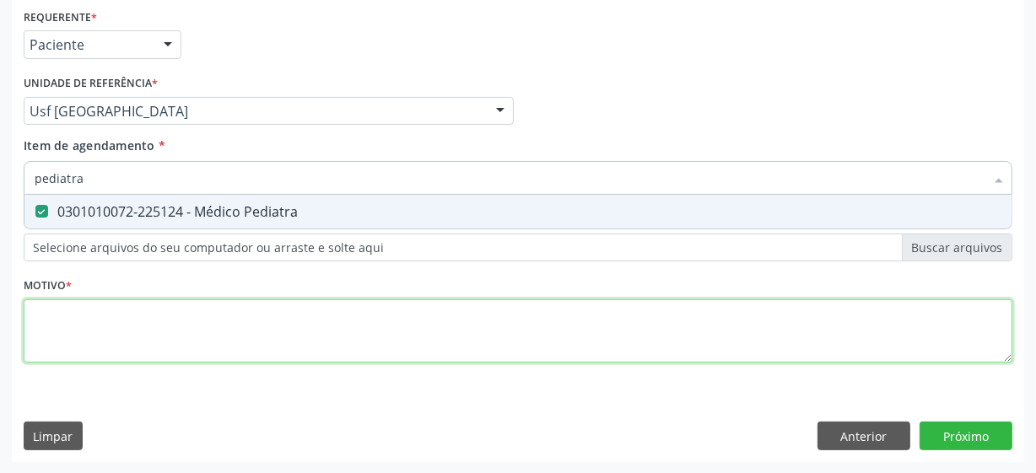
click at [274, 327] on div "Requerente * Paciente Médico(a) Enfermeiro(a) Paciente Nenhum resultado encontr…" at bounding box center [518, 195] width 989 height 382
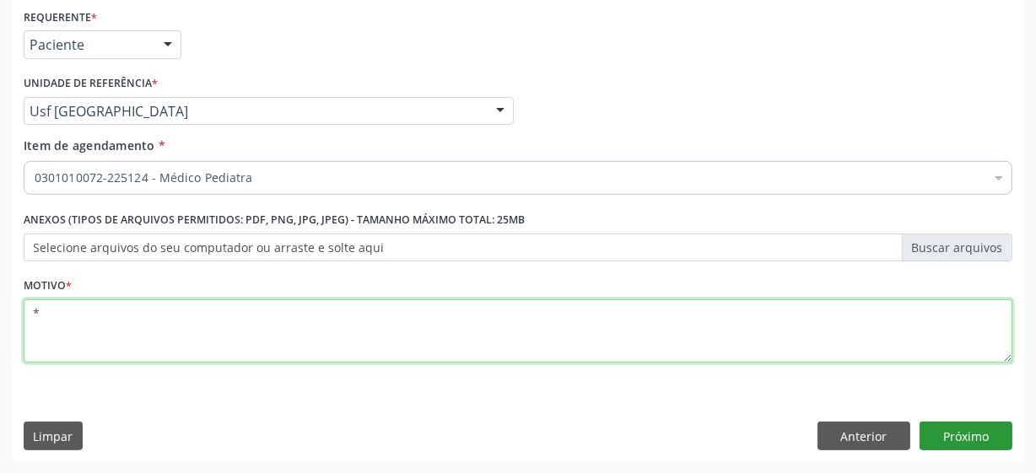
type textarea "*"
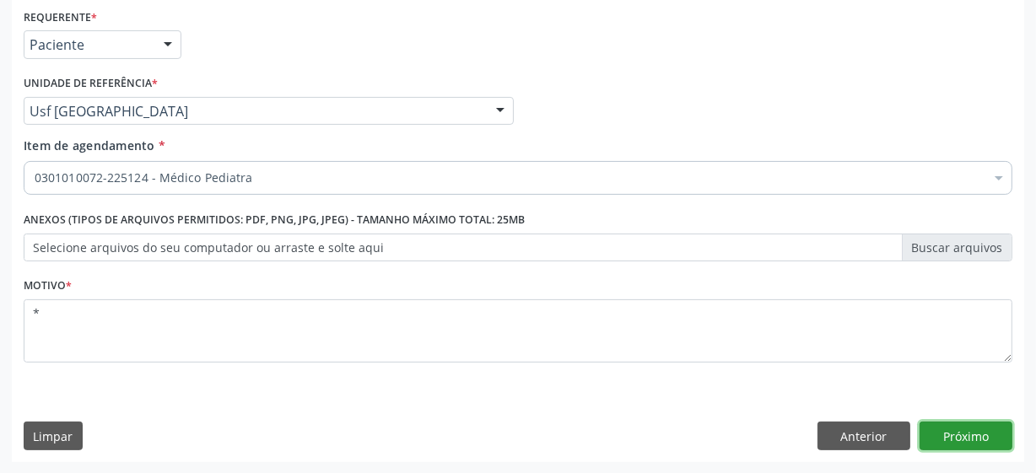
click at [959, 440] on button "Próximo" at bounding box center [966, 436] width 93 height 29
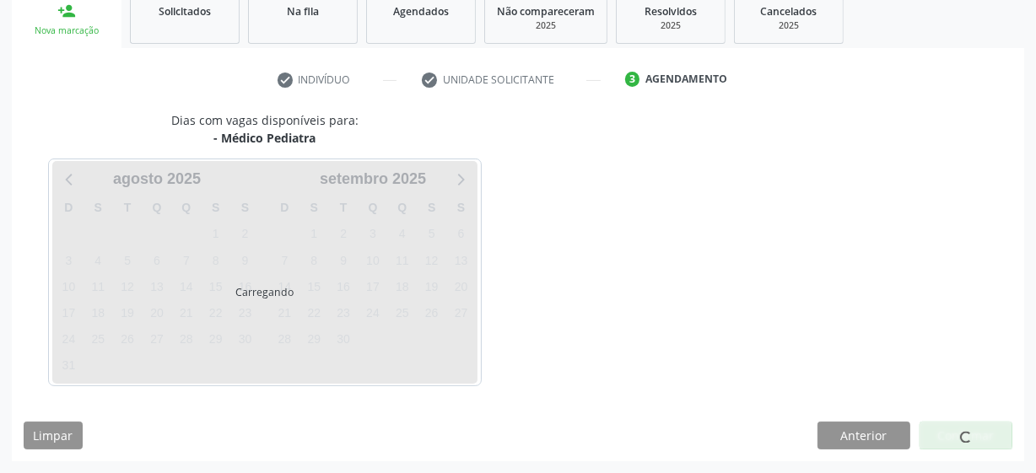
scroll to position [260, 0]
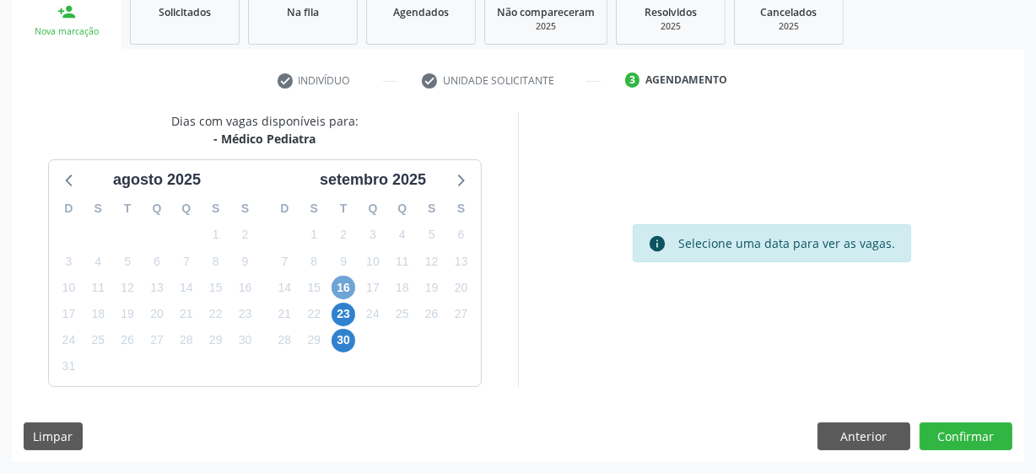
click at [342, 294] on span "16" at bounding box center [344, 288] width 24 height 24
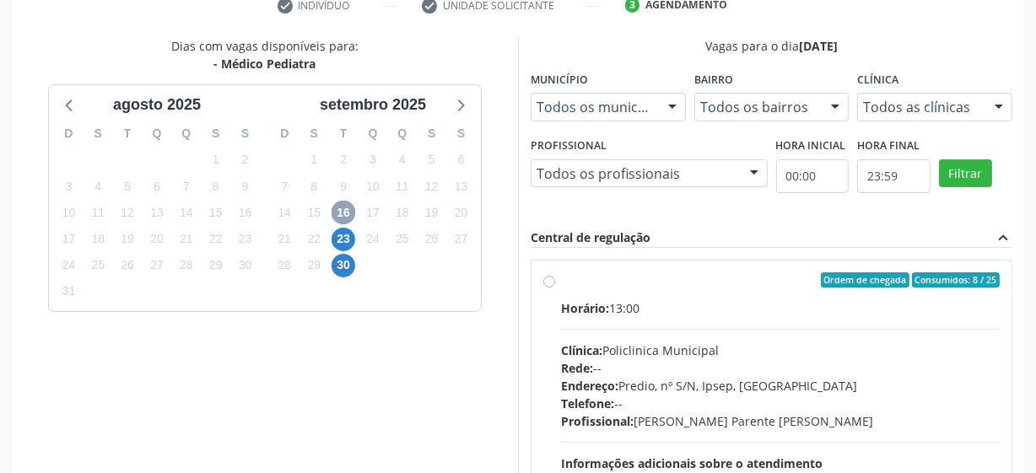
scroll to position [489, 0]
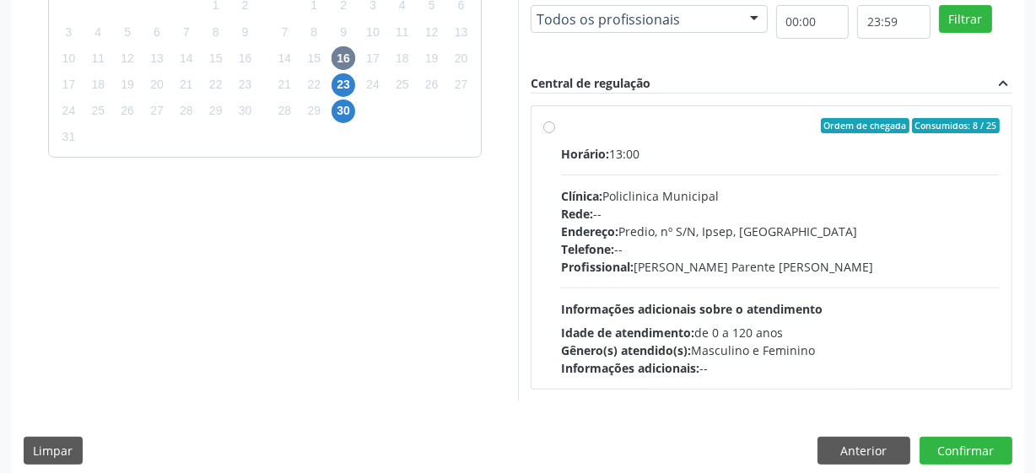
click at [561, 128] on label "Ordem de chegada Consumidos: 8 / 25 Horário: 13:00 Clínica: Policlinica Municip…" at bounding box center [780, 247] width 439 height 259
click at [544, 128] on input "Ordem de chegada Consumidos: 8 / 25 Horário: 13:00 Clínica: Policlinica Municip…" at bounding box center [549, 125] width 12 height 15
radio input "true"
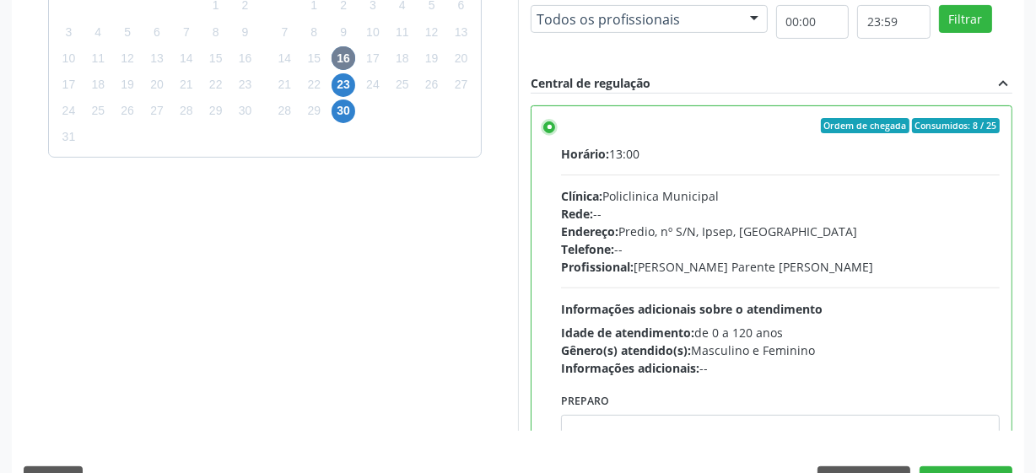
scroll to position [533, 0]
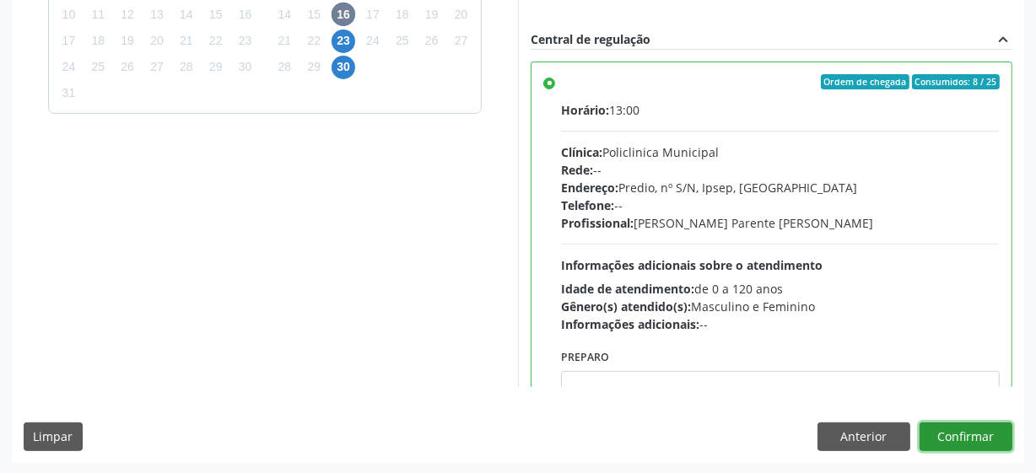
click at [945, 434] on button "Confirmar" at bounding box center [966, 437] width 93 height 29
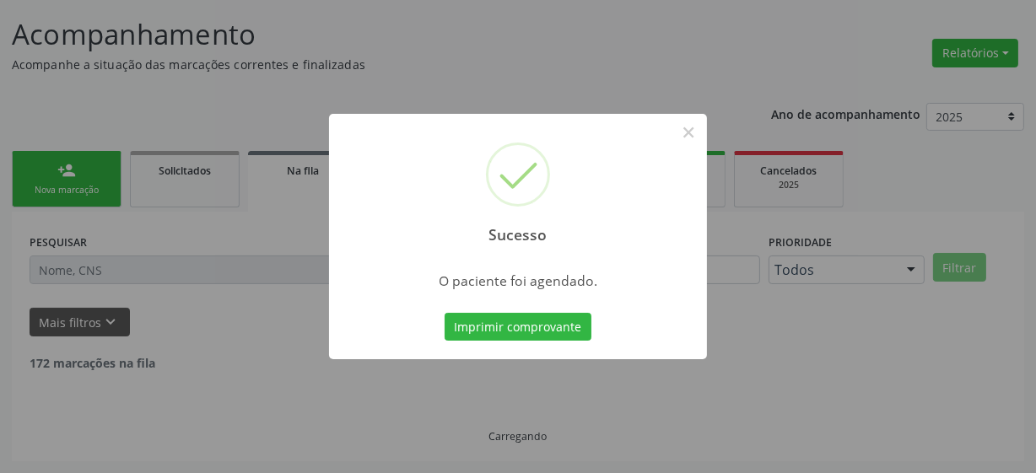
scroll to position [83, 0]
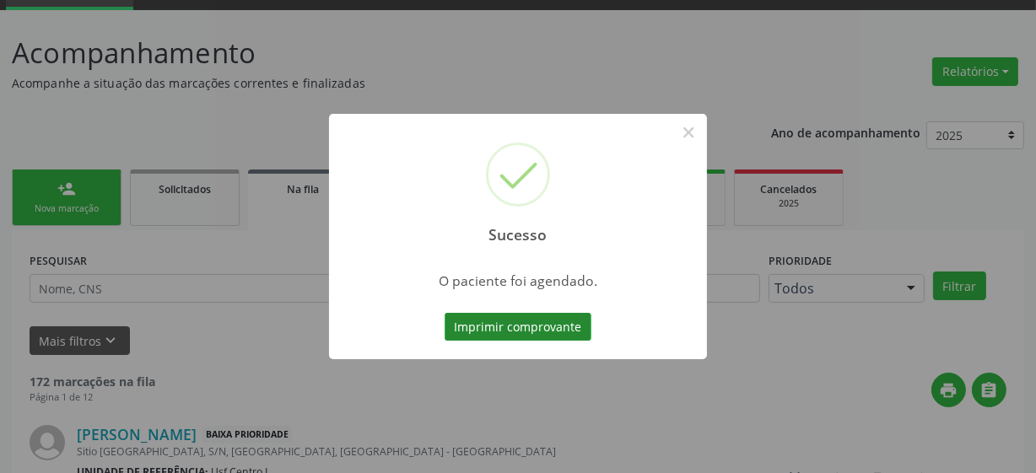
click at [570, 331] on button "Imprimir comprovante" at bounding box center [518, 327] width 147 height 29
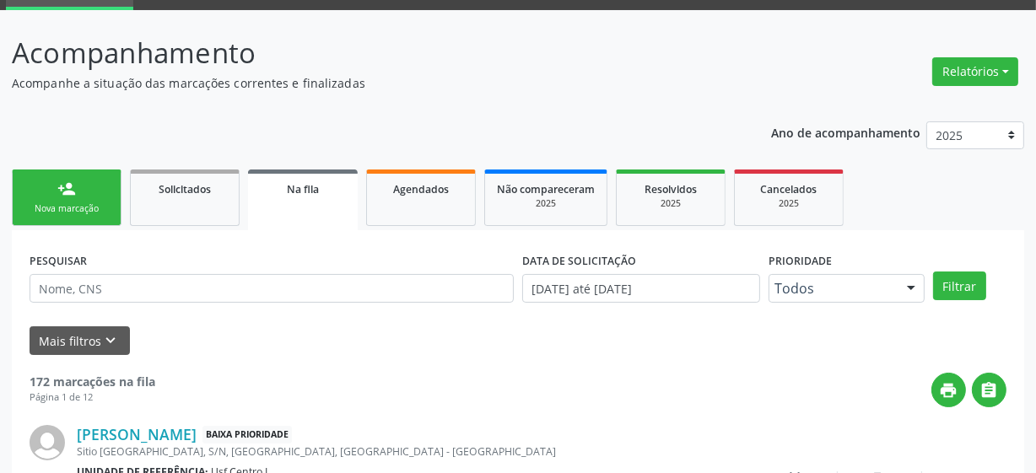
click at [84, 204] on div "Nova marcação" at bounding box center [66, 208] width 84 height 13
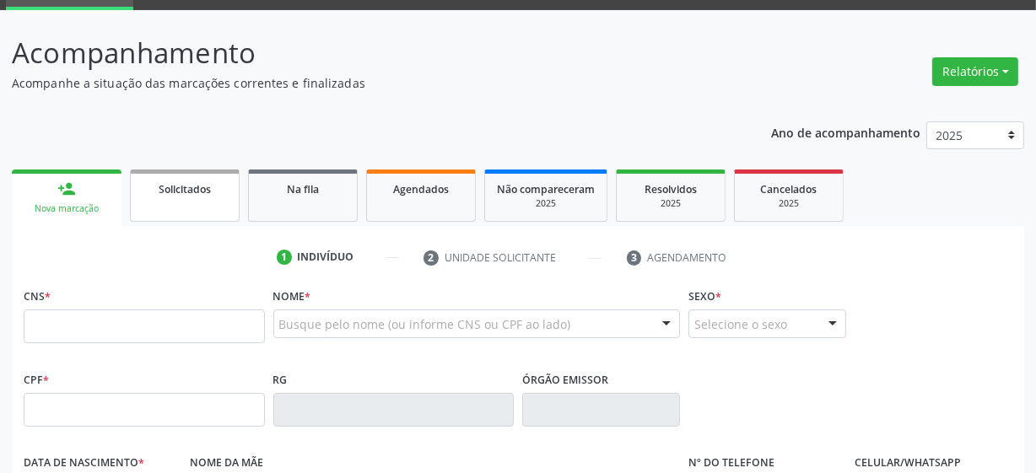
click at [161, 192] on span "Solicitados" at bounding box center [185, 189] width 52 height 14
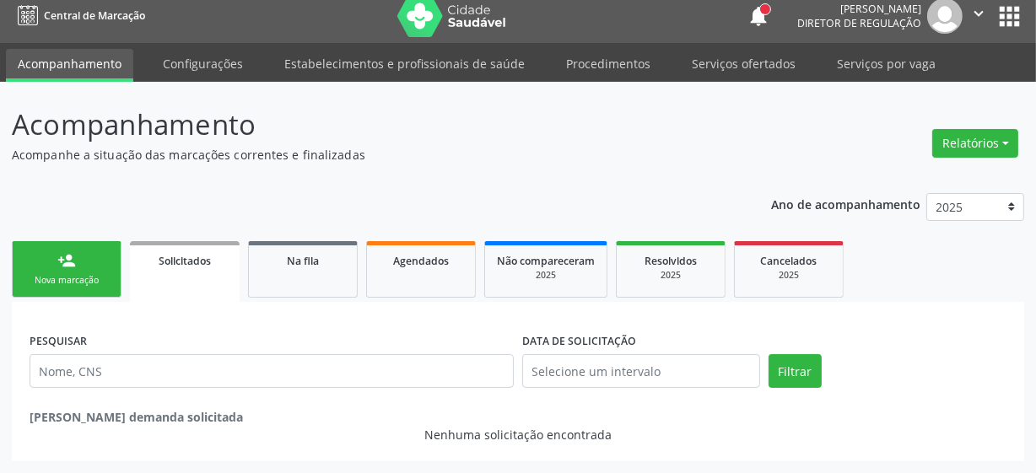
scroll to position [10, 0]
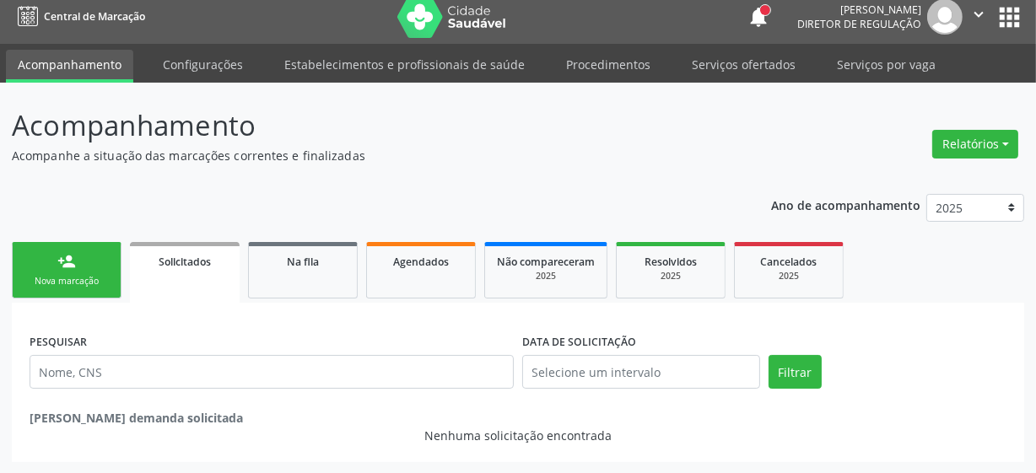
click at [72, 238] on ul "person_add Nova marcação Solicitados Na fila Agendados Não compareceram 2025 Re…" at bounding box center [518, 270] width 1012 height 65
click at [86, 265] on link "person_add Nova marcação" at bounding box center [67, 270] width 110 height 57
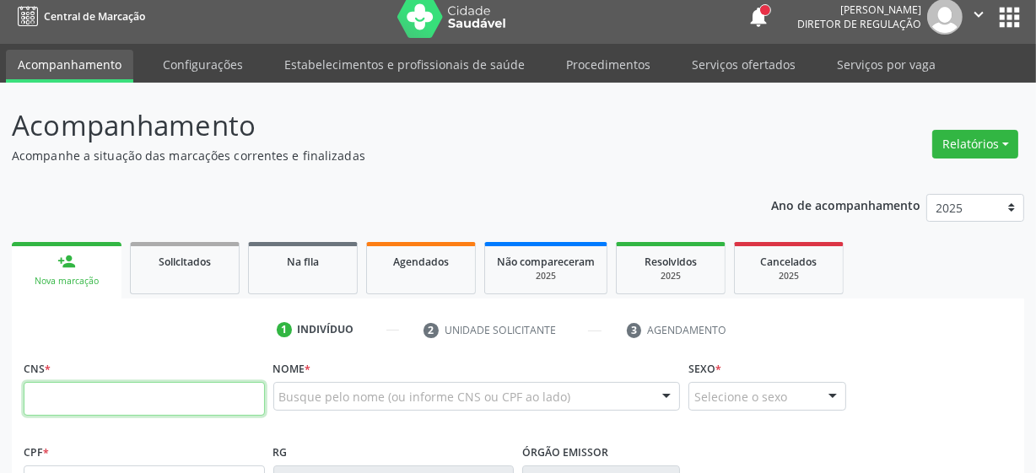
click at [117, 413] on input "text" at bounding box center [144, 399] width 241 height 34
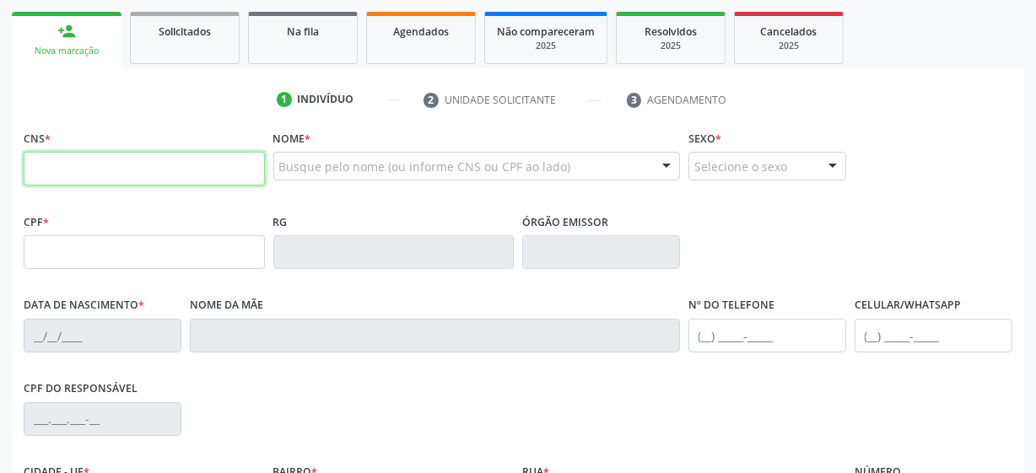
click at [198, 178] on input "text" at bounding box center [144, 169] width 241 height 34
click at [126, 179] on input "text" at bounding box center [144, 169] width 241 height 34
click at [127, 179] on input "text" at bounding box center [144, 169] width 241 height 34
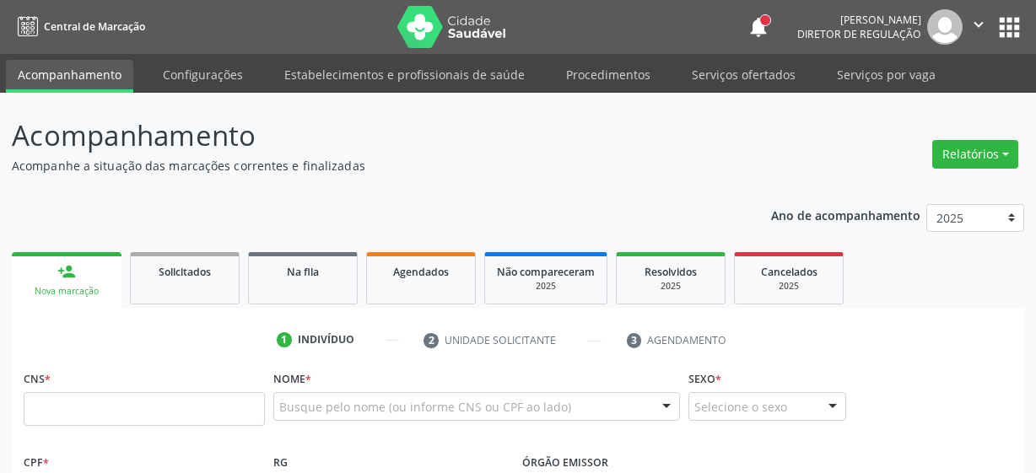
scroll to position [240, 0]
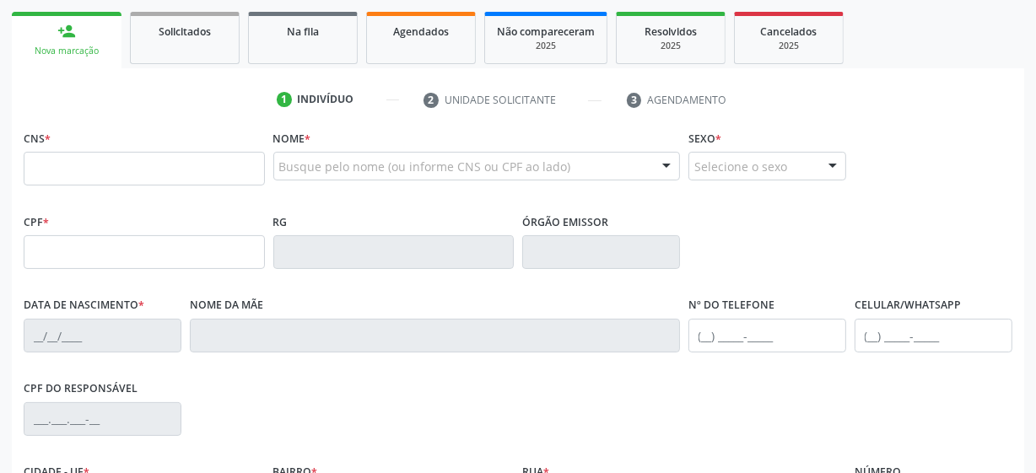
click at [110, 160] on input "text" at bounding box center [144, 169] width 241 height 34
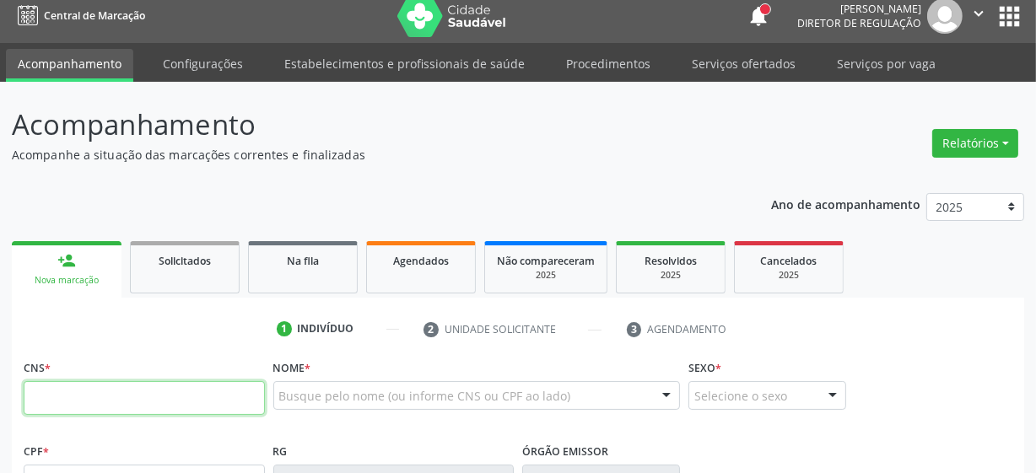
scroll to position [10, 0]
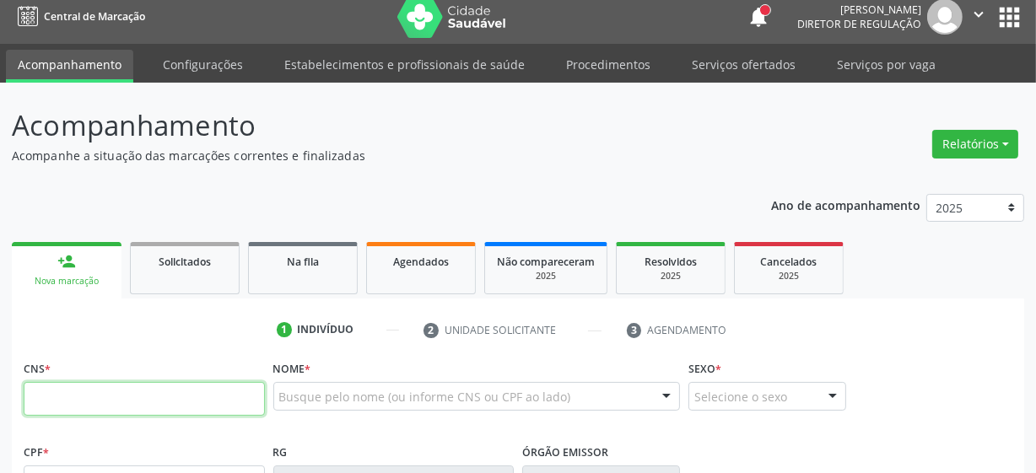
click at [144, 396] on input "text" at bounding box center [144, 399] width 241 height 34
paste input "898 0500 5946 6644"
type input "898 0500 5946 6644"
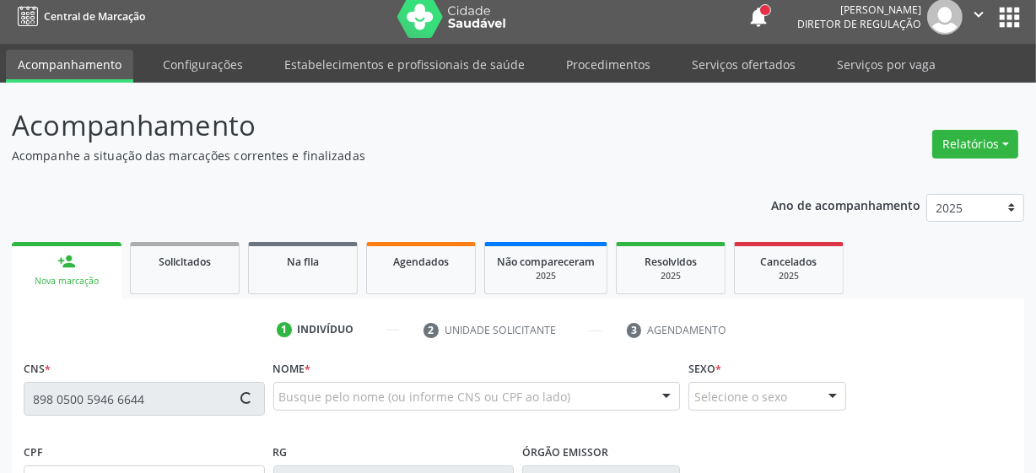
type input "17/05/1965"
type input "Severina Ferreira da Silva"
type input "(87) 99968-1809"
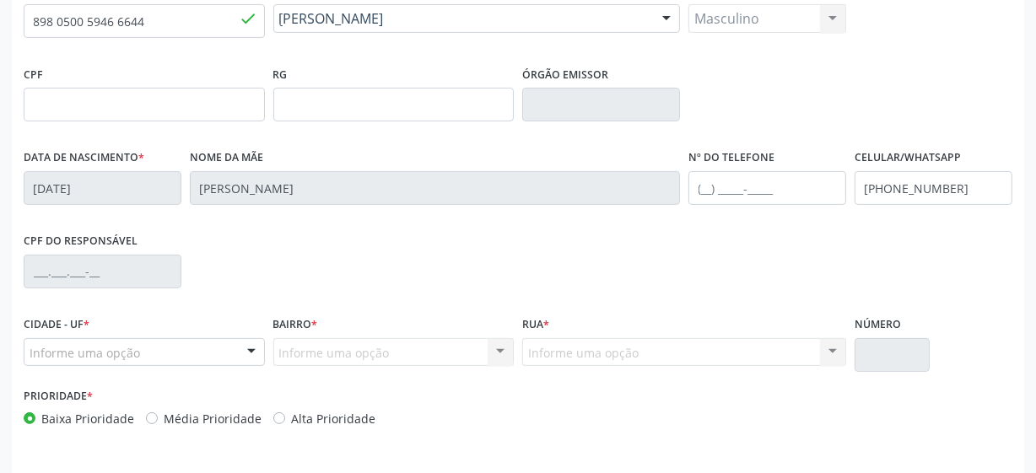
scroll to position [440, 0]
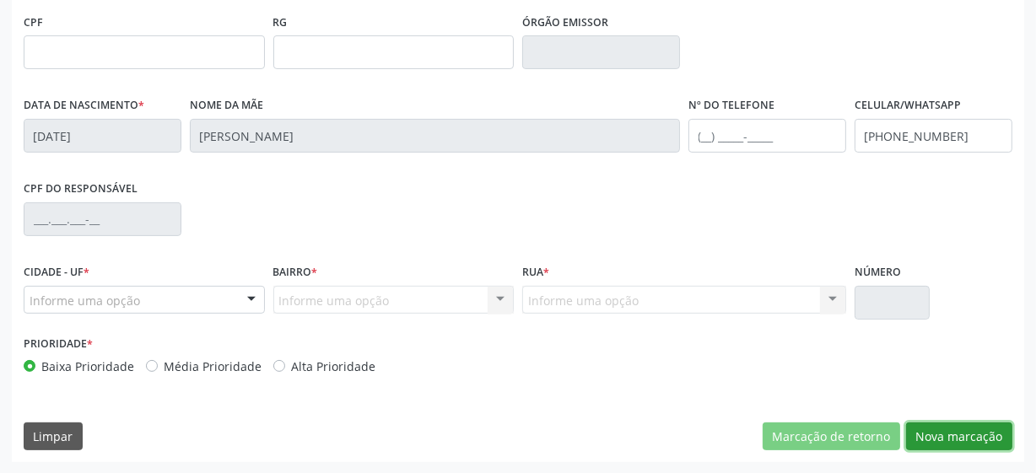
click at [985, 433] on button "Nova marcação" at bounding box center [959, 437] width 106 height 29
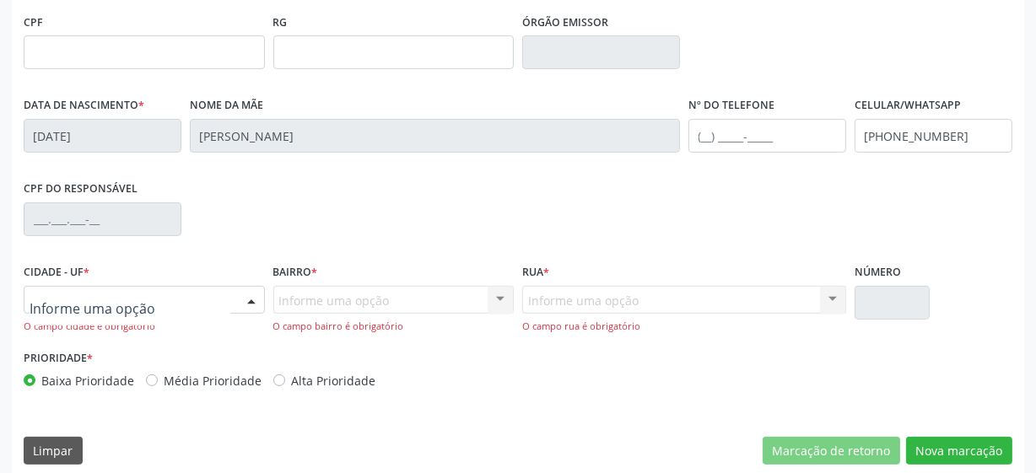
click at [177, 301] on div at bounding box center [144, 300] width 241 height 29
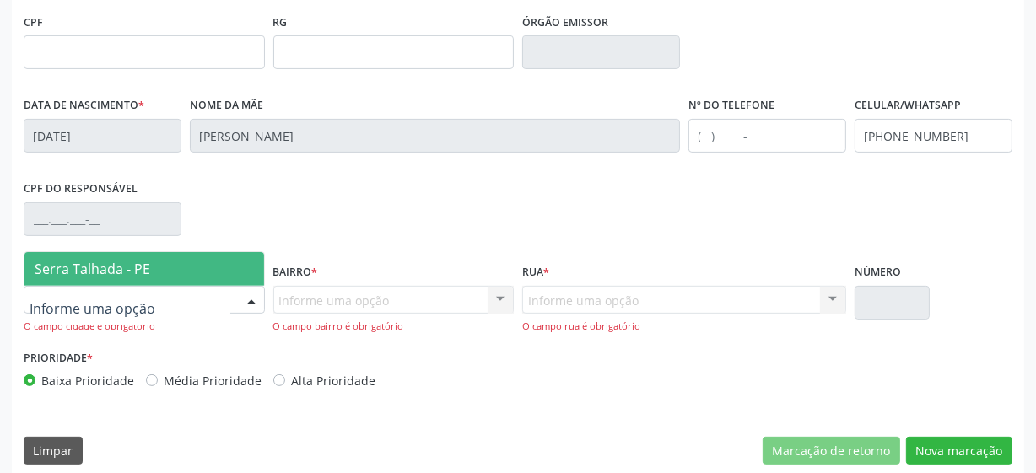
click at [178, 281] on span "Serra Talhada - PE" at bounding box center [144, 269] width 240 height 34
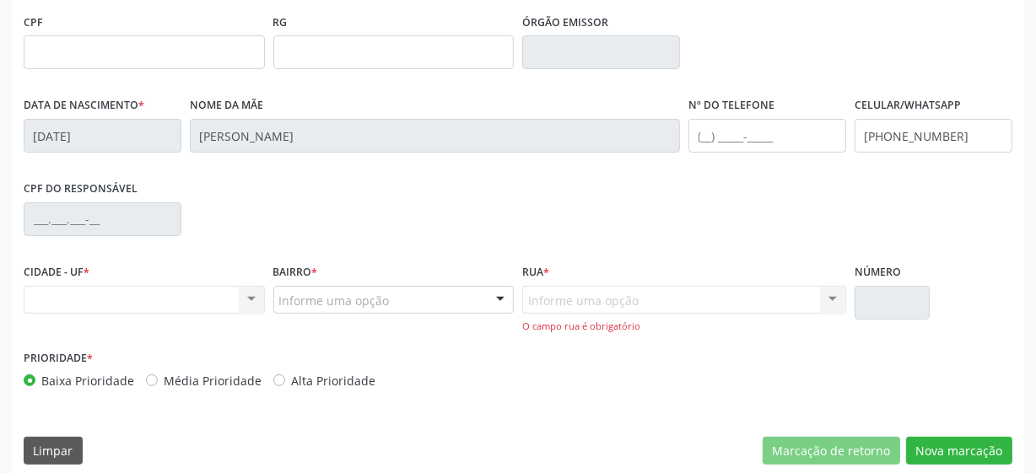
click at [251, 295] on div "Nenhum resultado encontrado para: " " Não há nenhuma opção para ser exibida." at bounding box center [144, 300] width 241 height 29
click at [256, 303] on div "Nenhum resultado encontrado para: " " Não há nenhuma opção para ser exibida." at bounding box center [144, 300] width 241 height 29
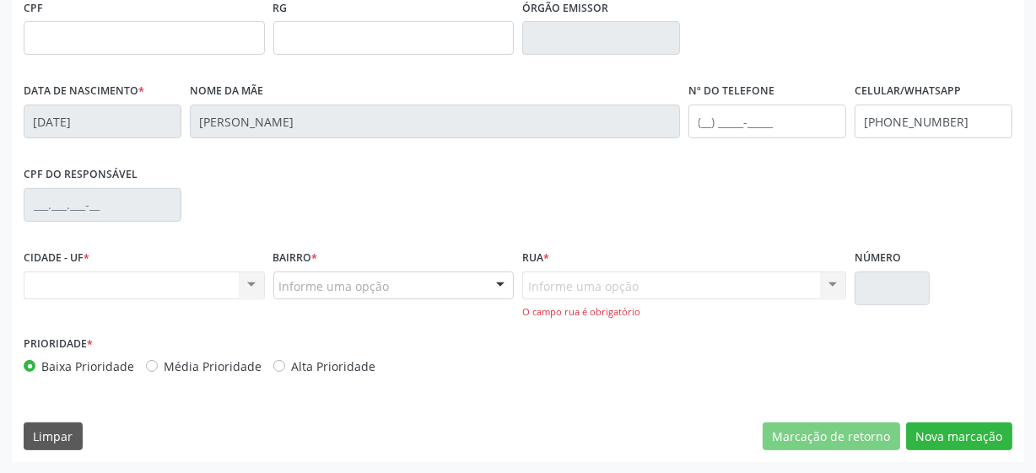
scroll to position [456, 0]
click at [614, 283] on div "Informe uma opção Nenhum resultado encontrado para: " " Nenhuma opção encontrad…" at bounding box center [684, 295] width 324 height 48
click at [111, 298] on div "CIDADE - UF * Nenhum resultado encontrado para: " " Não há nenhuma opção para s…" at bounding box center [144, 288] width 250 height 86
click at [979, 440] on button "Nova marcação" at bounding box center [959, 436] width 106 height 29
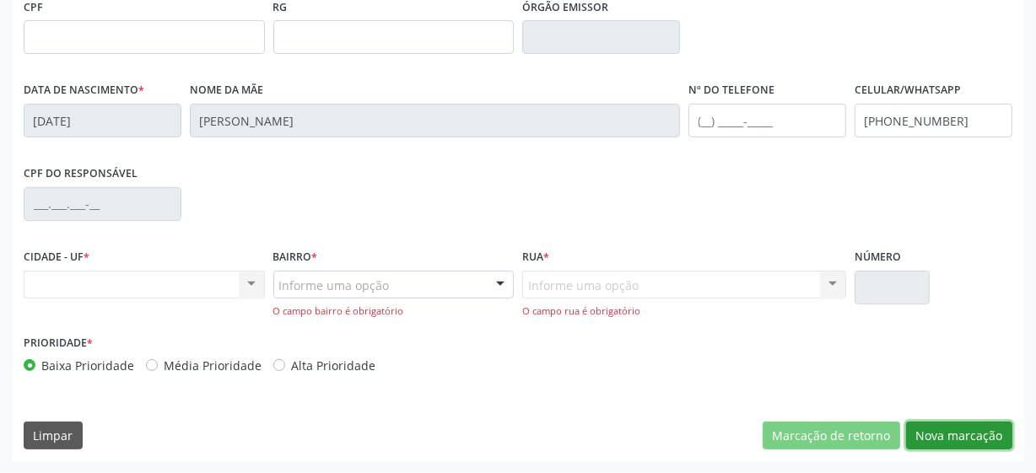
scroll to position [148, 0]
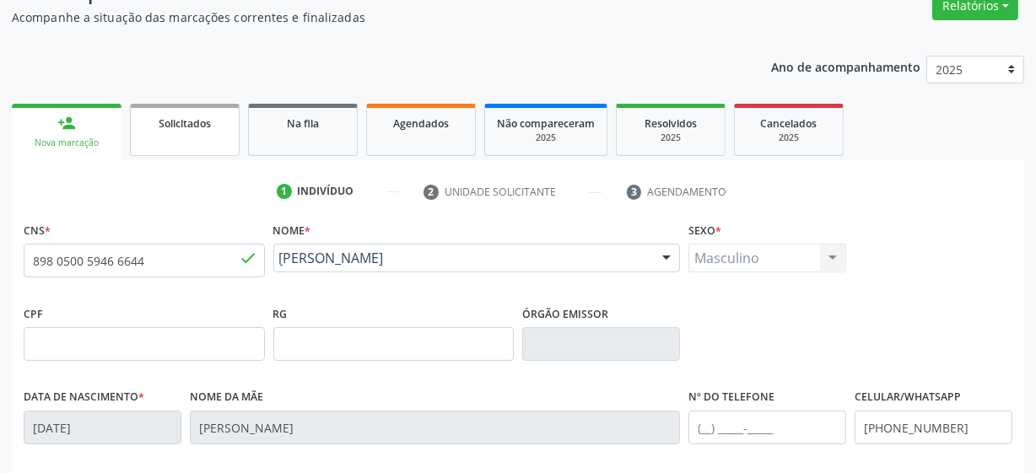
click at [188, 139] on link "Solicitados" at bounding box center [185, 130] width 110 height 52
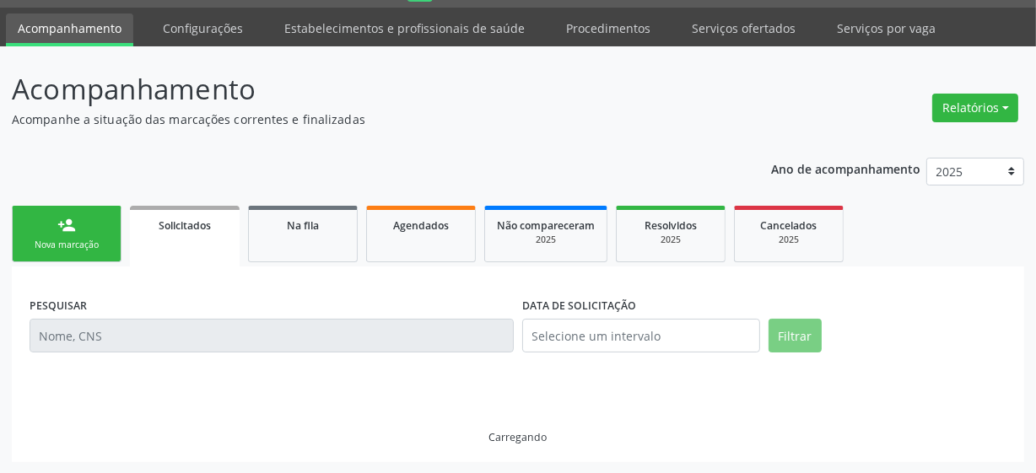
scroll to position [10, 0]
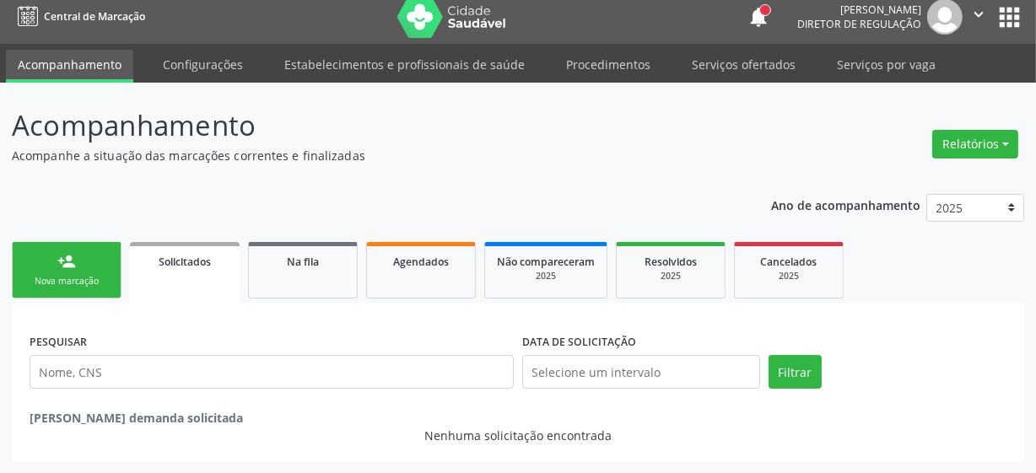
click at [67, 257] on div "person_add" at bounding box center [66, 261] width 19 height 19
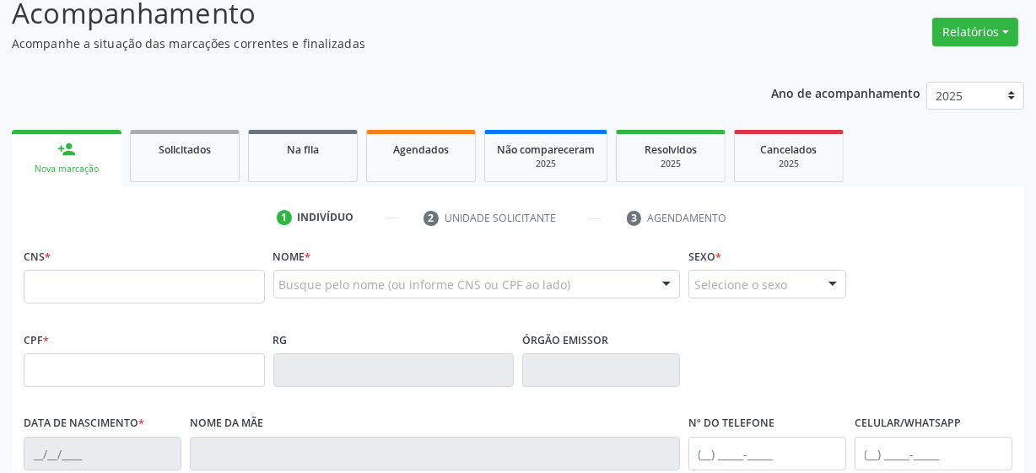
scroll to position [240, 0]
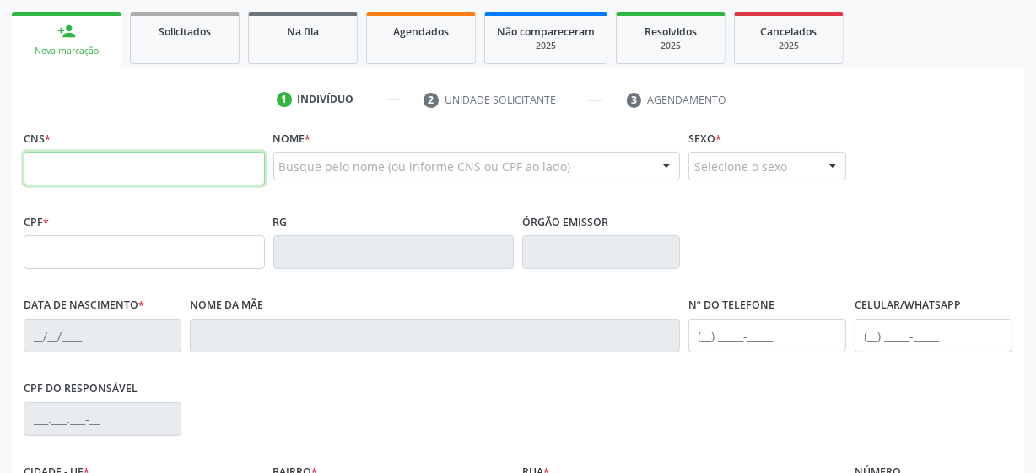
click at [110, 176] on input "text" at bounding box center [144, 169] width 241 height 34
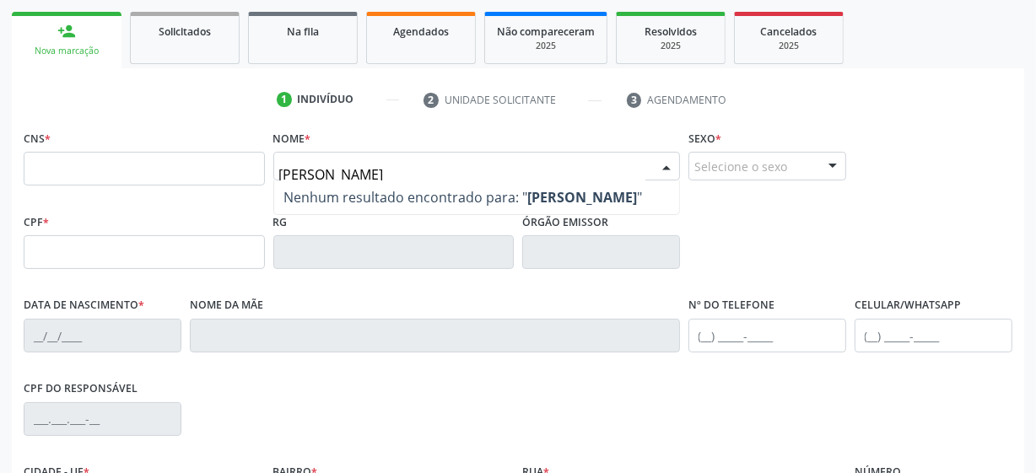
type input "joao leilson oliveira lima"
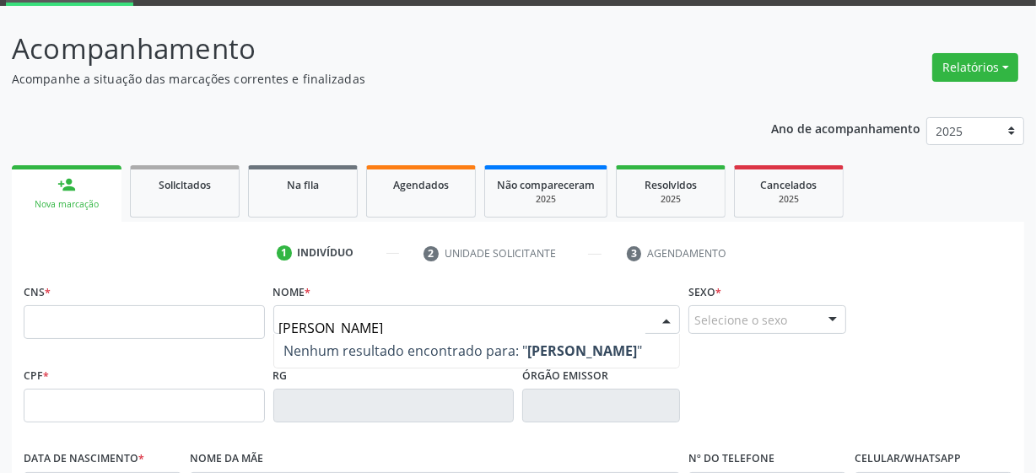
click at [467, 319] on input "joao leilson oliveira lima" at bounding box center [462, 328] width 367 height 34
